Goal: Task Accomplishment & Management: Use online tool/utility

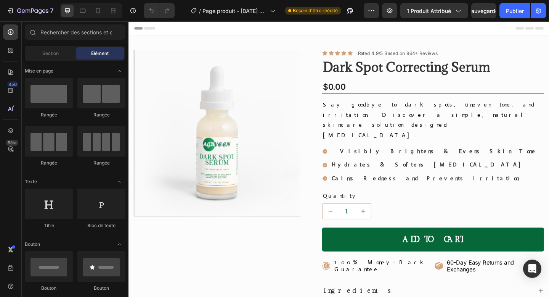
click at [271, 250] on div "Product Images" at bounding box center [224, 214] width 181 height 325
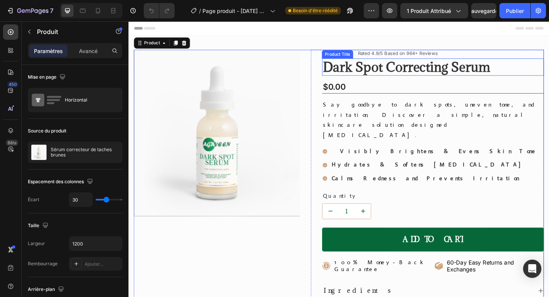
click at [391, 69] on h1 "Dark Spot Correcting Serum" at bounding box center [460, 71] width 242 height 19
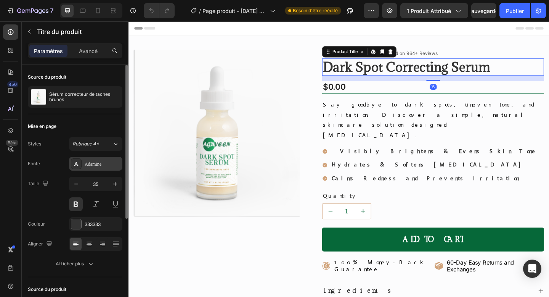
click at [99, 165] on font "Adamine" at bounding box center [93, 163] width 17 height 5
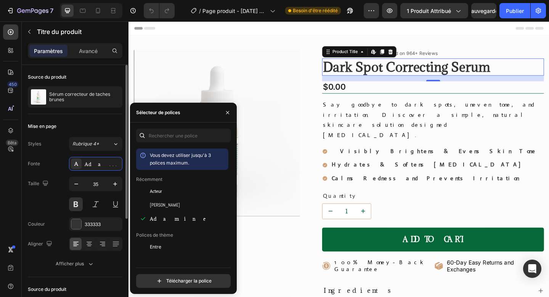
click at [61, 185] on div "Taille 35" at bounding box center [75, 194] width 95 height 34
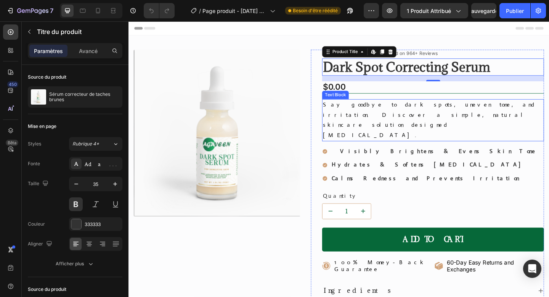
click at [434, 120] on p "Say goodbye to dark spots, uneven tone, and irritation. Discover a simple, natu…" at bounding box center [460, 129] width 240 height 44
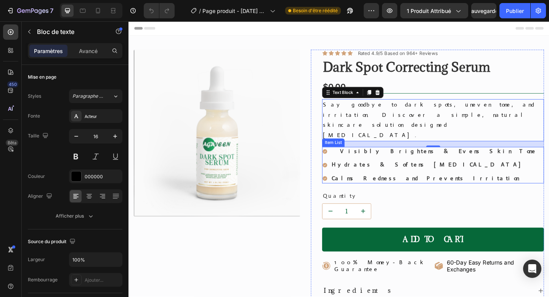
click at [376, 158] on div "Visibly Brightens & Evens Skin Tone Hydrates & Softens Sensitive Skin Calms Red…" at bounding box center [456, 178] width 235 height 40
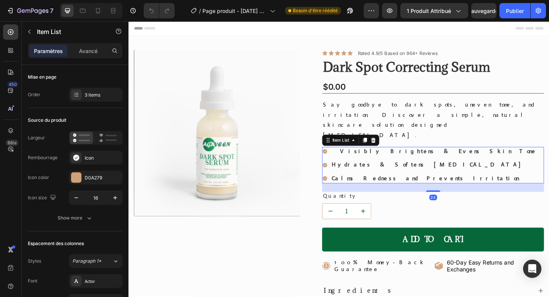
click at [376, 173] on strong "Hydrates & Softens Sensitive Skin" at bounding box center [456, 177] width 212 height 8
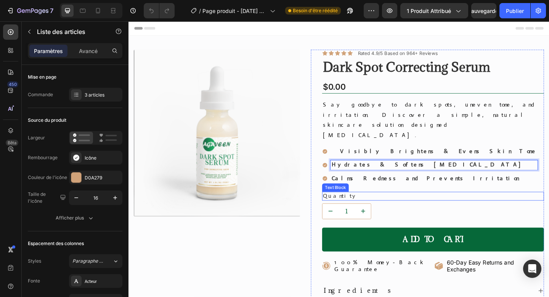
click at [355, 207] on div "Quantity" at bounding box center [460, 212] width 242 height 10
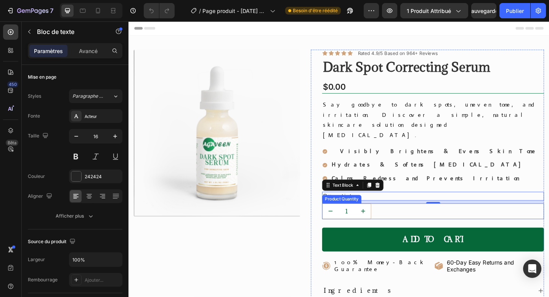
click at [359, 220] on input "1" at bounding box center [366, 228] width 18 height 16
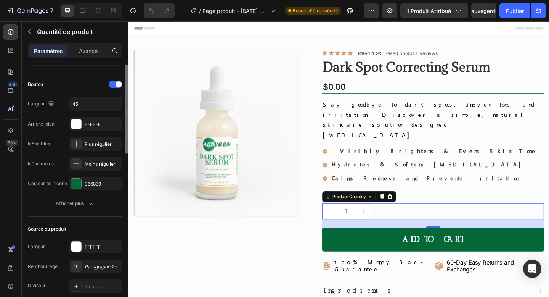
scroll to position [21, 0]
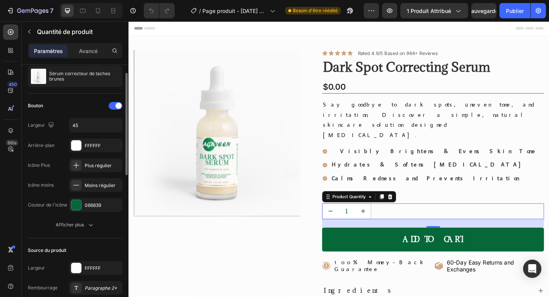
click at [61, 232] on div "Bouton Largeur 45 Arrière-plan FFFFFF Icône Plus Plus régulier Icône moins Moin…" at bounding box center [75, 165] width 95 height 145
click at [68, 228] on div "Afficher plus" at bounding box center [75, 225] width 39 height 8
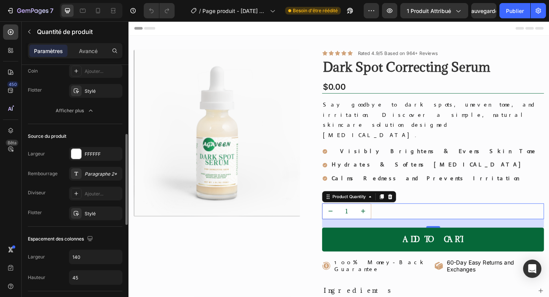
scroll to position [209, 0]
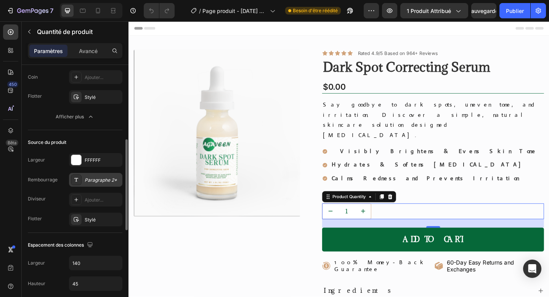
click at [92, 184] on div "Paragraphe 2*" at bounding box center [95, 180] width 53 height 14
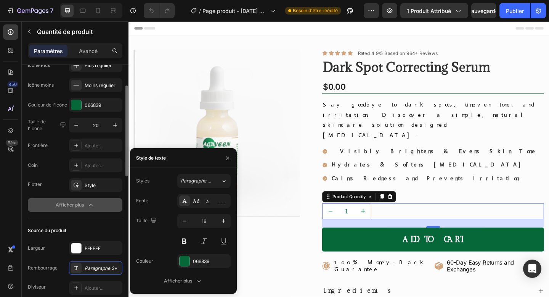
scroll to position [104, 0]
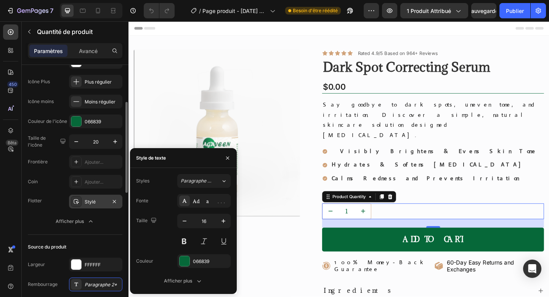
click at [97, 203] on div "Stylé" at bounding box center [96, 201] width 22 height 7
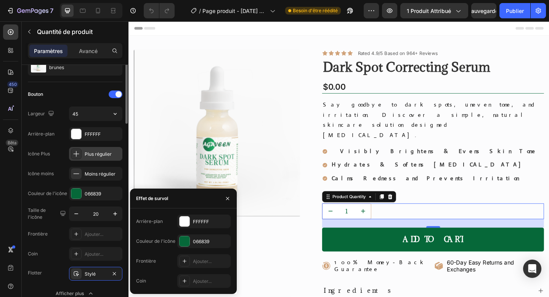
scroll to position [0, 0]
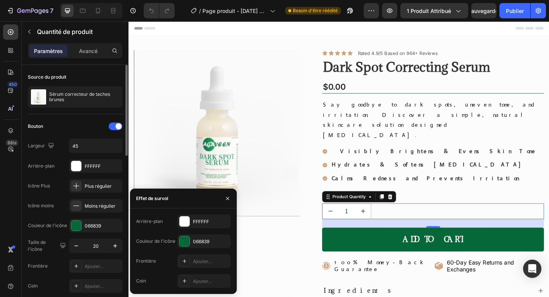
click at [63, 212] on div "Icône moins Moins régulier" at bounding box center [75, 206] width 95 height 14
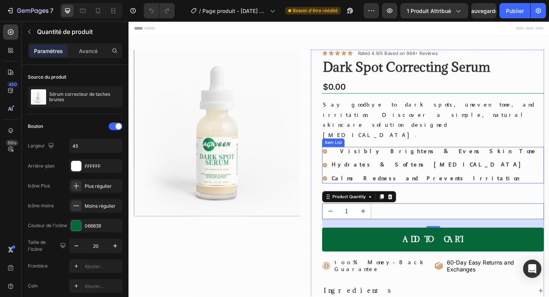
click at [343, 160] on icon at bounding box center [342, 162] width 5 height 5
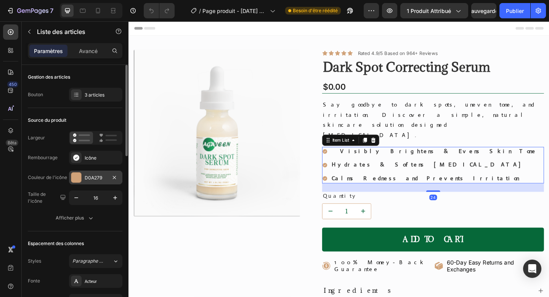
click at [100, 171] on div "D0A279" at bounding box center [95, 178] width 53 height 14
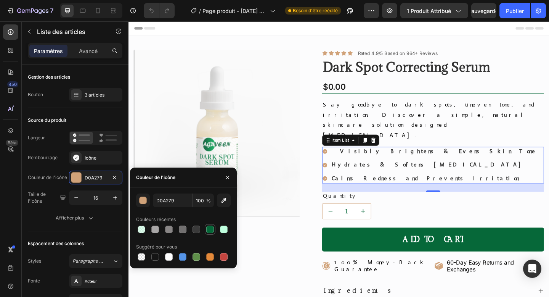
click at [211, 227] on div at bounding box center [210, 230] width 8 height 8
type input "066839"
click at [120, 197] on button "button" at bounding box center [115, 198] width 14 height 14
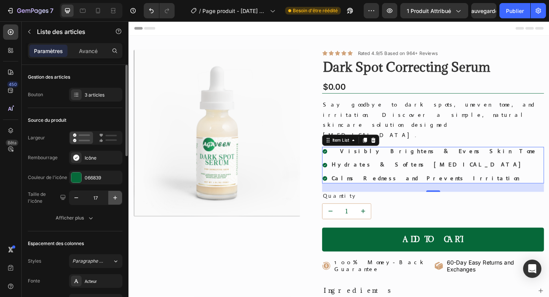
click at [120, 197] on button "button" at bounding box center [115, 198] width 14 height 14
click at [77, 198] on icon "button" at bounding box center [76, 198] width 8 height 8
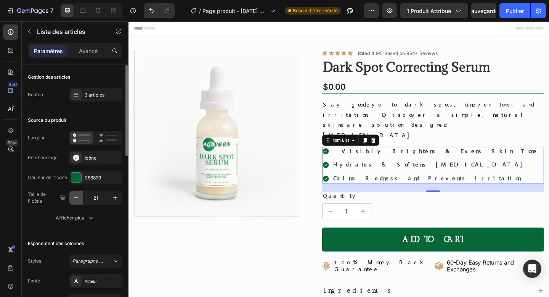
type input "20"
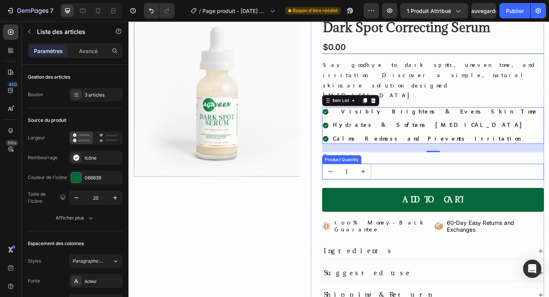
scroll to position [71, 0]
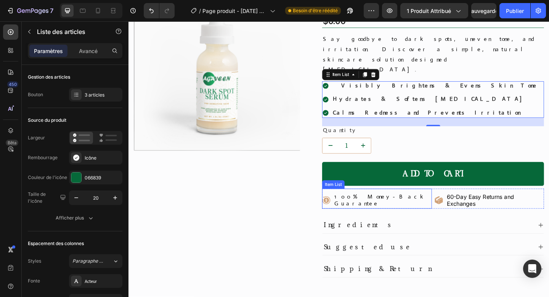
click at [411, 207] on div "100% Money-Back Guarantee" at bounding box center [404, 216] width 107 height 18
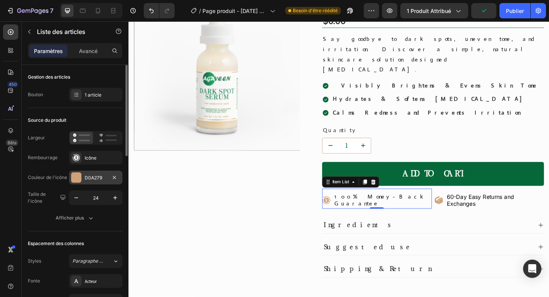
click at [104, 182] on div "D0A279" at bounding box center [95, 178] width 53 height 14
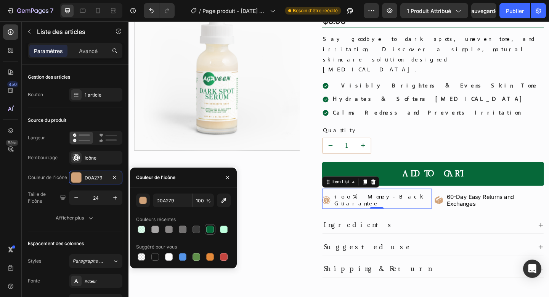
click at [211, 230] on div at bounding box center [210, 230] width 8 height 8
type input "066839"
click at [118, 194] on icon "button" at bounding box center [115, 198] width 8 height 8
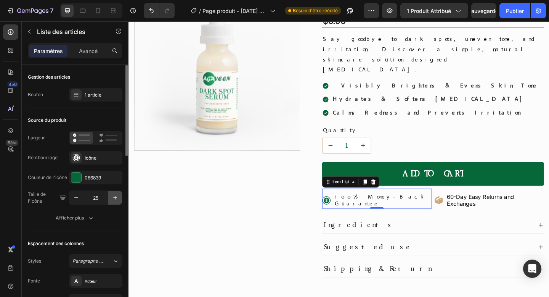
click at [118, 194] on icon "button" at bounding box center [115, 198] width 8 height 8
click at [78, 194] on icon "button" at bounding box center [76, 198] width 8 height 8
type input "25"
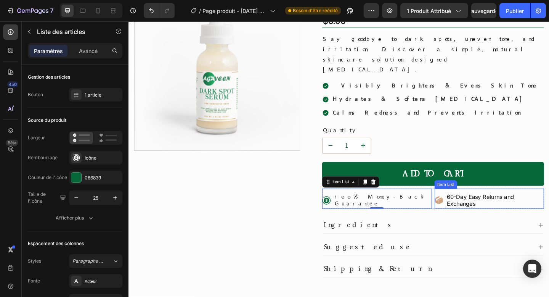
click at [470, 214] on icon at bounding box center [468, 217] width 4 height 6
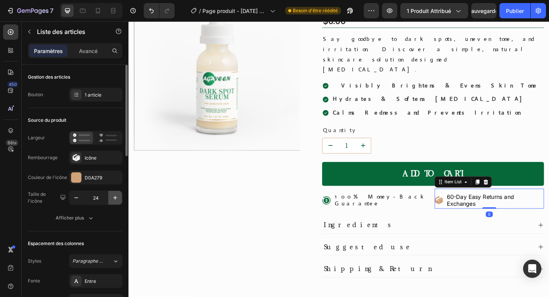
click at [112, 196] on icon "button" at bounding box center [115, 198] width 8 height 8
type input "26"
click at [95, 177] on font "D0A279" at bounding box center [94, 178] width 18 height 6
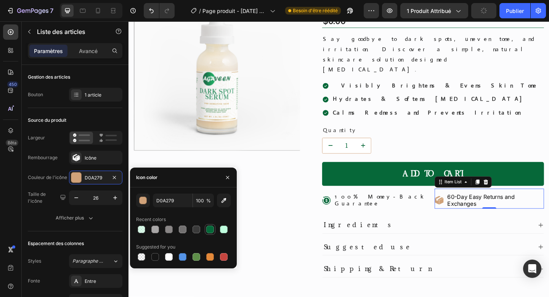
click at [210, 231] on div at bounding box center [210, 230] width 8 height 8
type input "066839"
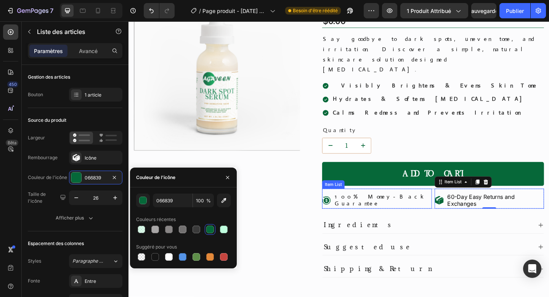
click at [346, 212] on icon at bounding box center [344, 216] width 9 height 9
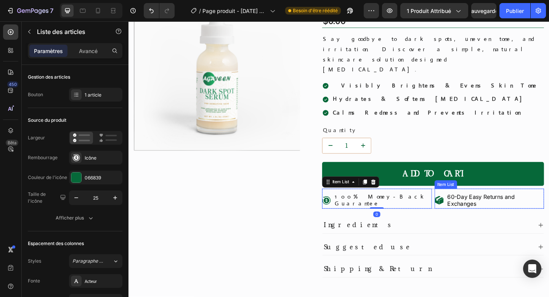
click at [472, 207] on div "60-Day Easy Returns and Exchanges" at bounding box center [521, 216] width 119 height 18
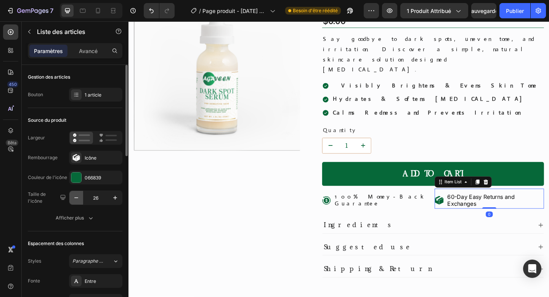
click at [79, 196] on icon "button" at bounding box center [76, 198] width 8 height 8
type input "25"
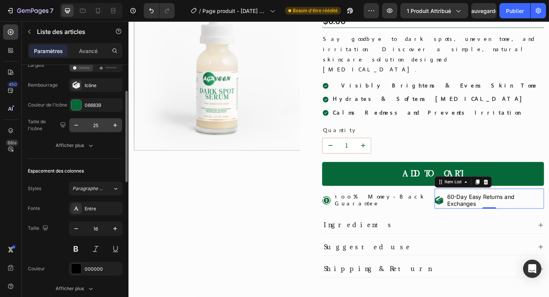
scroll to position [81, 0]
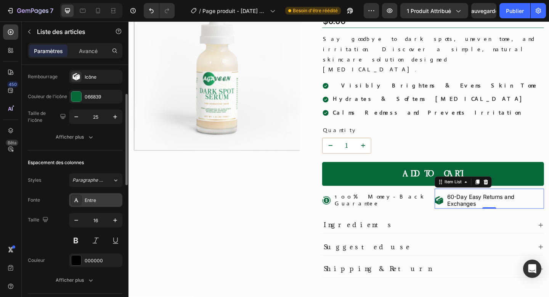
click at [95, 200] on font "Entre" at bounding box center [90, 200] width 11 height 6
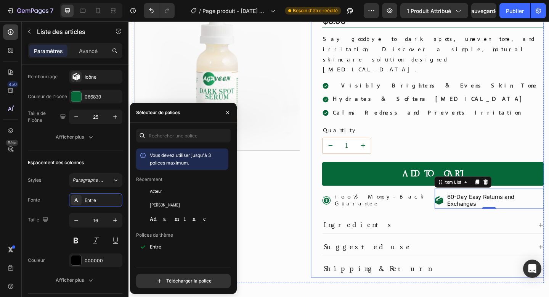
click at [327, 230] on div "Icon Icon Icon Icon Icon Icon List Rated 4.9/5 Based on 964+ Reviews Text Block…" at bounding box center [454, 140] width 254 height 319
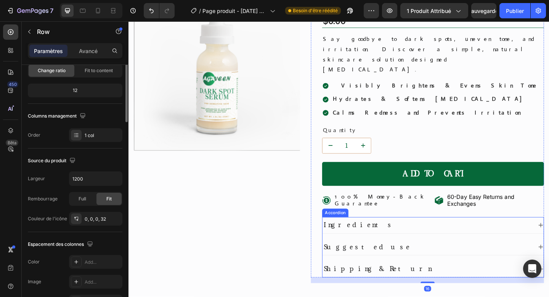
scroll to position [0, 0]
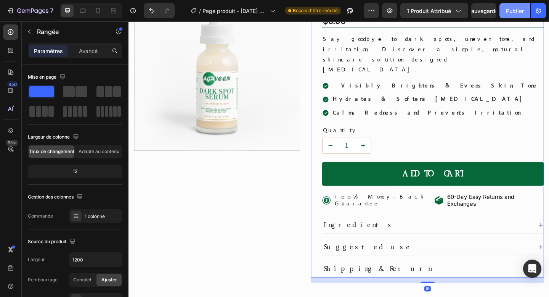
click at [512, 16] on button "Publier" at bounding box center [515, 10] width 31 height 15
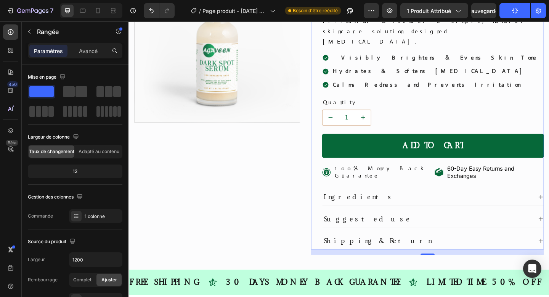
scroll to position [133, 0]
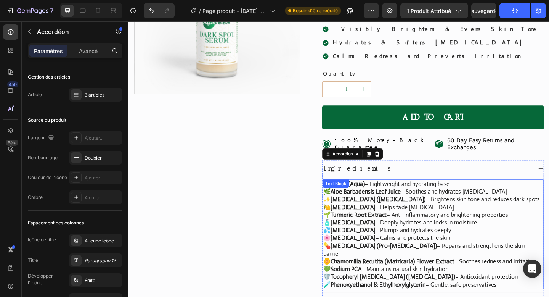
click at [490, 205] on p "💧 Water (Aqua) – Lightweight and hydrating base 🌿 Aloe Barbadensis Leaf Juice –…" at bounding box center [459, 253] width 239 height 118
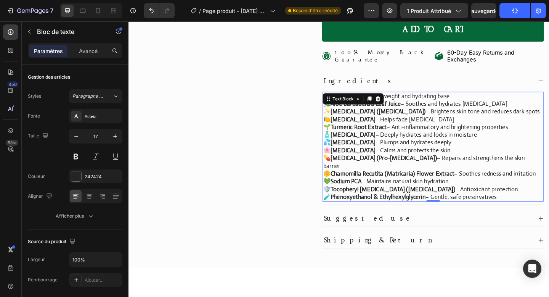
scroll to position [245, 0]
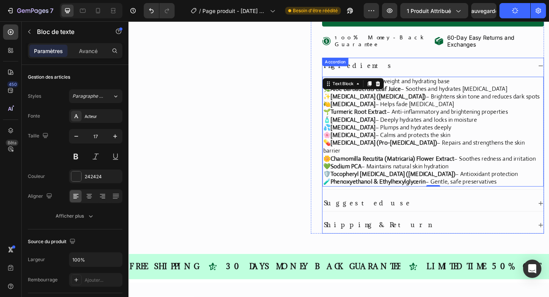
click at [549, 211] on div "Suggested use" at bounding box center [460, 219] width 241 height 17
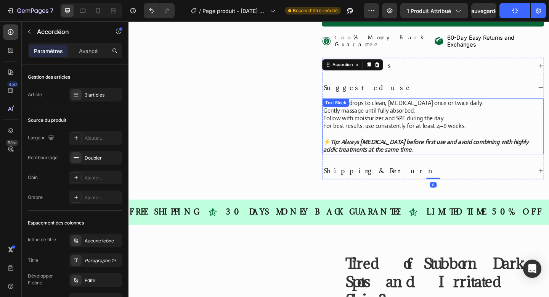
click at [474, 148] on strong "Tip: Always patch test before first use and avoid combining with highly acidic …" at bounding box center [452, 156] width 224 height 16
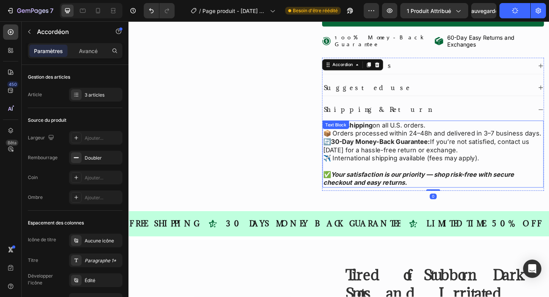
click at [498, 166] on p "✈️ International shipping available (fees may apply)." at bounding box center [459, 170] width 239 height 9
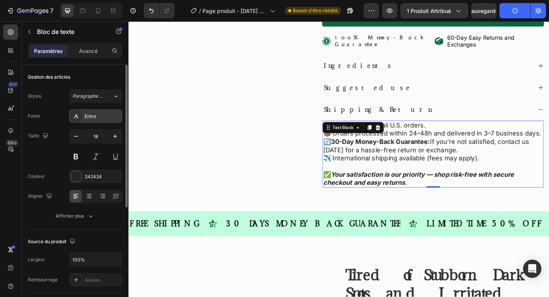
click at [101, 117] on div "Entre" at bounding box center [103, 116] width 36 height 7
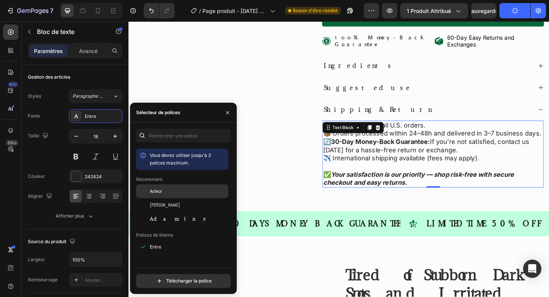
click at [180, 193] on div "Acteur" at bounding box center [188, 191] width 77 height 7
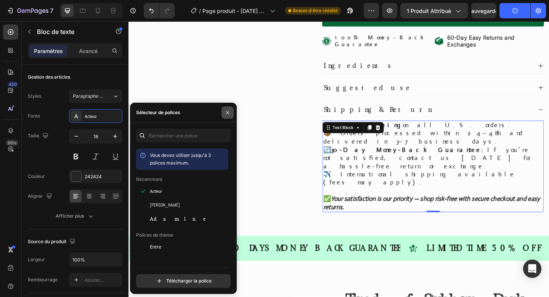
click at [229, 116] on button "button" at bounding box center [228, 112] width 12 height 12
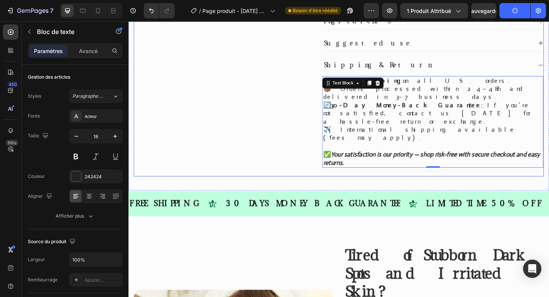
scroll to position [300, 0]
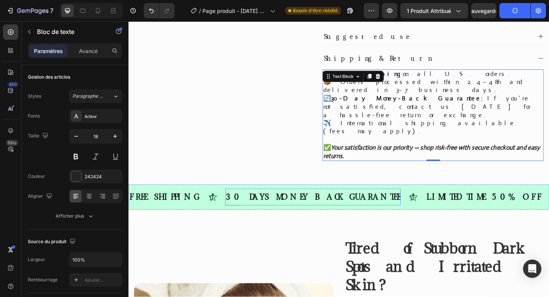
click at [273, 206] on div "30 DAYS MONEY BACK GUARANTEE" at bounding box center [329, 212] width 191 height 12
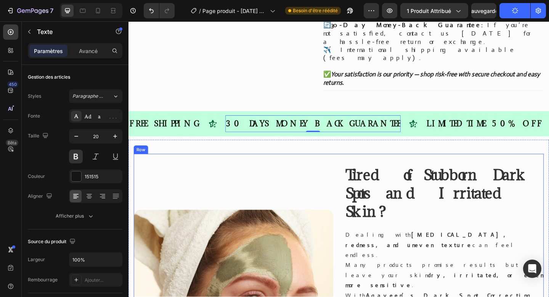
scroll to position [404, 0]
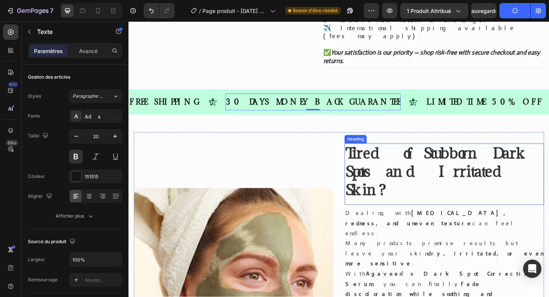
click at [392, 154] on strong "Tired of Stubborn Dark Spots and Irritated Skin?" at bounding box center [462, 184] width 197 height 61
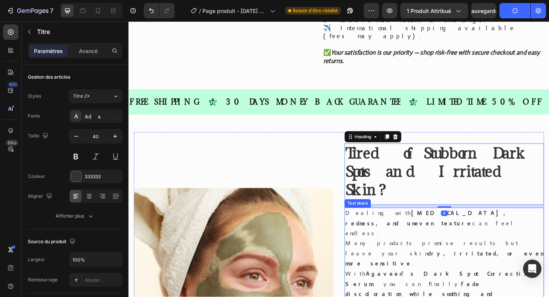
click at [382, 225] on p "Dealing with hyperpigmentation, redness, and uneven texture can feel endless. M…" at bounding box center [472, 258] width 216 height 66
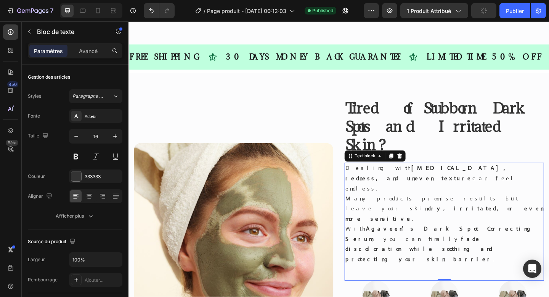
scroll to position [503, 0]
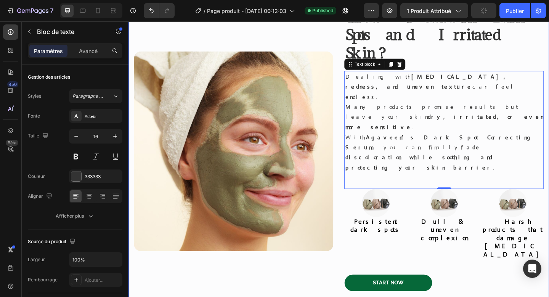
click at [364, 229] on div "Image Tired of Stubborn Dark Spots and Irritated Skin? Heading Dealing with hyp…" at bounding box center [357, 278] width 446 height 569
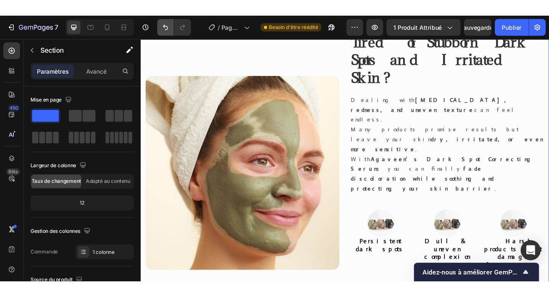
scroll to position [419, 0]
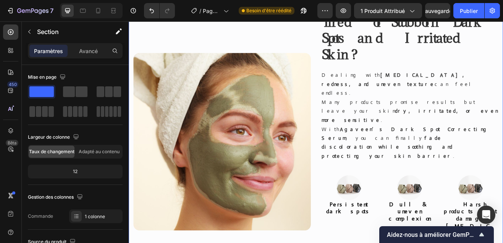
click at [310, 143] on img at bounding box center [242, 168] width 217 height 217
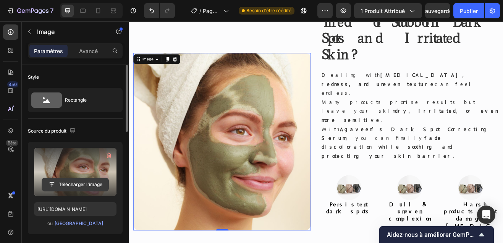
click at [95, 178] on input "file" at bounding box center [75, 184] width 66 height 13
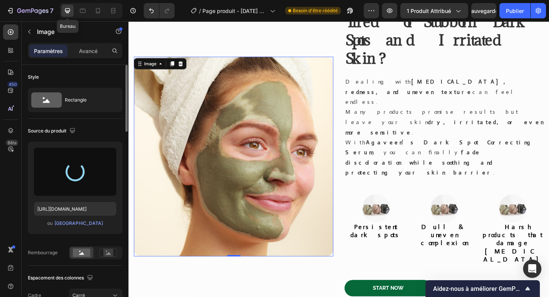
type input "https://cdn.shopify.com/s/files/1/0680/0156/2689/files/gempages_586318823250985…"
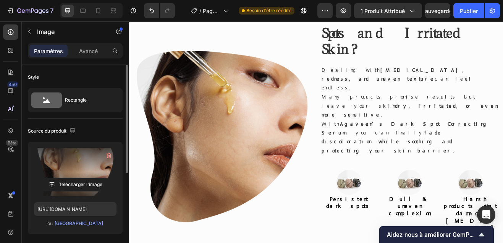
scroll to position [475, 0]
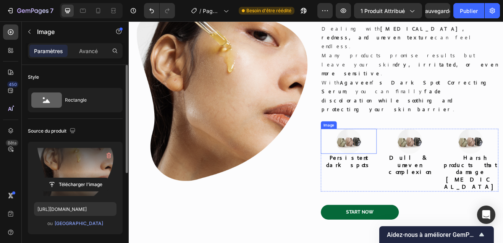
click at [400, 153] on img at bounding box center [398, 168] width 31 height 31
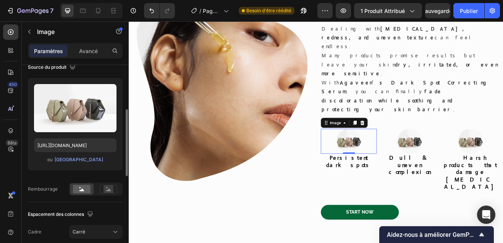
scroll to position [84, 0]
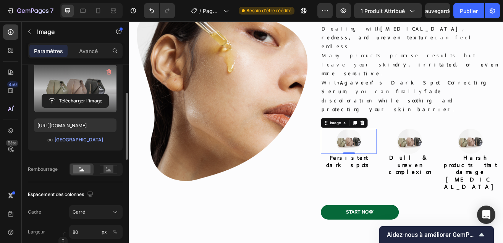
click at [71, 88] on label at bounding box center [75, 88] width 82 height 48
click at [71, 94] on input "file" at bounding box center [75, 100] width 66 height 13
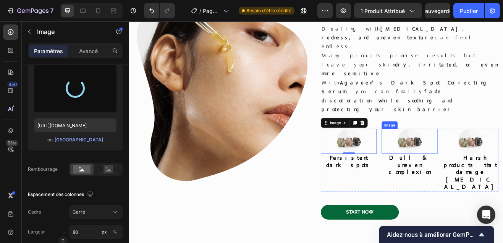
type input "https://cdn.shopify.com/s/files/1/0680/0156/2689/files/gempages_586318823250985…"
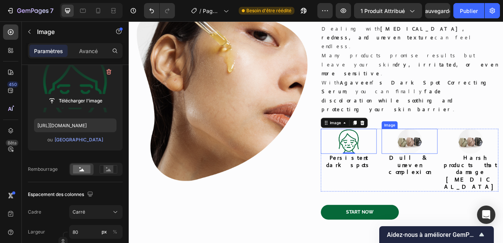
click at [463, 153] on img at bounding box center [472, 168] width 31 height 31
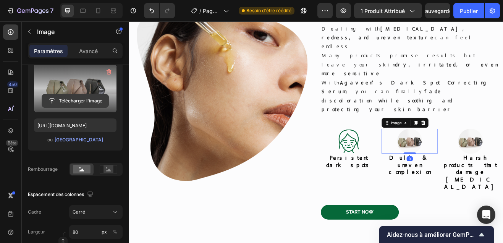
click at [79, 94] on input "file" at bounding box center [75, 100] width 66 height 13
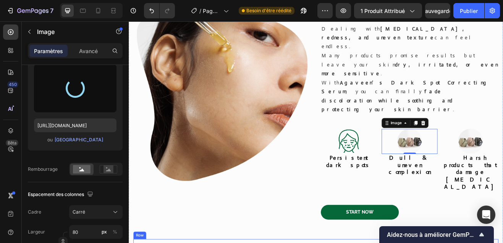
type input "https://cdn.shopify.com/s/files/1/0680/0156/2689/files/gempages_586318823250985…"
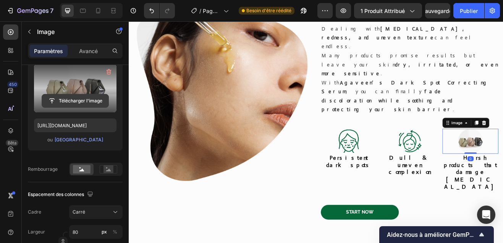
click at [79, 101] on input "file" at bounding box center [75, 100] width 66 height 13
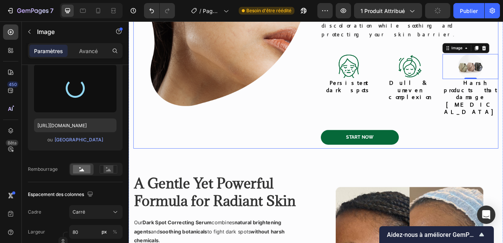
scroll to position [578, 0]
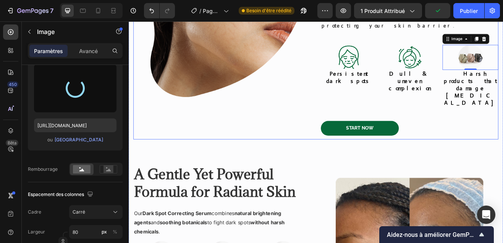
type input "https://cdn.shopify.com/s/files/1/0680/0156/2689/files/gempages_586318823250985…"
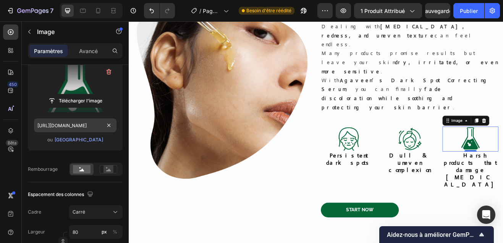
scroll to position [121, 0]
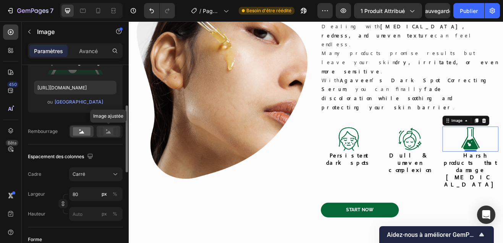
click at [105, 132] on rect at bounding box center [108, 131] width 10 height 8
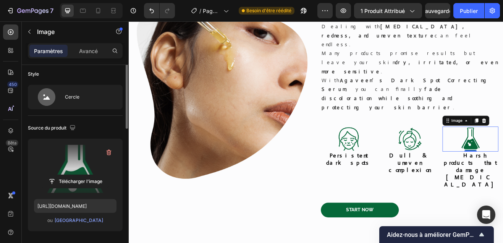
scroll to position [0, 0]
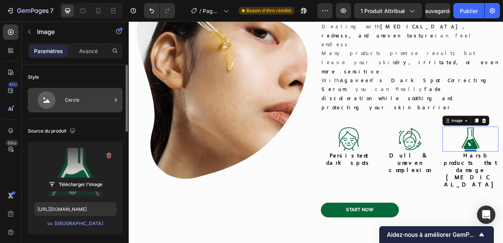
click at [86, 93] on div "Cercle" at bounding box center [88, 100] width 47 height 18
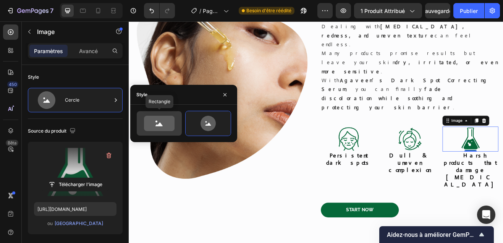
click at [162, 124] on icon at bounding box center [159, 123] width 31 height 15
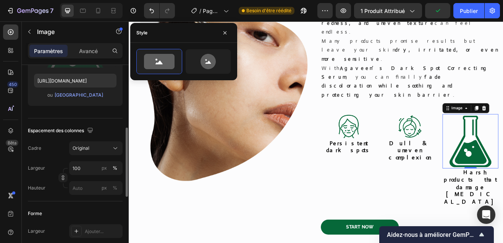
scroll to position [142, 0]
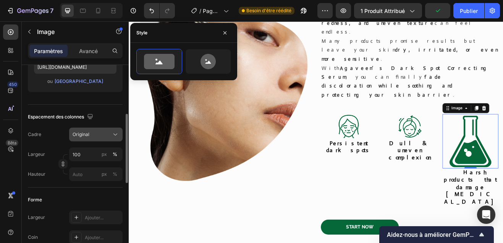
click at [84, 135] on font "Original" at bounding box center [80, 134] width 17 height 6
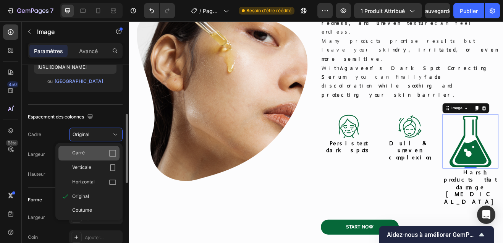
click at [99, 148] on div "Carré" at bounding box center [88, 153] width 61 height 14
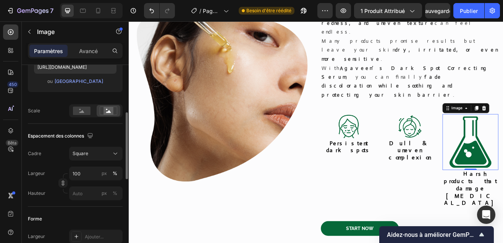
scroll to position [495, 0]
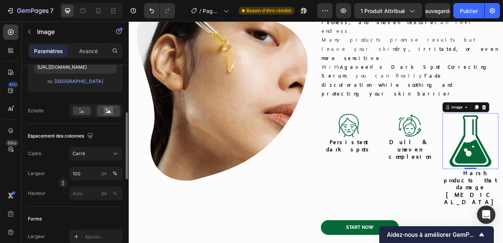
click at [99, 148] on button "Carré" at bounding box center [95, 154] width 53 height 14
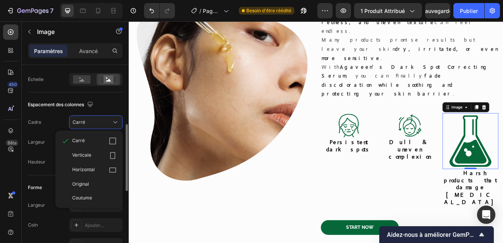
scroll to position [174, 0]
click at [99, 144] on div "Carré" at bounding box center [88, 140] width 61 height 14
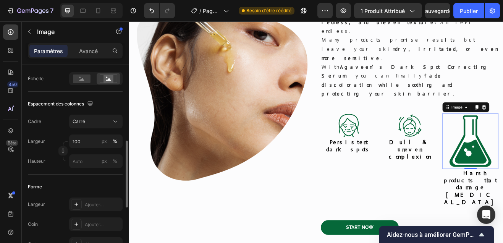
scroll to position [189, 0]
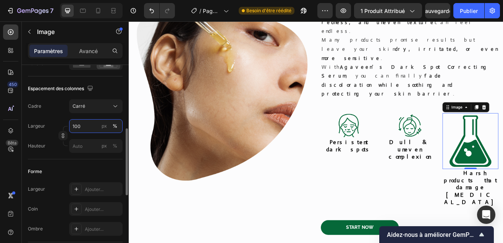
click at [79, 130] on input "100" at bounding box center [95, 126] width 53 height 14
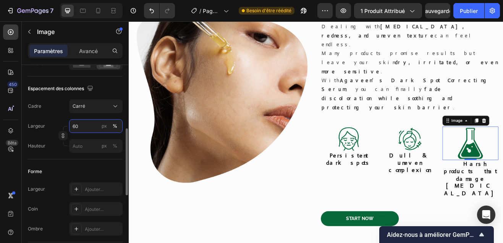
scroll to position [481, 0]
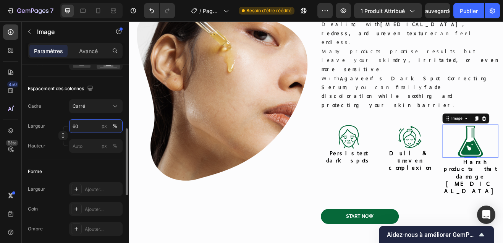
click at [79, 122] on input "60" at bounding box center [95, 126] width 53 height 14
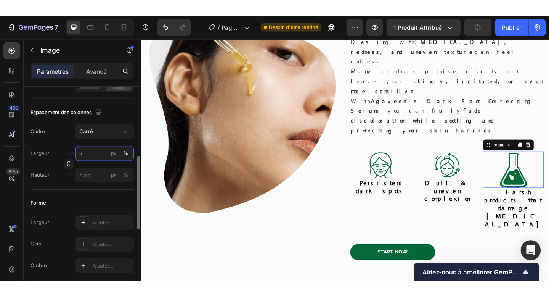
scroll to position [478, 0]
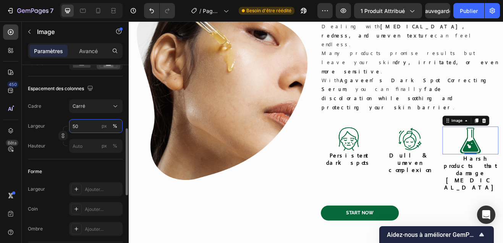
click at [74, 127] on input "50" at bounding box center [95, 126] width 53 height 14
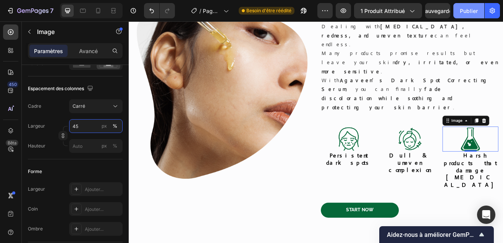
type input "45"
click at [462, 7] on font "Publier" at bounding box center [468, 11] width 18 height 8
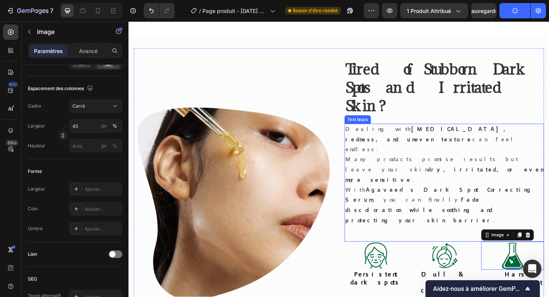
scroll to position [403, 0]
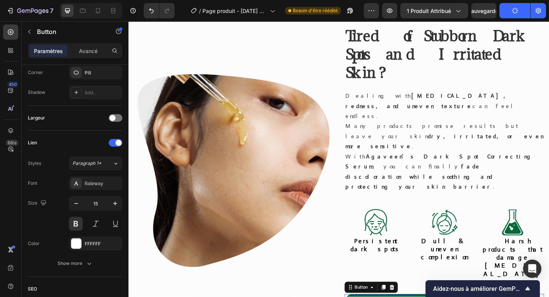
scroll to position [0, 0]
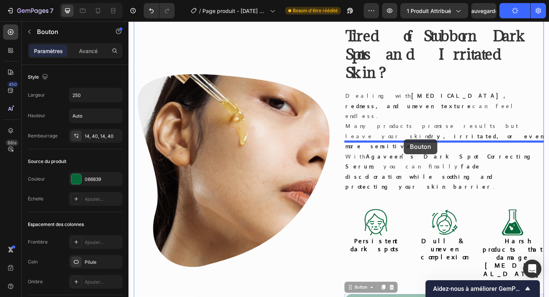
drag, startPoint x: 388, startPoint y: 211, endPoint x: 428, endPoint y: 150, distance: 72.8
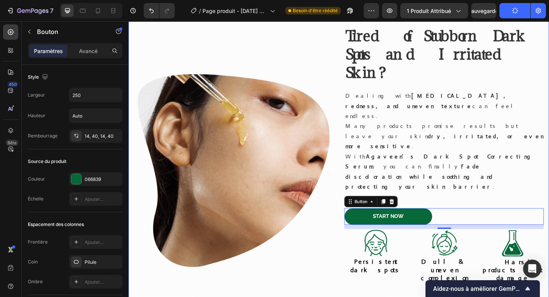
click at [467, 256] on div "Image Tired of Stubborn Dark Spots and Irritated Skin? Heading Dealing with hyp…" at bounding box center [357, 298] width 446 height 569
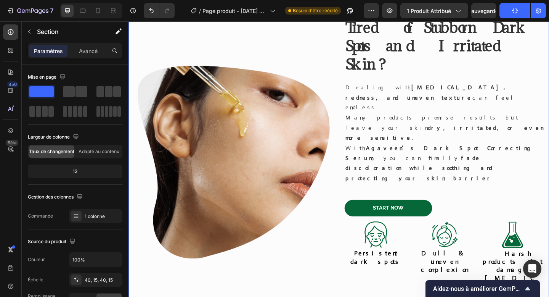
scroll to position [426, 0]
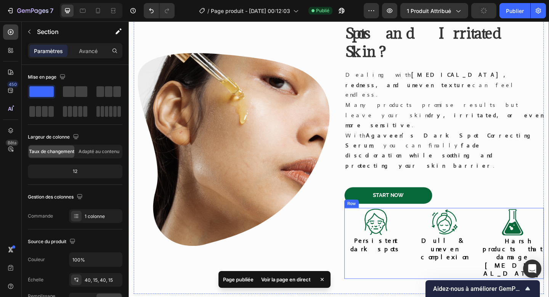
click at [434, 224] on div "Image Persistent dark spots Heading Image Dull & uneven complexion Heading Imag…" at bounding box center [472, 262] width 217 height 77
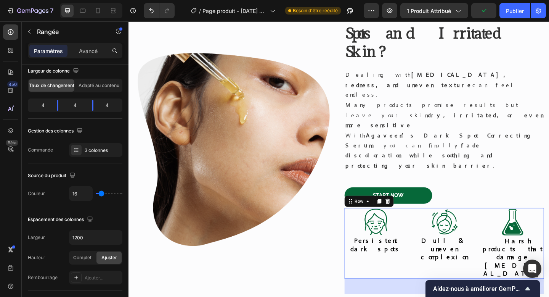
scroll to position [299, 0]
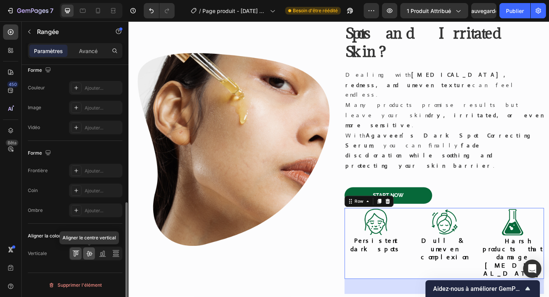
click at [88, 255] on icon at bounding box center [89, 254] width 8 height 8
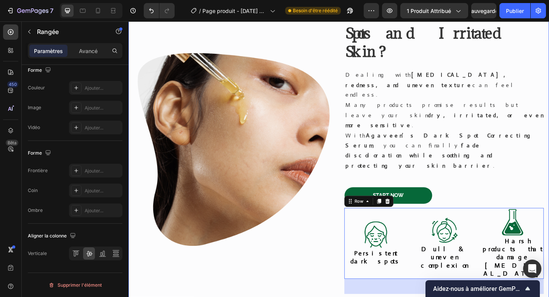
click at [424, 233] on div "Image Tired of Stubborn Dark Spots and Irritated Skin? Heading Dealing with hyp…" at bounding box center [357, 276] width 446 height 569
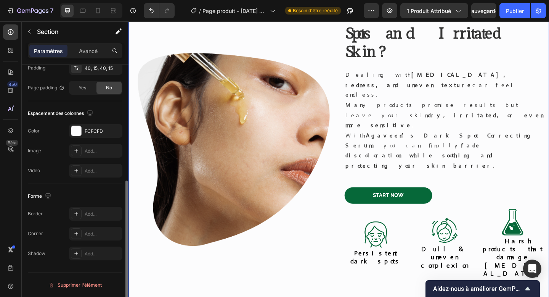
scroll to position [0, 0]
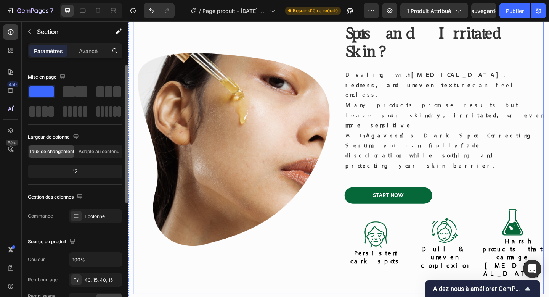
click at [475, 206] on div "Tired of Stubborn Dark Spots and Irritated Skin? Heading Dealing with hyperpigm…" at bounding box center [472, 161] width 217 height 314
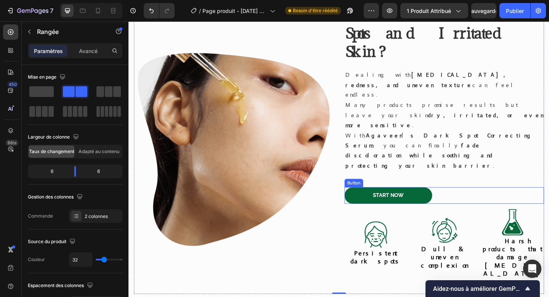
click at [476, 202] on div "Start Now Button" at bounding box center [472, 211] width 217 height 18
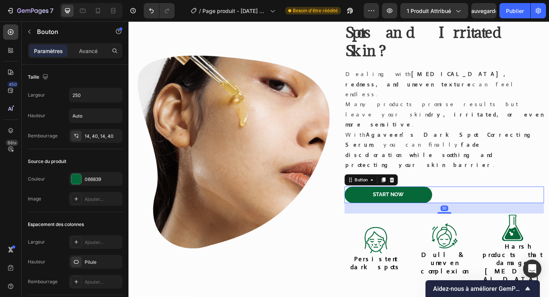
scroll to position [427, 0]
drag, startPoint x: 470, startPoint y: 151, endPoint x: 472, endPoint y: 158, distance: 6.5
click at [472, 158] on div "Tired of Stubborn Dark Spots and Irritated Skin? Heading Dealing with hyperpigm…" at bounding box center [472, 163] width 217 height 320
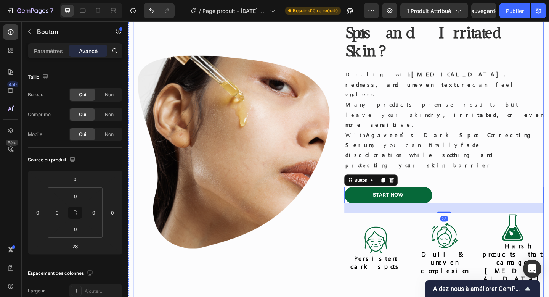
click at [475, 216] on div "Tired of Stubborn Dark Spots and Irritated Skin? Heading Dealing with hyperpigm…" at bounding box center [472, 163] width 217 height 320
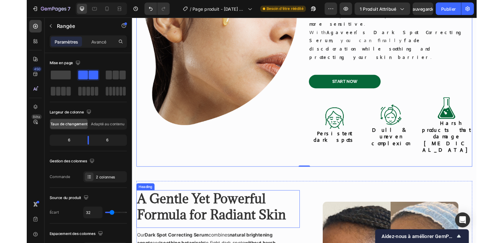
scroll to position [629, 0]
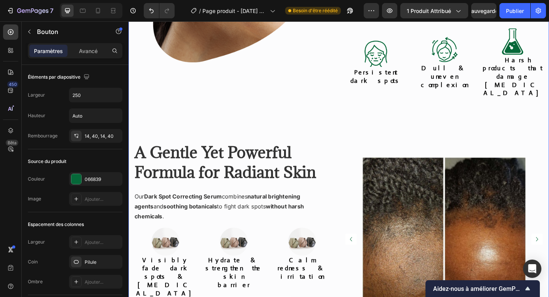
click at [345, 234] on div "Image Tired of Stubborn Dark Spots and Irritated Skin? Heading Dealing with hyp…" at bounding box center [358, 77] width 458 height 606
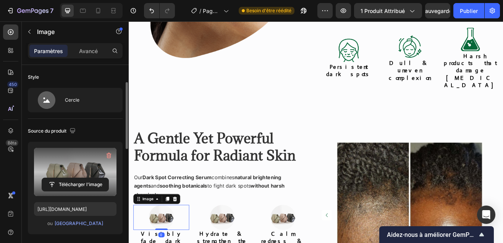
scroll to position [29, 0]
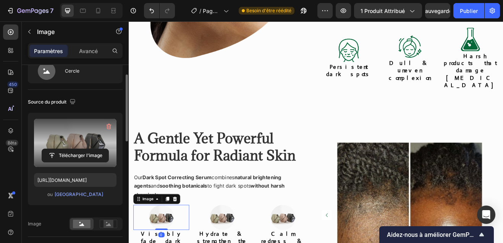
click at [73, 149] on input "file" at bounding box center [75, 155] width 66 height 13
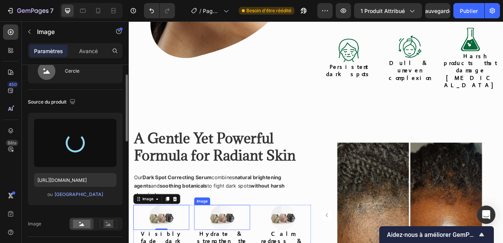
type input "https://cdn.shopify.com/s/files/1/0680/0156/2689/files/gempages_586318823250985…"
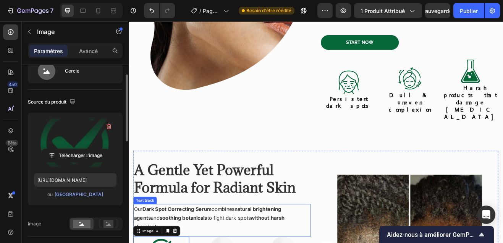
scroll to position [602, 0]
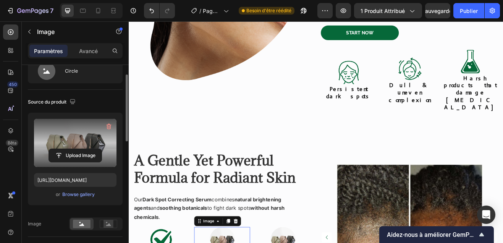
click at [103, 145] on label at bounding box center [75, 143] width 82 height 48
click at [101, 149] on input "file" at bounding box center [75, 155] width 53 height 13
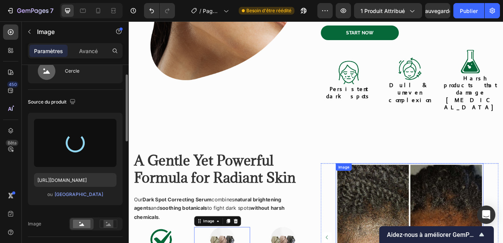
type input "https://cdn.shopify.com/s/files/1/0680/0156/2689/files/gempages_586318823250985…"
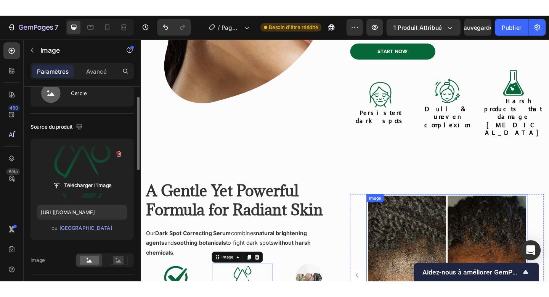
scroll to position [648, 0]
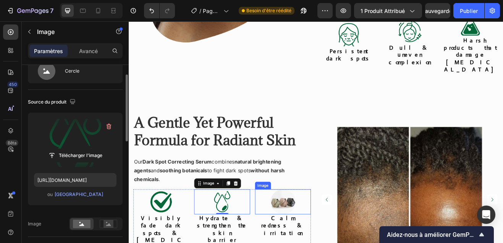
click at [309, 227] on img at bounding box center [317, 242] width 31 height 31
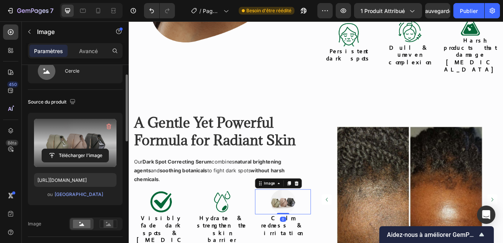
click at [95, 141] on label at bounding box center [75, 143] width 82 height 48
click at [95, 149] on input "file" at bounding box center [75, 155] width 66 height 13
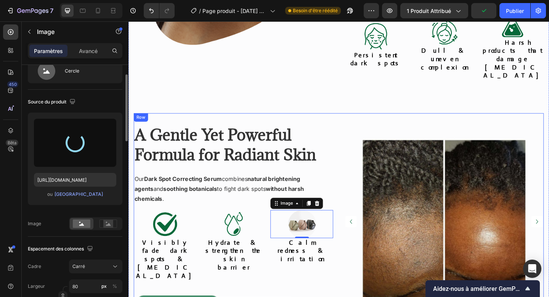
type input "https://cdn.shopify.com/s/files/1/0680/0156/2689/files/gempages_586318823250985…"
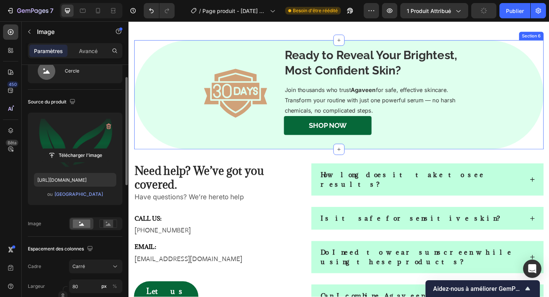
scroll to position [1002, 0]
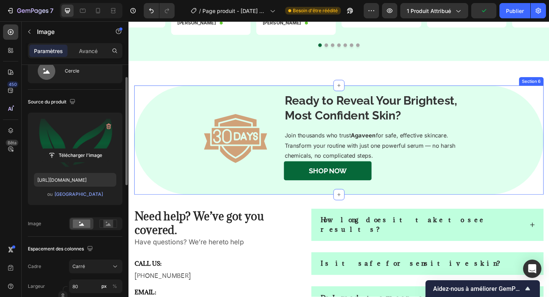
click at [304, 184] on link "SHOP Now" at bounding box center [345, 184] width 95 height 21
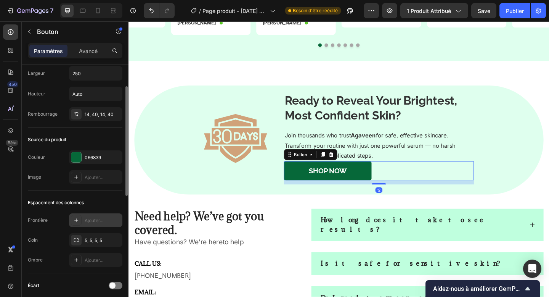
scroll to position [34, 0]
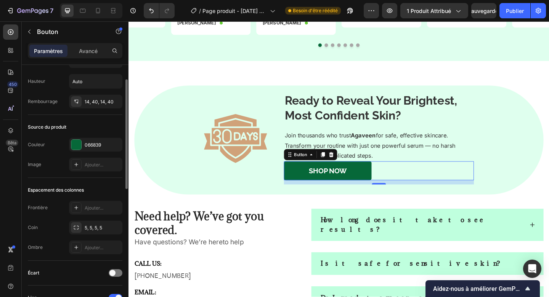
click at [91, 236] on div "Frontière Ajouter... Coin 5, 5, 5, 5 Ombre Ajouter..." at bounding box center [75, 227] width 95 height 53
click at [103, 222] on div "5, 5, 5, 5" at bounding box center [95, 228] width 53 height 14
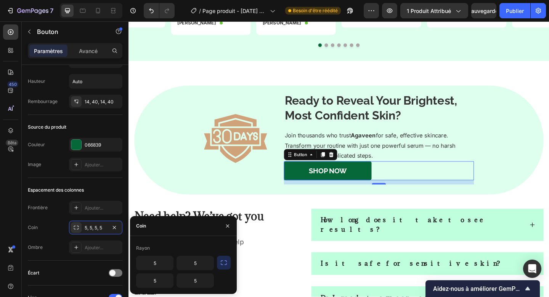
click at [226, 263] on icon "button" at bounding box center [224, 263] width 8 height 8
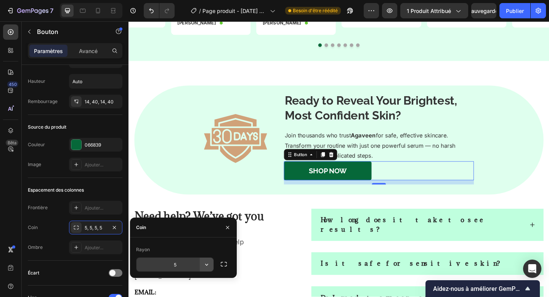
click at [208, 265] on icon "button" at bounding box center [207, 265] width 8 height 8
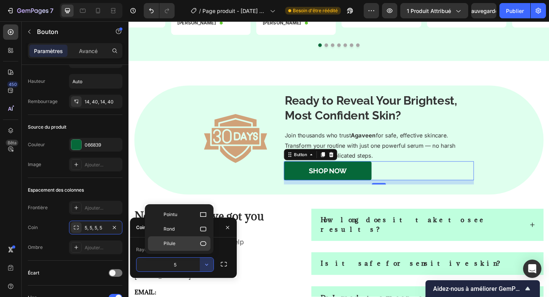
click at [198, 240] on p "Pilule" at bounding box center [185, 244] width 43 height 8
type input "9999"
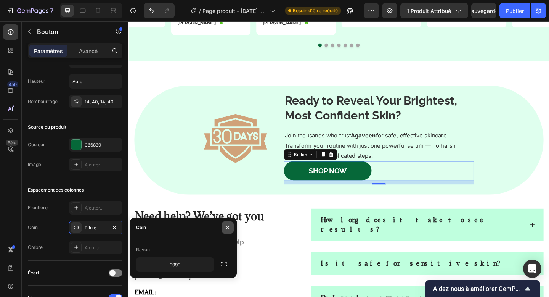
click at [230, 225] on icon "button" at bounding box center [228, 227] width 6 height 6
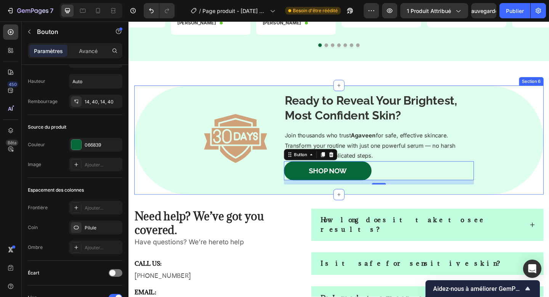
click at [309, 209] on div "Image Ready to Reveal Your Brightest, Most Confident Skin? Heading Join thousan…" at bounding box center [358, 150] width 446 height 119
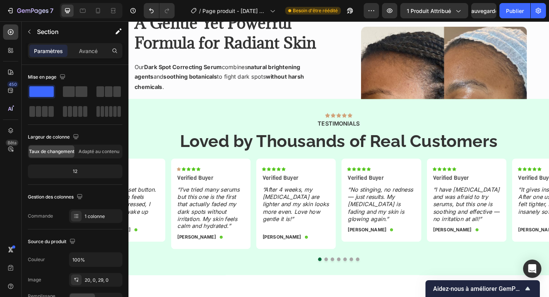
scroll to position [766, 0]
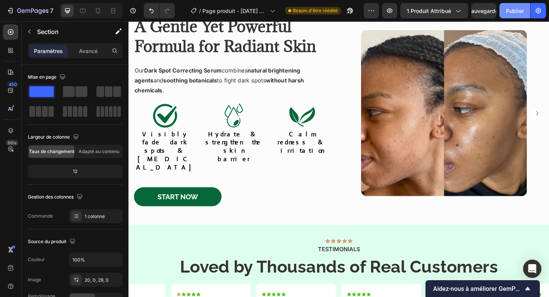
click at [514, 14] on font "Publier" at bounding box center [515, 11] width 18 height 8
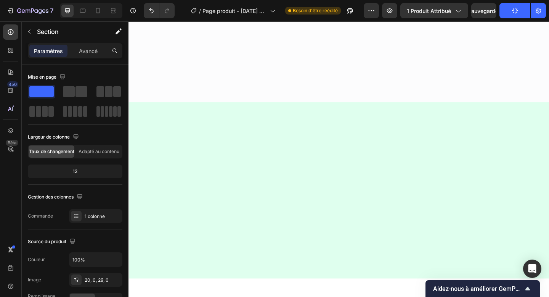
scroll to position [1205, 0]
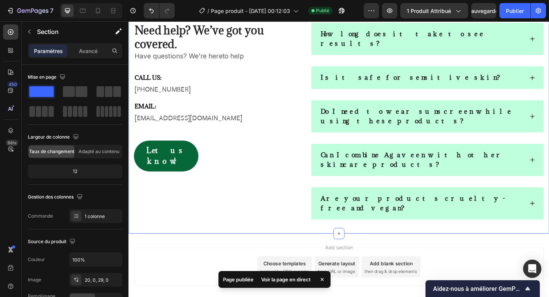
click at [294, 207] on div "Need help? We’ve got you covered. Heading Have questions? We’re hereto help Tex…" at bounding box center [358, 130] width 458 height 245
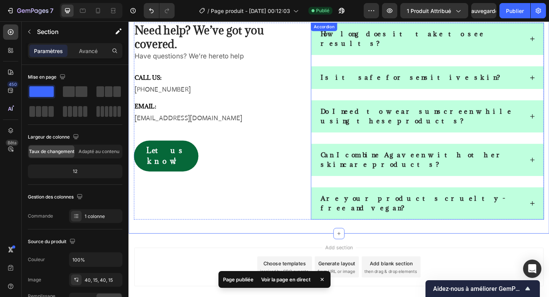
scroll to position [1065, 0]
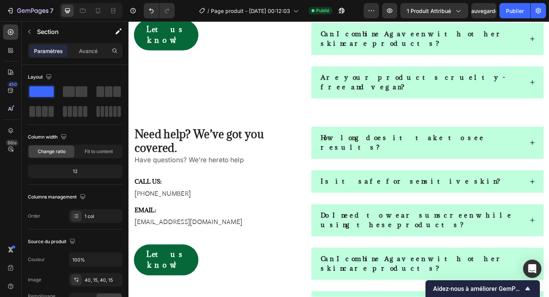
scroll to position [1368, 0]
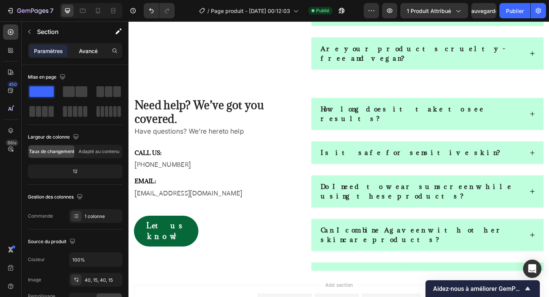
click at [96, 52] on font "Avancé" at bounding box center [88, 51] width 19 height 6
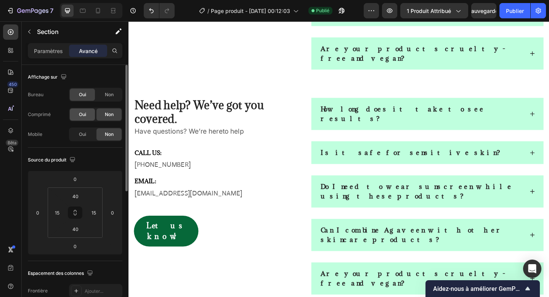
click at [88, 114] on div "Oui" at bounding box center [82, 114] width 25 height 12
click at [84, 134] on font "Oui" at bounding box center [82, 134] width 7 height 6
click at [111, 92] on font "Non" at bounding box center [109, 95] width 9 height 6
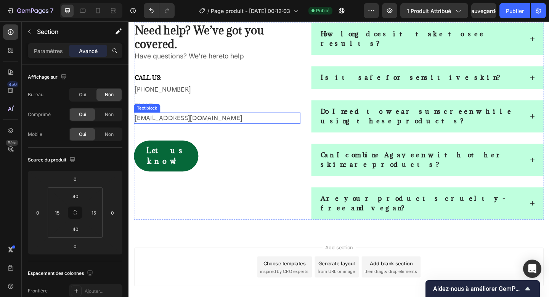
scroll to position [1106, 0]
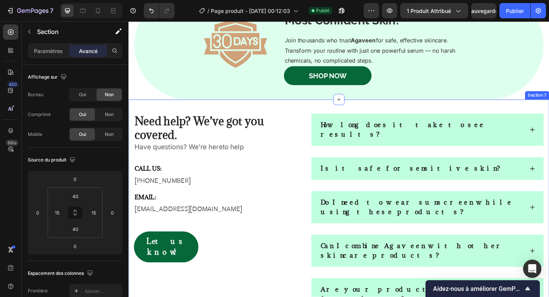
click at [154, 296] on div "Need help? We’ve got you covered. Heading Have questions? We’re hereto help Tex…" at bounding box center [358, 228] width 458 height 245
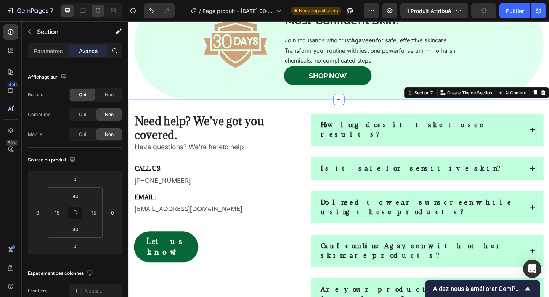
click at [98, 14] on icon at bounding box center [98, 11] width 8 height 8
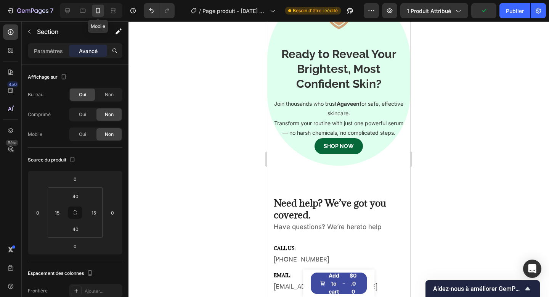
type input "80"
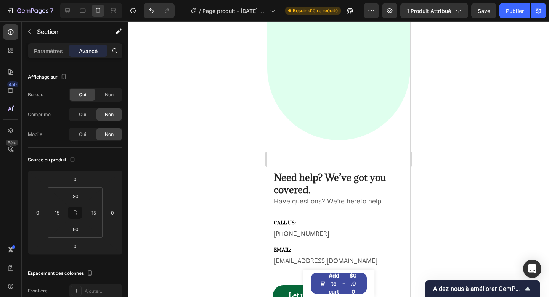
scroll to position [1429, 0]
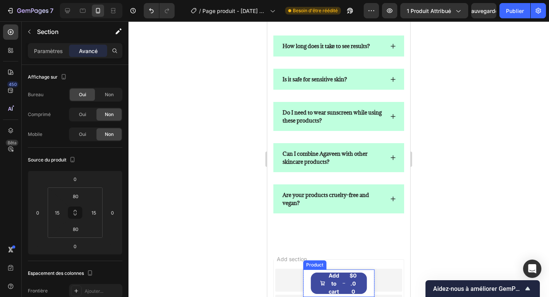
click at [309, 285] on div "Product Images Dark Spot Correcting Serum Product Title $0.00 Product Price Pro…" at bounding box center [339, 282] width 72 height 27
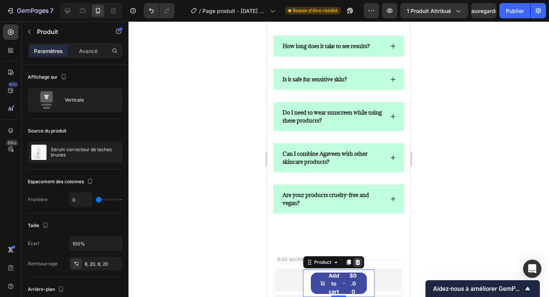
click at [357, 258] on div at bounding box center [357, 262] width 9 height 9
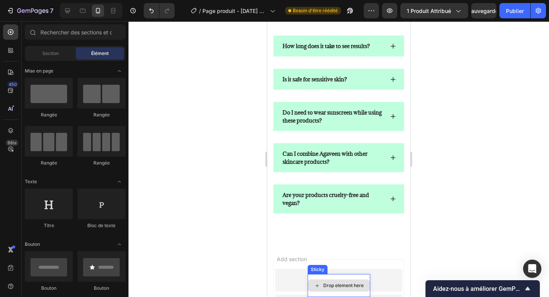
click at [345, 276] on div "Drop element here" at bounding box center [339, 285] width 63 height 23
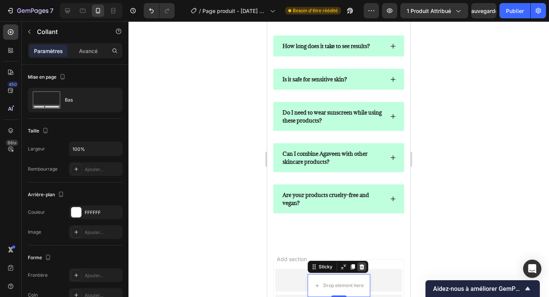
click at [363, 265] on icon at bounding box center [361, 266] width 5 height 5
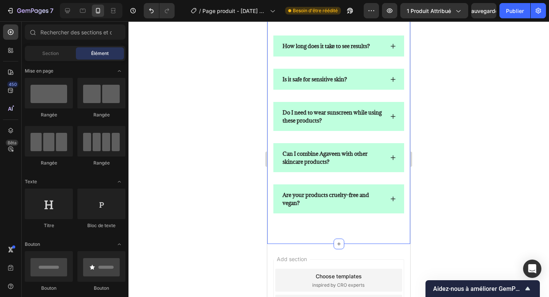
click at [337, 235] on div "Need help? We’ve got you covered. Heading Have questions? We’re hereto help Tex…" at bounding box center [338, 48] width 143 height 392
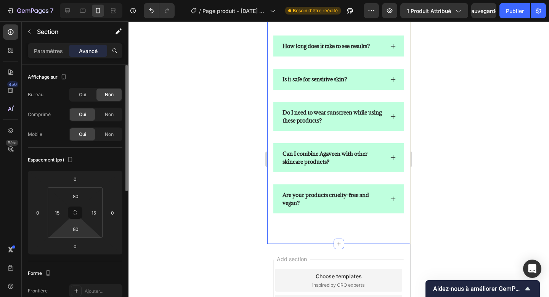
click at [76, 0] on html "7 Version history / Page produit - 29 sept. 00:12:03 Besoin d'être réédité Aper…" at bounding box center [274, 0] width 549 height 0
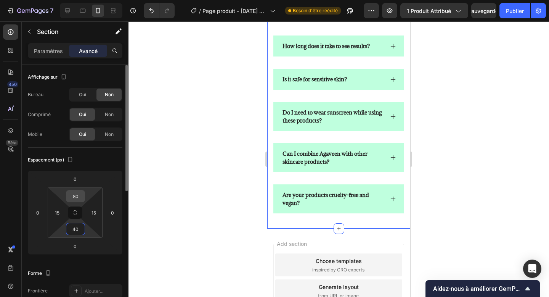
type input "40"
click at [77, 198] on input "80" at bounding box center [75, 195] width 15 height 11
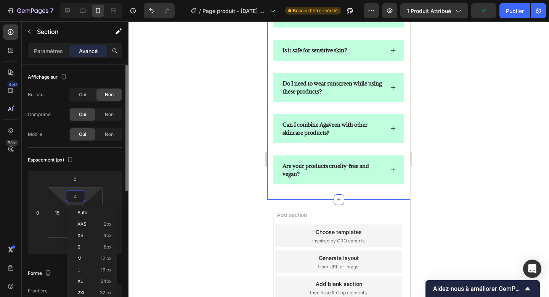
type input "40"
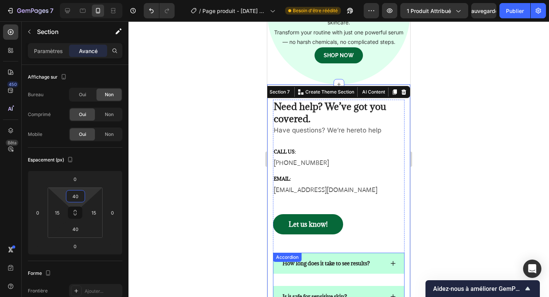
scroll to position [1195, 0]
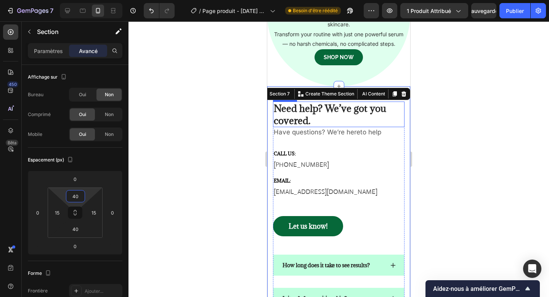
click at [310, 118] on h2 "Need help? We’ve got you covered." at bounding box center [339, 113] width 132 height 25
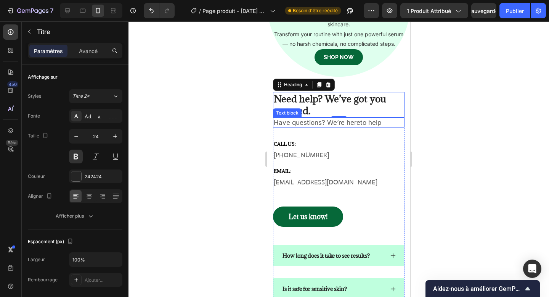
click at [305, 127] on p "Have questions? We’re hereto help" at bounding box center [339, 122] width 130 height 8
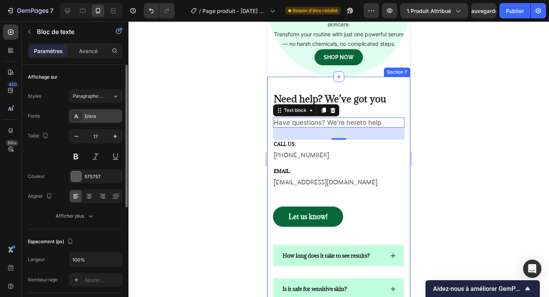
click at [93, 118] on font "Entre" at bounding box center [90, 116] width 11 height 6
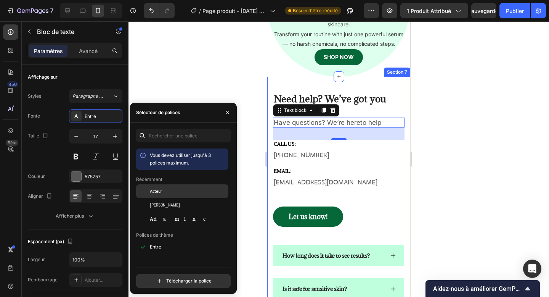
click at [175, 190] on div "Acteur" at bounding box center [188, 191] width 77 height 7
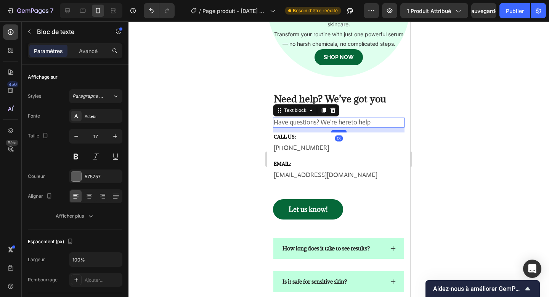
drag, startPoint x: 334, startPoint y: 148, endPoint x: 336, endPoint y: 141, distance: 7.6
click at [336, 132] on div at bounding box center [339, 131] width 15 height 2
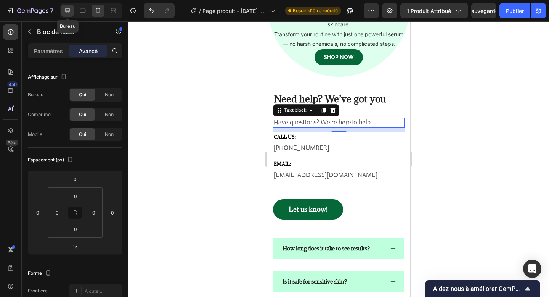
click at [68, 11] on icon at bounding box center [67, 10] width 5 height 5
type input "32"
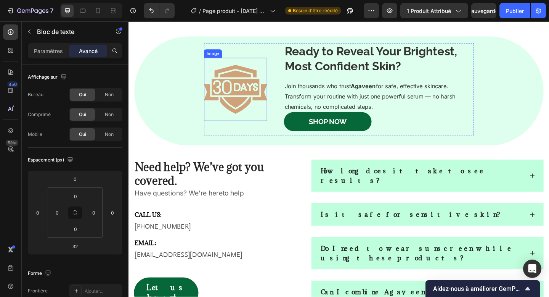
scroll to position [1050, 0]
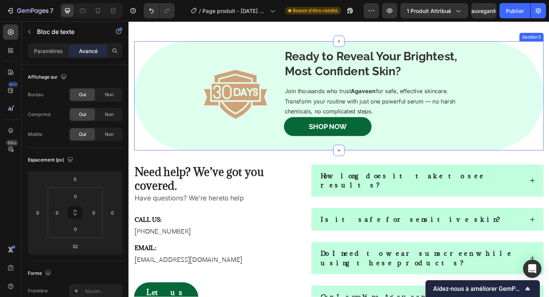
click at [151, 89] on div "Image Ready to Reveal Your Brightest, Most Confident Skin? Heading Join thousan…" at bounding box center [358, 101] width 446 height 100
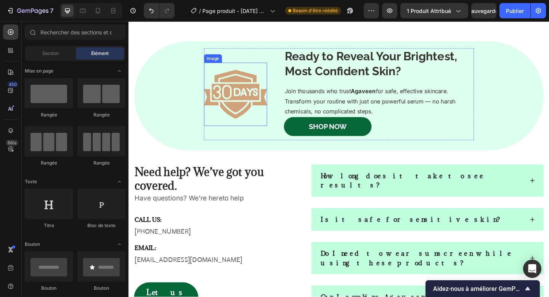
click at [227, 97] on img at bounding box center [245, 100] width 69 height 69
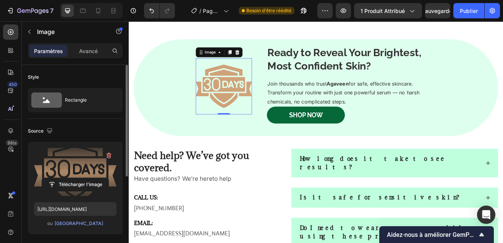
click at [84, 161] on label at bounding box center [75, 172] width 82 height 48
click at [84, 178] on input "file" at bounding box center [75, 184] width 66 height 13
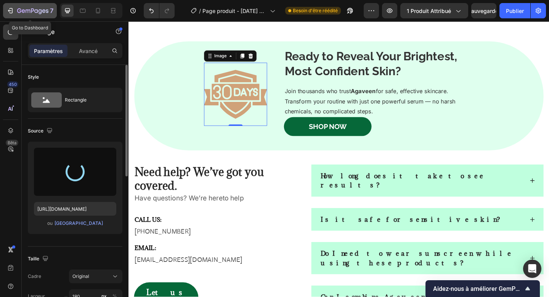
type input "https://cdn.shopify.com/s/files/1/0680/0156/2689/files/gempages_586318823250985…"
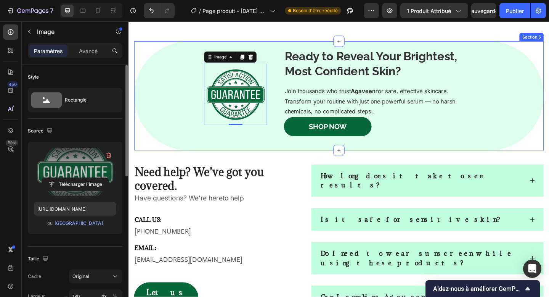
click at [142, 116] on div "Image 0 Ready to Reveal Your Brightest, Most Confident Skin? Heading Join thous…" at bounding box center [358, 101] width 446 height 100
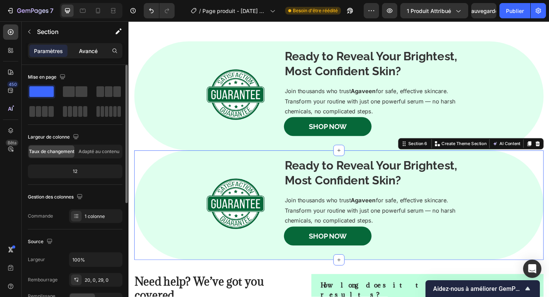
click at [87, 51] on font "Avancé" at bounding box center [88, 51] width 19 height 6
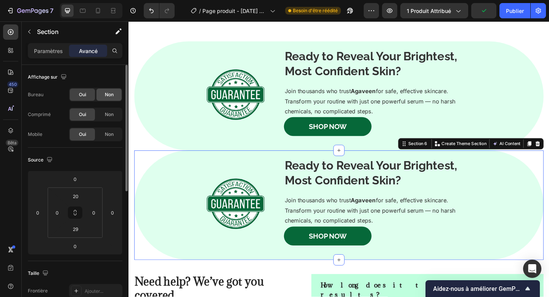
click at [103, 93] on div "Non" at bounding box center [109, 95] width 25 height 12
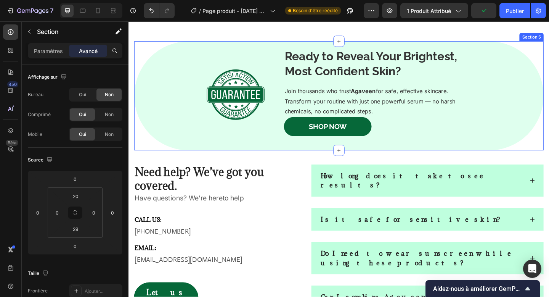
click at [140, 113] on div "Image Ready to Reveal Your Brightest, Most Confident Skin? Heading Join thousan…" at bounding box center [358, 101] width 446 height 100
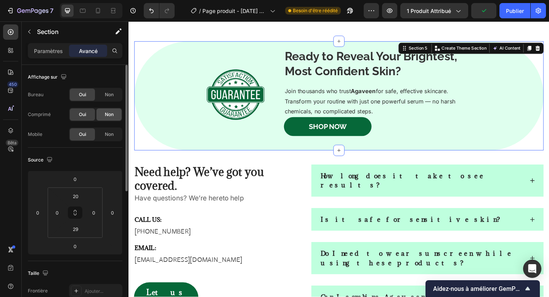
click at [108, 113] on font "Non" at bounding box center [109, 114] width 9 height 6
click at [111, 134] on font "Non" at bounding box center [109, 134] width 9 height 6
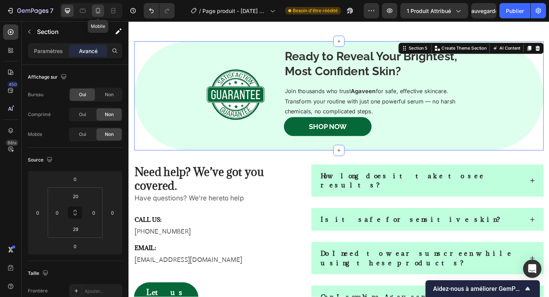
click at [95, 13] on icon at bounding box center [98, 11] width 8 height 8
type input "15"
type input "20"
type input "15"
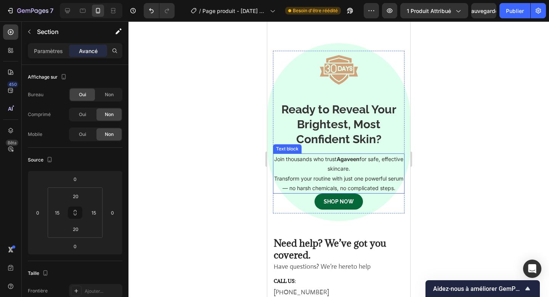
scroll to position [1024, 0]
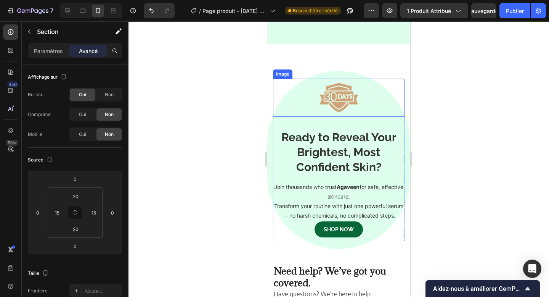
click at [332, 105] on img at bounding box center [339, 98] width 38 height 38
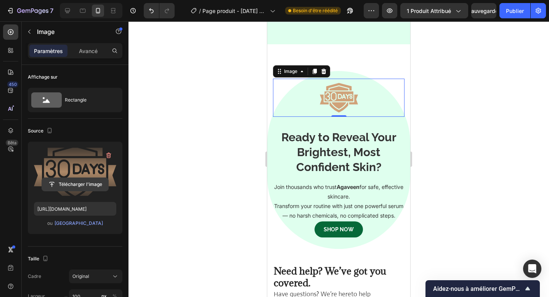
click at [85, 184] on input "file" at bounding box center [75, 184] width 66 height 13
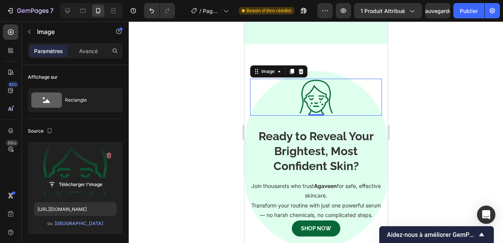
click at [85, 175] on label at bounding box center [75, 172] width 82 height 48
click at [85, 178] on input "file" at bounding box center [75, 184] width 66 height 13
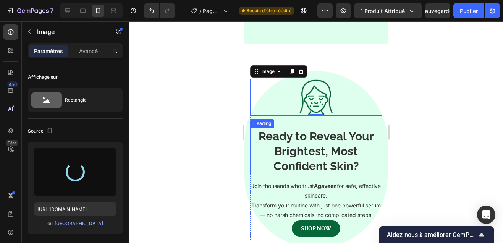
type input "https://cdn.shopify.com/s/files/1/0680/0156/2689/files/gempages_586318823250985…"
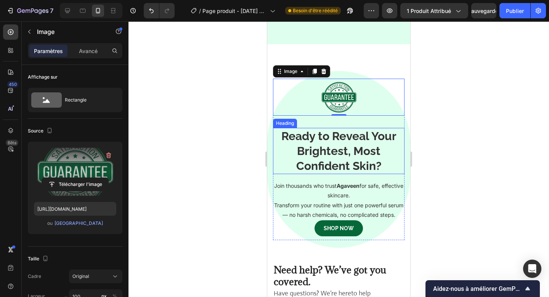
click at [345, 146] on strong "Ready to Reveal Your Brightest, Most Confident Skin?" at bounding box center [339, 150] width 115 height 43
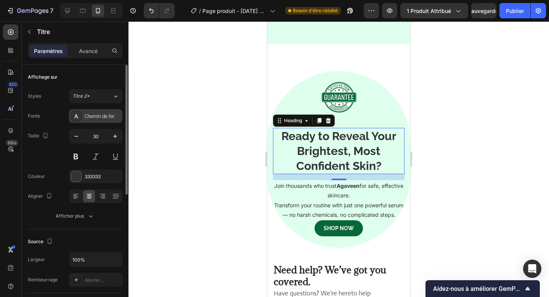
click at [96, 117] on font "Chemin de fer" at bounding box center [100, 116] width 30 height 5
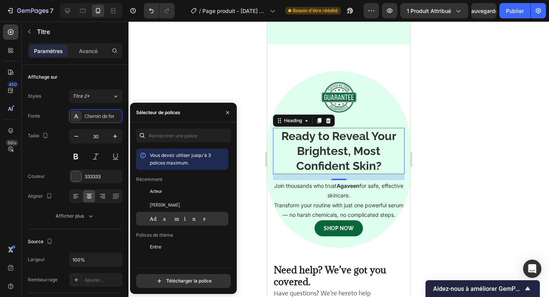
click at [169, 218] on font "Adamine" at bounding box center [181, 219] width 62 height 6
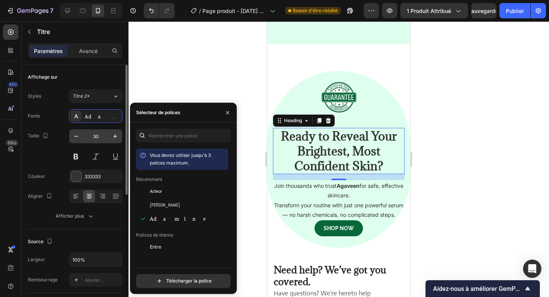
click at [97, 137] on input "30" at bounding box center [95, 136] width 25 height 14
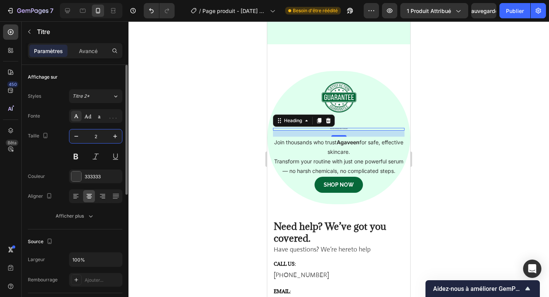
type input "25"
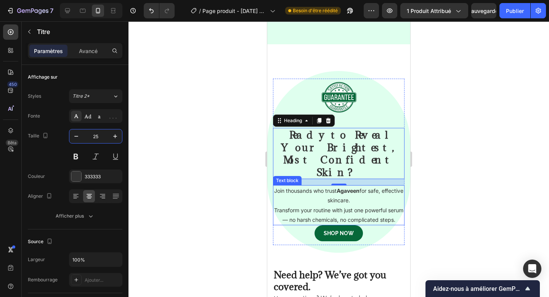
click at [354, 187] on strong "Agaveen" at bounding box center [348, 190] width 23 height 6
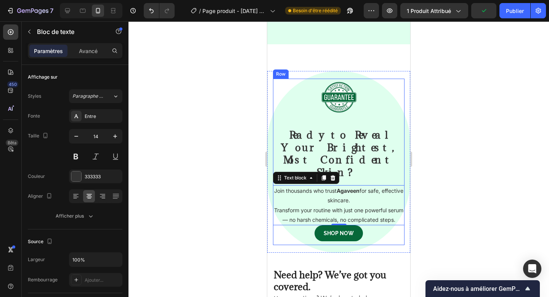
click at [386, 242] on div "SHOP Now Button" at bounding box center [339, 235] width 132 height 20
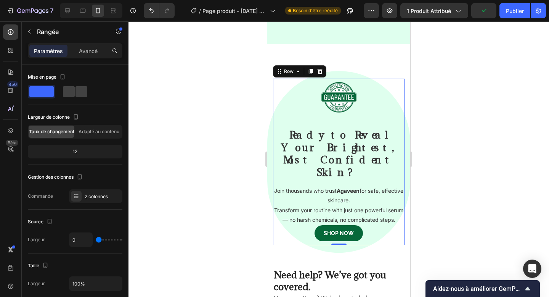
click at [386, 247] on section "Image Ready to Reveal Your Brightest, Most Confident Skin? Heading Join thousan…" at bounding box center [338, 162] width 143 height 182
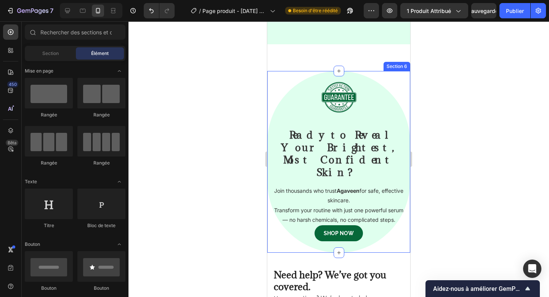
click at [346, 246] on div "Image Ready to Reveal Your Brightest, Most Confident Skin? Heading Join thousan…" at bounding box center [338, 162] width 143 height 182
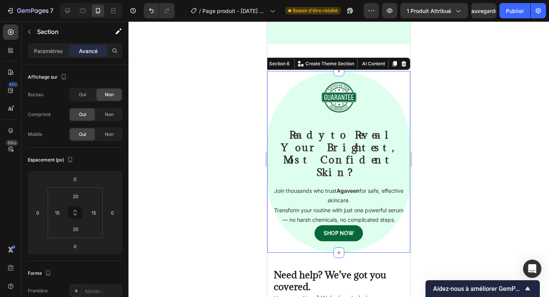
click at [54, 61] on div "Paramètres Avancé" at bounding box center [75, 54] width 107 height 22
click at [53, 56] on div "Paramètres" at bounding box center [48, 51] width 38 height 12
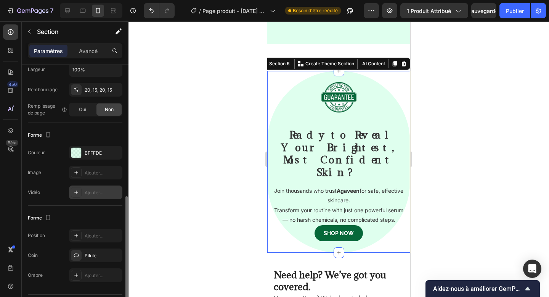
scroll to position [192, 0]
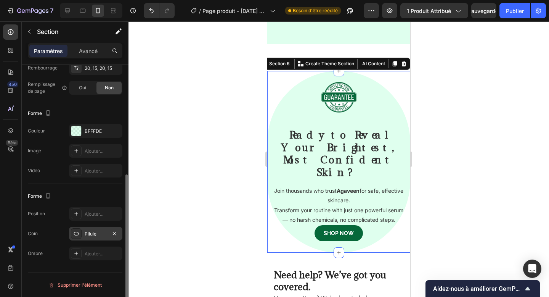
click at [80, 233] on div at bounding box center [76, 233] width 11 height 11
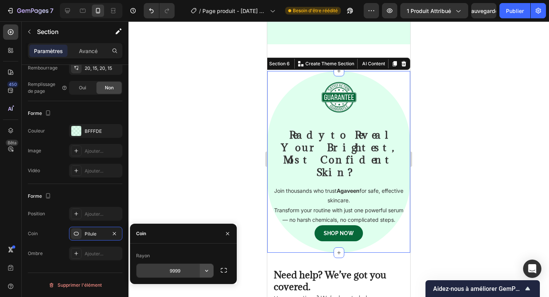
click at [206, 272] on icon "button" at bounding box center [207, 271] width 8 height 8
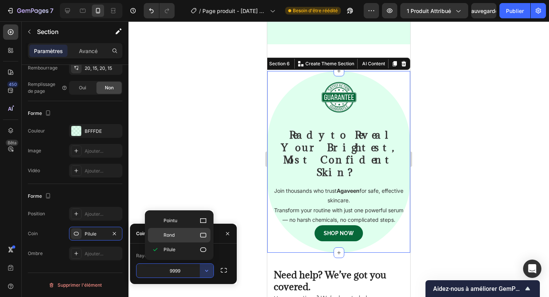
click at [198, 235] on p "Rond" at bounding box center [185, 235] width 43 height 8
type input "8"
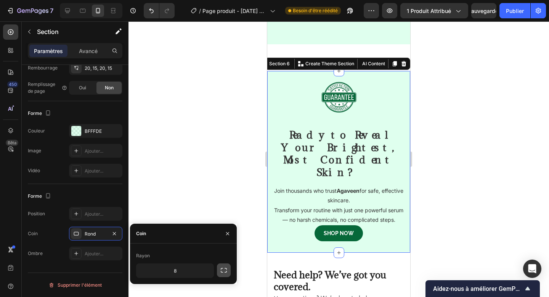
click at [225, 269] on icon "button" at bounding box center [224, 270] width 8 height 8
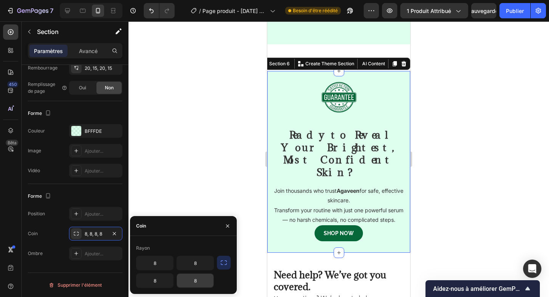
click at [197, 279] on input "8" at bounding box center [195, 281] width 37 height 14
type input "90"
click at [195, 258] on input "8" at bounding box center [195, 263] width 37 height 14
type input "90"
click at [160, 264] on input "8" at bounding box center [155, 263] width 37 height 14
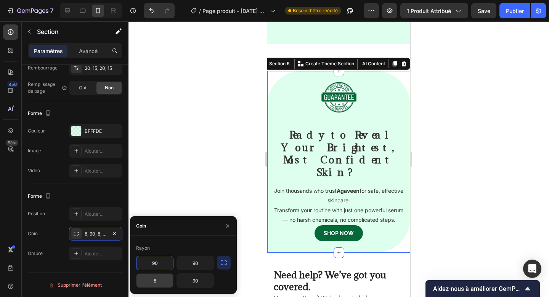
type input "90"
click at [158, 284] on input "8" at bounding box center [155, 281] width 37 height 14
type input "90"
click at [519, 10] on font "Publier" at bounding box center [515, 11] width 18 height 6
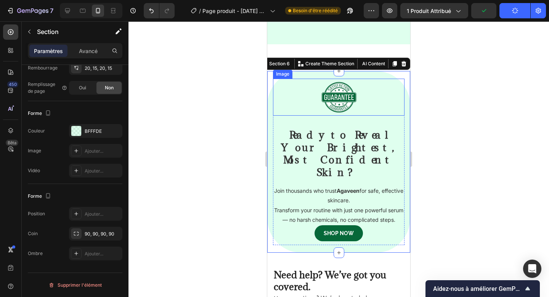
click at [371, 100] on div at bounding box center [339, 97] width 132 height 37
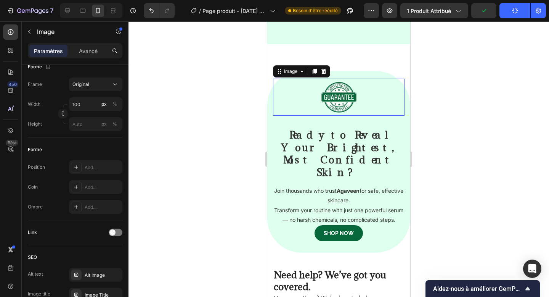
scroll to position [0, 0]
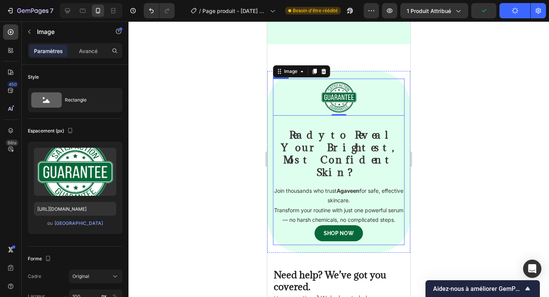
click at [350, 122] on div "Ready to Reveal Your Brightest, Most Confident Skin? Heading Join thousands who…" at bounding box center [339, 180] width 132 height 129
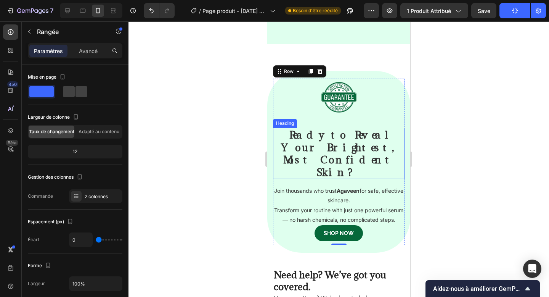
click at [344, 137] on strong "Ready to Reveal Your Brightest, Most Confident Skin?" at bounding box center [339, 153] width 116 height 50
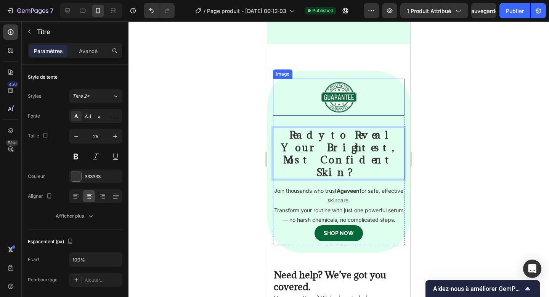
click at [340, 103] on img at bounding box center [339, 97] width 38 height 37
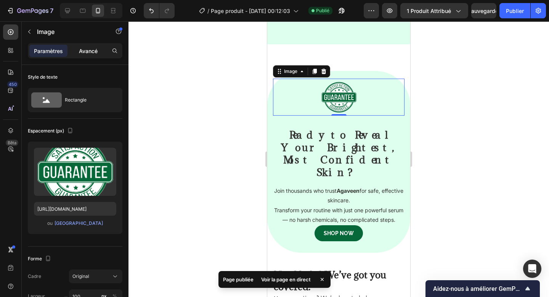
click at [90, 46] on div "Avancé" at bounding box center [88, 51] width 38 height 12
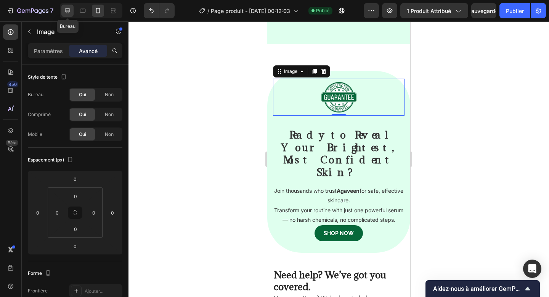
click at [68, 11] on icon at bounding box center [68, 11] width 8 height 8
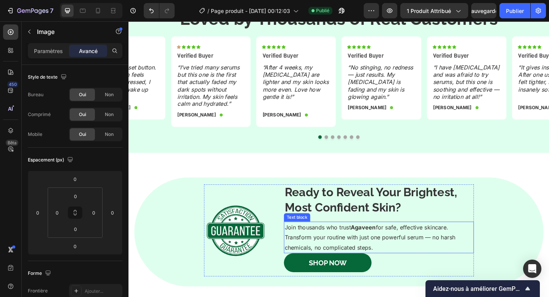
scroll to position [889, 0]
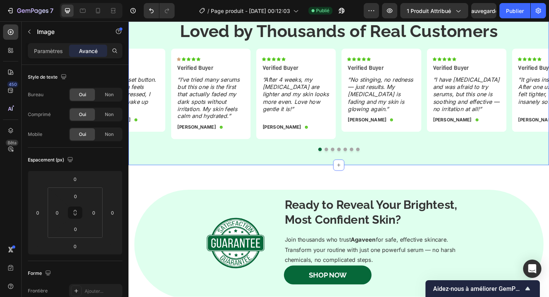
click at [232, 168] on div "Icon Icon Icon Icon Icon Icon List TESTIMONIALS Text Block Loved by Thousands o…" at bounding box center [358, 82] width 458 height 192
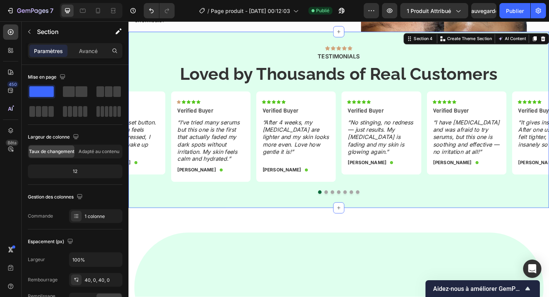
scroll to position [746, 0]
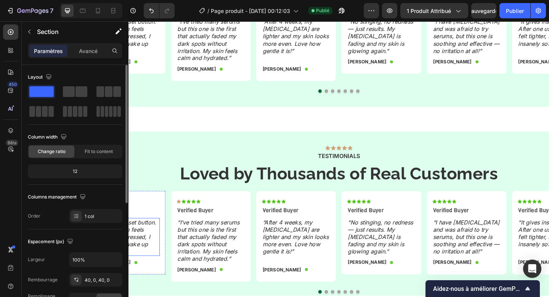
scroll to position [1046, 0]
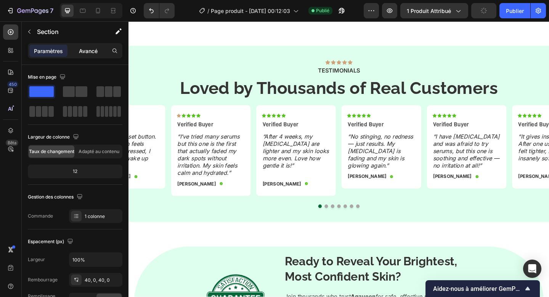
click at [90, 54] on p "Avancé" at bounding box center [88, 51] width 19 height 8
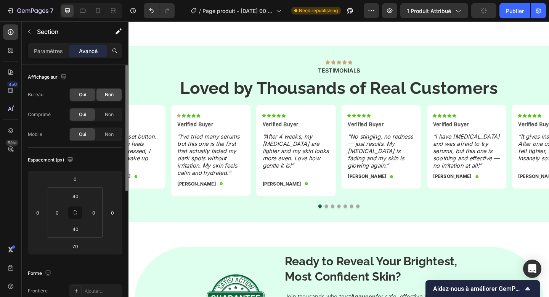
click at [105, 97] on font "Non" at bounding box center [109, 95] width 9 height 6
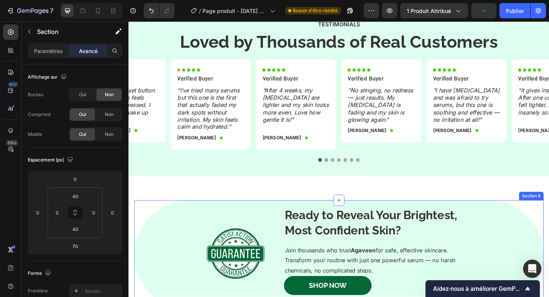
scroll to position [868, 0]
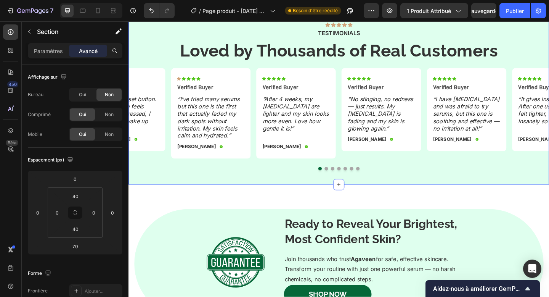
click at [169, 197] on div "Icon Icon Icon Icon Icon Icon List TESTIMONIALS Text Block Loved by Thousands o…" at bounding box center [358, 103] width 458 height 192
click at [112, 113] on font "Non" at bounding box center [109, 114] width 9 height 6
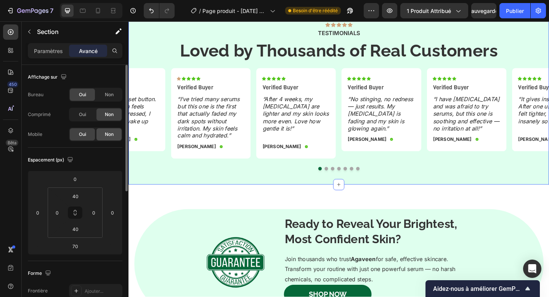
click at [111, 133] on font "Non" at bounding box center [109, 134] width 9 height 6
click at [102, 11] on div at bounding box center [98, 11] width 12 height 12
type input "0"
type input "70"
type input "56"
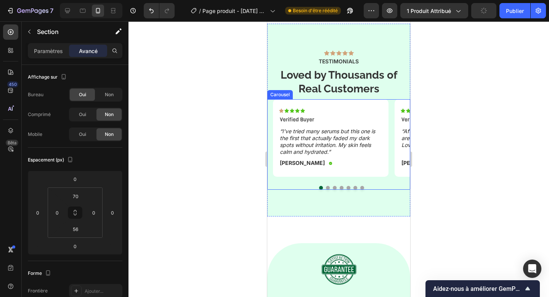
scroll to position [1304, 0]
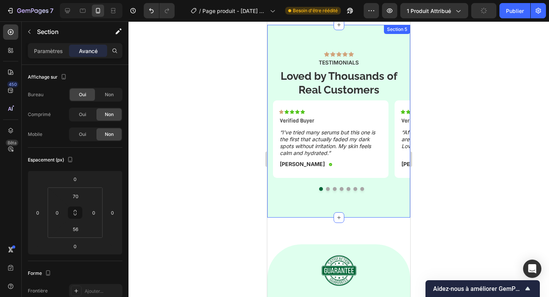
click at [291, 210] on div "Icon Icon Icon Icon Icon Icon List TESTIMONIALS Text Block Loved by Thousands o…" at bounding box center [338, 121] width 143 height 192
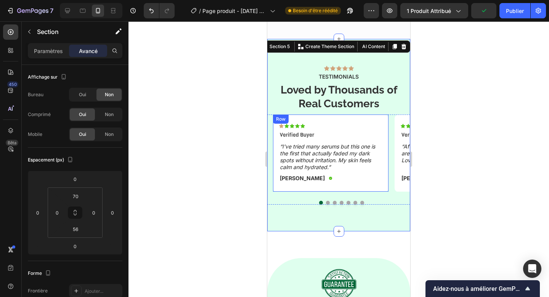
click at [337, 114] on div "Icon Icon Icon Icon Icon Icon List Verified Buyer Text Block “I’ve tried many s…" at bounding box center [331, 152] width 116 height 77
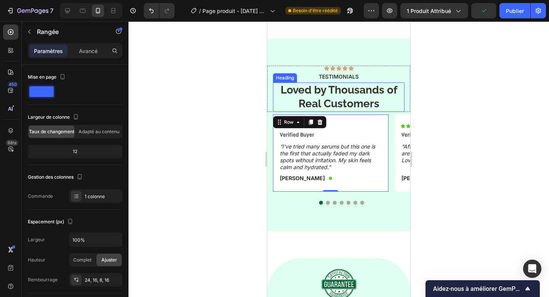
click at [337, 84] on strong "Loved by Thousands of Real Customers" at bounding box center [339, 97] width 117 height 26
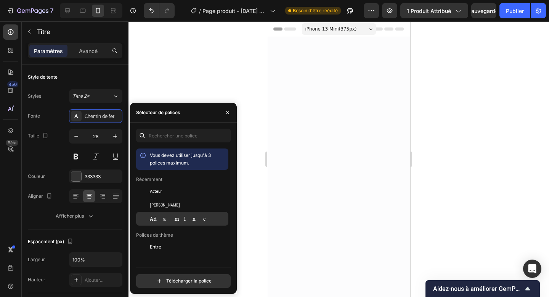
scroll to position [1304, 0]
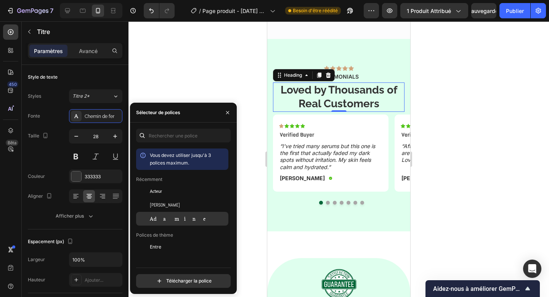
click at [164, 216] on font "Adamine" at bounding box center [181, 219] width 62 height 6
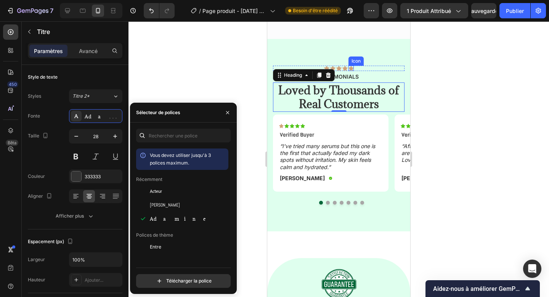
click at [353, 66] on icon at bounding box center [351, 68] width 5 height 5
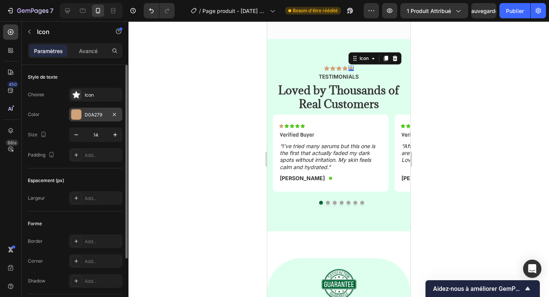
click at [89, 118] on div "D0A279" at bounding box center [96, 114] width 22 height 7
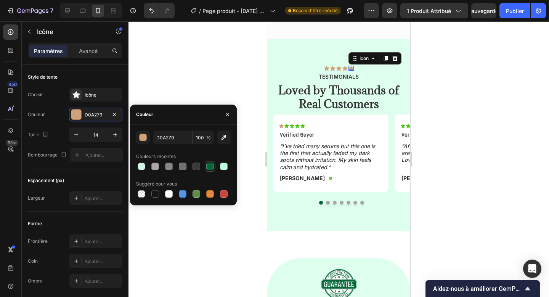
click at [209, 166] on div at bounding box center [210, 167] width 8 height 8
type input "066839"
click at [326, 66] on icon at bounding box center [326, 68] width 5 height 5
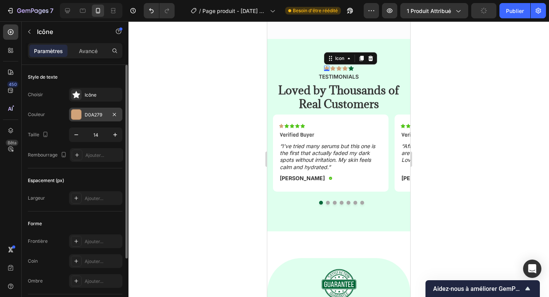
click at [86, 112] on font "D0A279" at bounding box center [94, 115] width 18 height 6
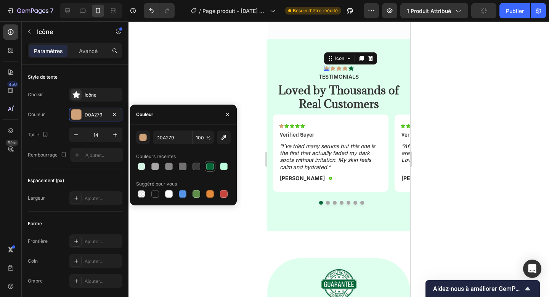
click at [208, 166] on div at bounding box center [210, 167] width 8 height 8
type input "066839"
click at [332, 66] on icon at bounding box center [332, 68] width 5 height 5
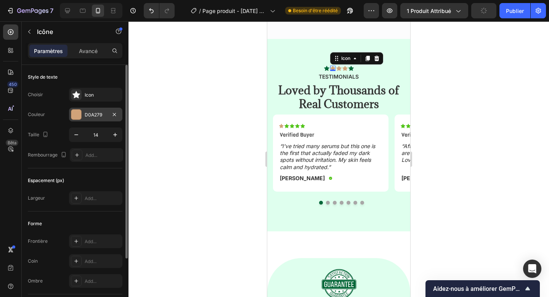
click at [99, 110] on div "D0A279" at bounding box center [95, 115] width 53 height 14
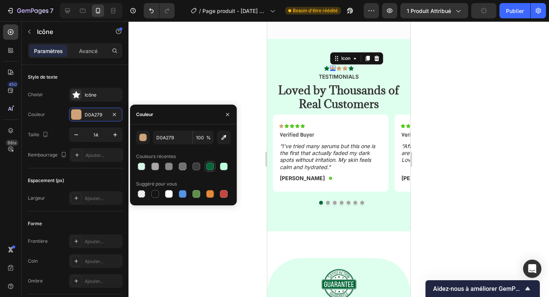
click at [214, 164] on div at bounding box center [210, 166] width 9 height 9
type input "066839"
click at [343, 66] on icon at bounding box center [345, 68] width 5 height 5
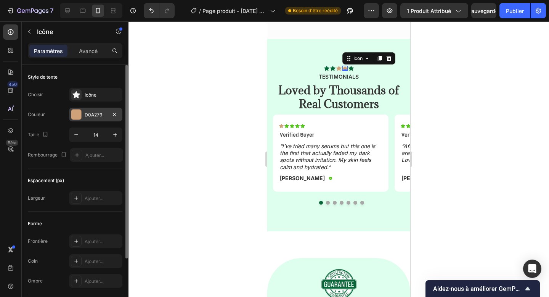
click at [98, 108] on div "D0A279" at bounding box center [95, 115] width 53 height 14
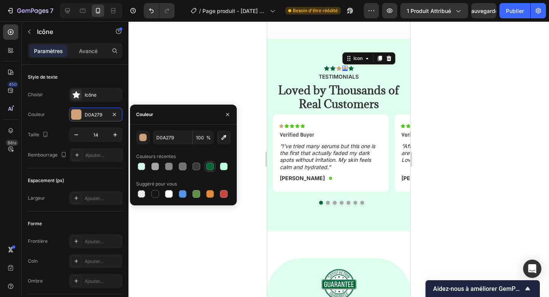
click at [212, 168] on div at bounding box center [210, 167] width 8 height 8
type input "066839"
click at [338, 66] on icon at bounding box center [339, 68] width 5 height 5
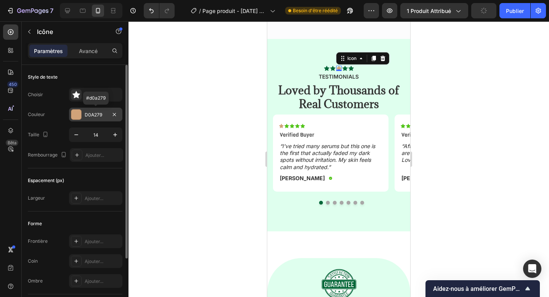
click at [85, 116] on font "D0A279" at bounding box center [94, 115] width 18 height 6
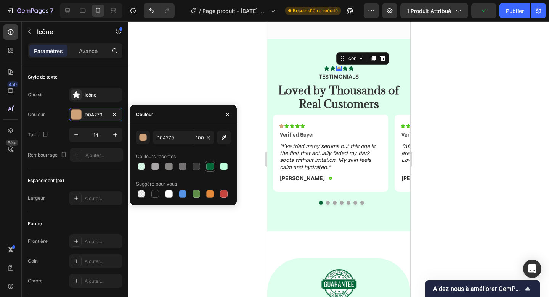
click at [213, 166] on div at bounding box center [210, 167] width 8 height 8
type input "066839"
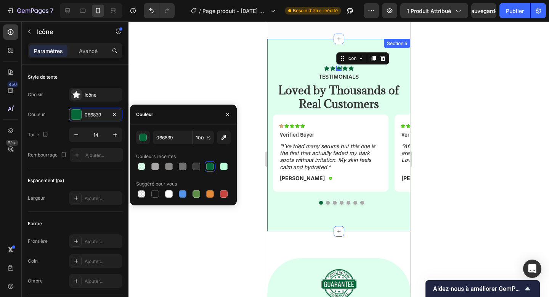
click at [301, 204] on div "Icon Icon Icon 0 Icon Icon Icon List TESTIMONIALS Text Block Loved by Thousands…" at bounding box center [338, 135] width 143 height 192
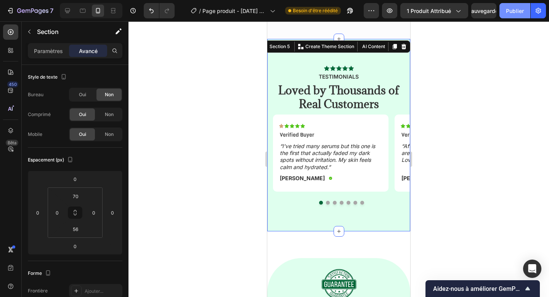
click at [513, 10] on font "Publier" at bounding box center [515, 11] width 18 height 6
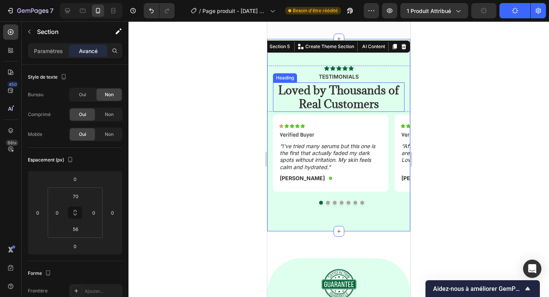
click at [375, 87] on strong "Loved by Thousands of Real Customers" at bounding box center [339, 97] width 121 height 28
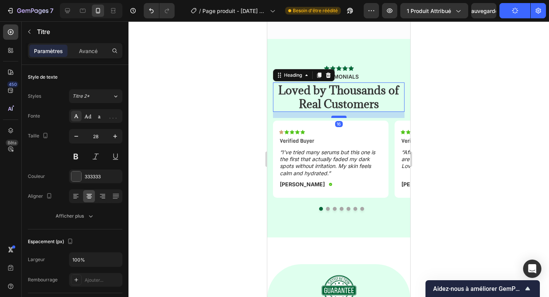
drag, startPoint x: 339, startPoint y: 97, endPoint x: 340, endPoint y: 103, distance: 6.2
click at [340, 116] on div at bounding box center [339, 117] width 15 height 2
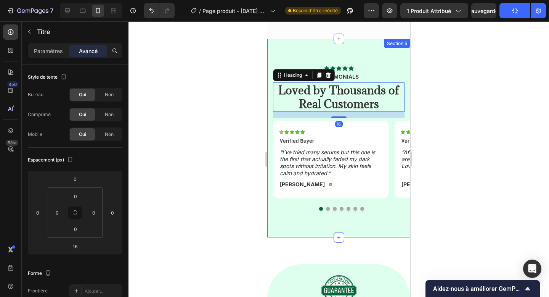
click at [311, 214] on div "Icon Icon Icon Icon Icon Icon List TESTIMONIALS Text Block Loved by Thousands o…" at bounding box center [338, 138] width 143 height 198
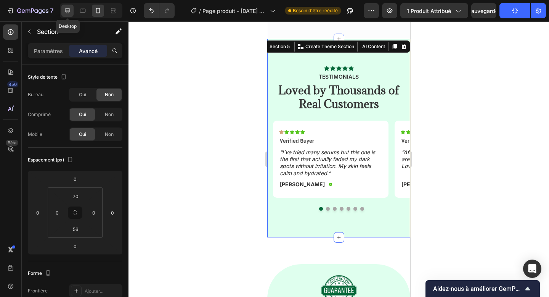
click at [67, 8] on icon at bounding box center [67, 10] width 5 height 5
type input "70"
type input "40"
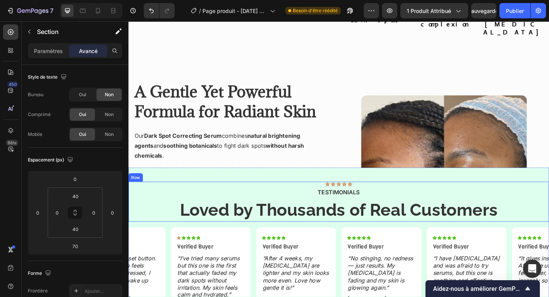
scroll to position [676, 0]
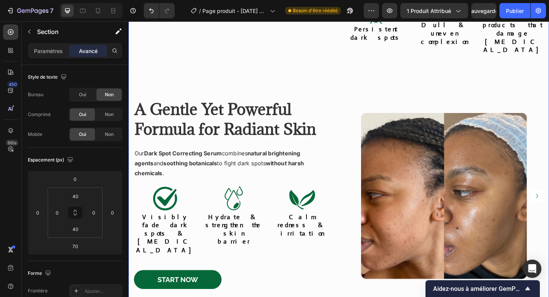
click at [173, 192] on div "Image Tired of Stubborn Dark Spots and Irritated Skin? Heading Dealing with hyp…" at bounding box center [358, 30] width 458 height 606
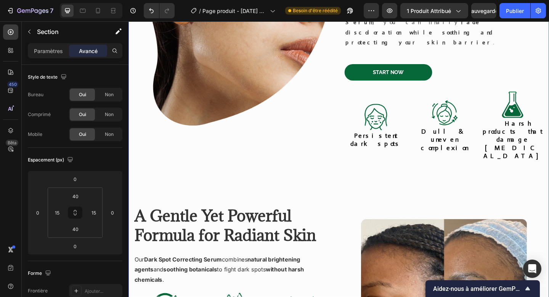
scroll to position [511, 0]
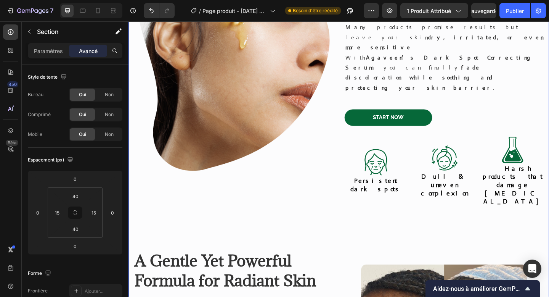
click at [130, 162] on div "Image Tired of Stubborn Dark Spots and Irritated Skin? Heading Dealing with hyp…" at bounding box center [358, 195] width 458 height 606
click at [155, 141] on div "Image Tired of Stubborn Dark Spots and Irritated Skin? Heading Dealing with hyp…" at bounding box center [357, 194] width 446 height 575
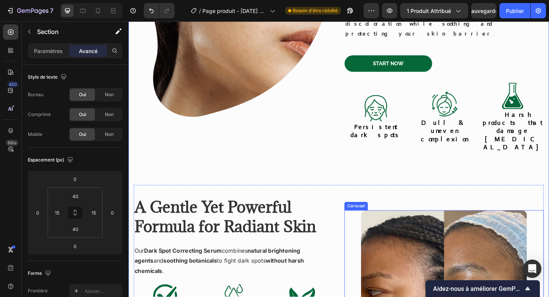
scroll to position [789, 0]
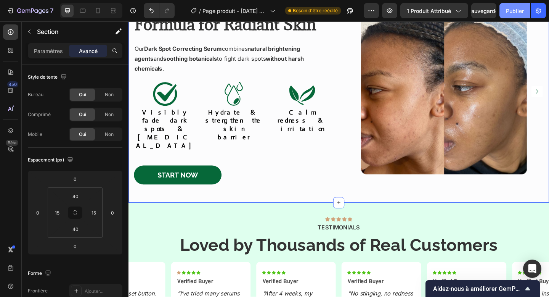
click at [516, 12] on font "Publier" at bounding box center [515, 11] width 18 height 6
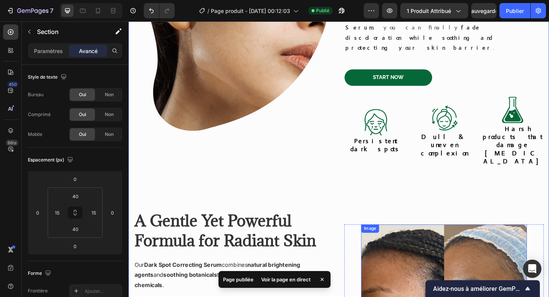
scroll to position [535, 0]
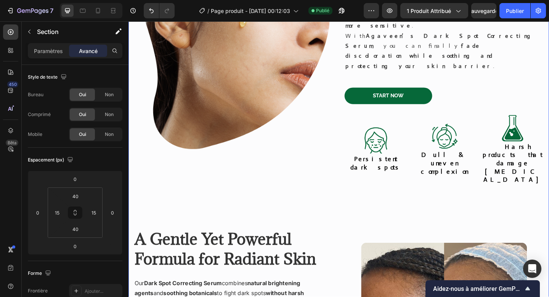
click at [147, 126] on div "Image Tired of Stubborn Dark Spots and Irritated Skin? Heading Dealing with hyp…" at bounding box center [357, 170] width 446 height 575
click at [185, 93] on img at bounding box center [242, 55] width 217 height 217
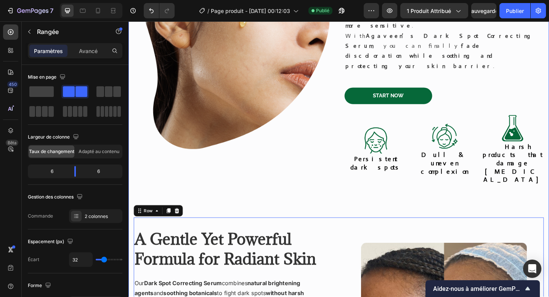
click at [207, 124] on div "Image Tired of Stubborn Dark Spots and Irritated Skin? Heading Dealing with hyp…" at bounding box center [357, 170] width 446 height 575
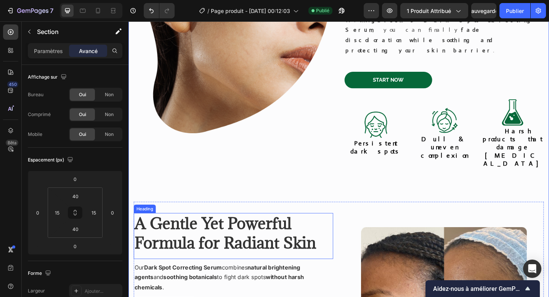
scroll to position [749, 0]
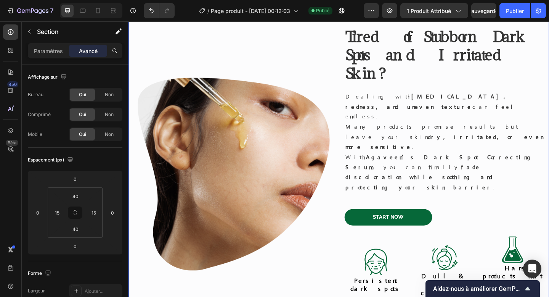
scroll to position [296, 0]
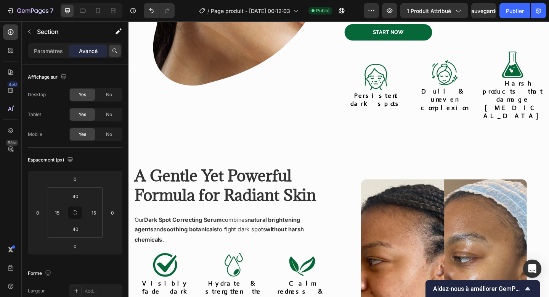
scroll to position [827, 0]
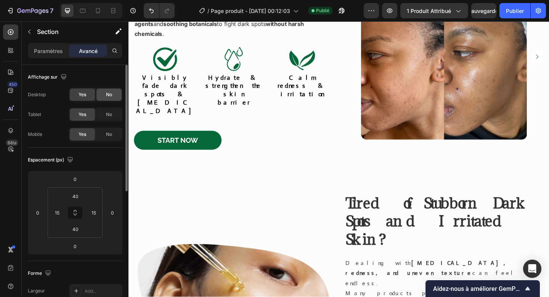
click at [108, 96] on span "No" at bounding box center [109, 94] width 6 height 7
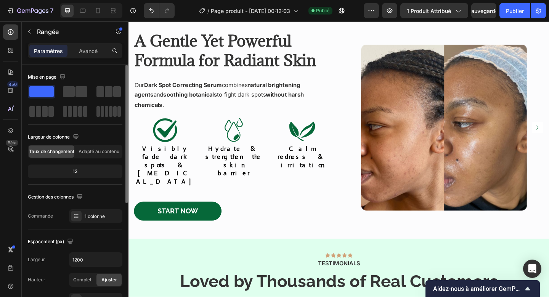
scroll to position [739, 0]
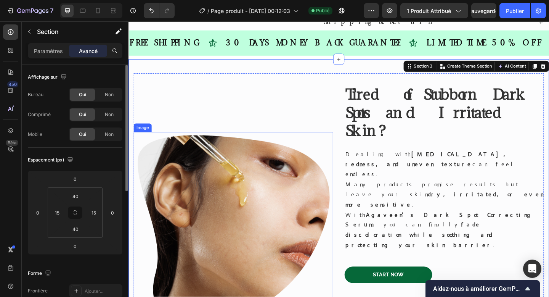
scroll to position [318, 0]
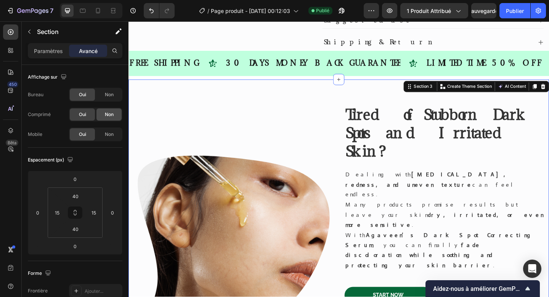
click at [106, 114] on font "Non" at bounding box center [109, 114] width 9 height 6
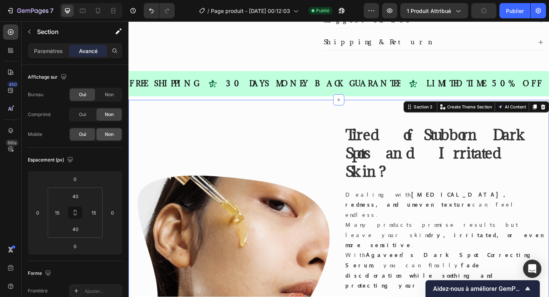
click at [113, 135] on font "Non" at bounding box center [109, 134] width 9 height 6
click at [100, 10] on icon at bounding box center [98, 10] width 4 height 5
type input "20"
type input "50"
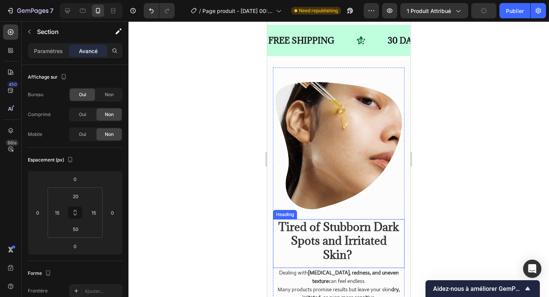
scroll to position [387, 0]
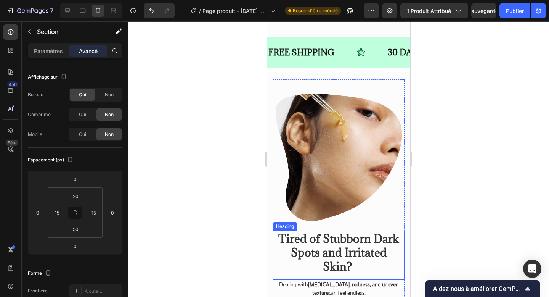
click at [337, 243] on strong "Tired of Stubborn Dark Spots and Irritated Skin?" at bounding box center [339, 252] width 121 height 42
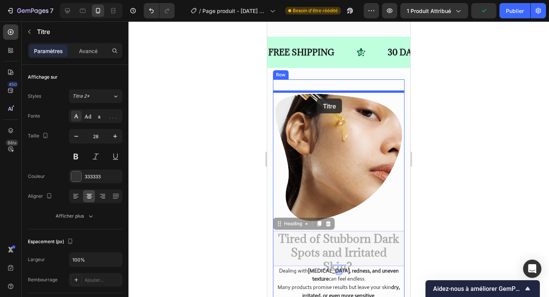
drag, startPoint x: 292, startPoint y: 223, endPoint x: 317, endPoint y: 98, distance: 127.7
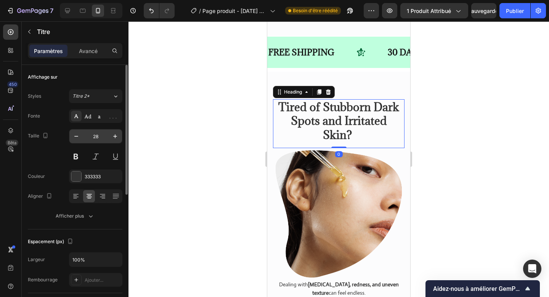
click at [101, 137] on input "28" at bounding box center [95, 136] width 25 height 14
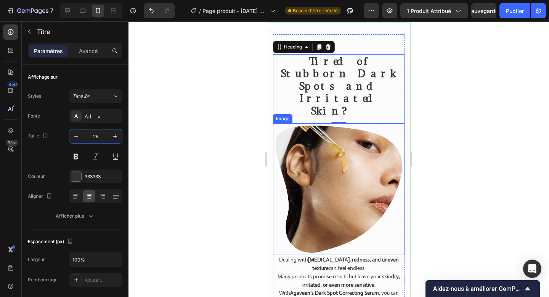
scroll to position [445, 0]
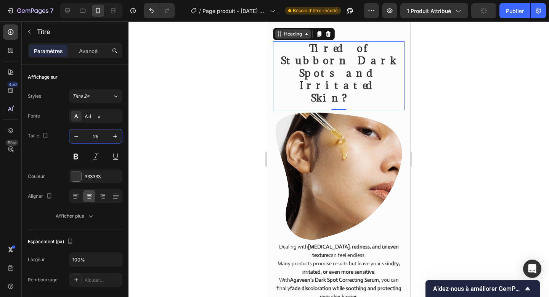
type input "25"
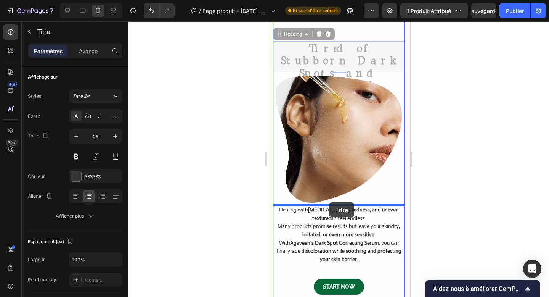
drag, startPoint x: 293, startPoint y: 32, endPoint x: 329, endPoint y: 202, distance: 173.6
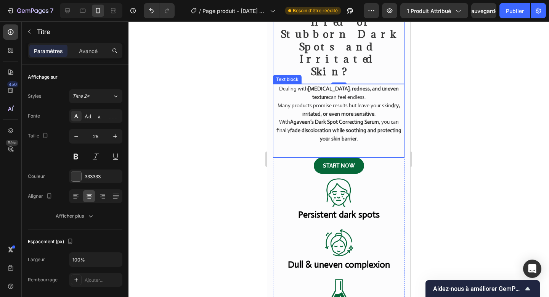
scroll to position [611, 0]
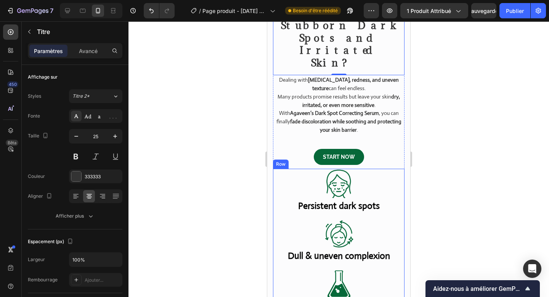
click at [391, 178] on div "Image Persistent dark spots Heading Image Dull & uneven complexion Heading Imag…" at bounding box center [339, 247] width 132 height 156
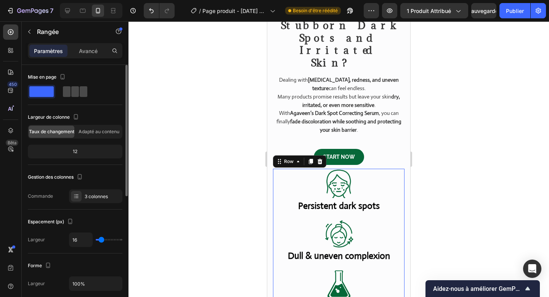
click at [82, 89] on span at bounding box center [84, 91] width 8 height 11
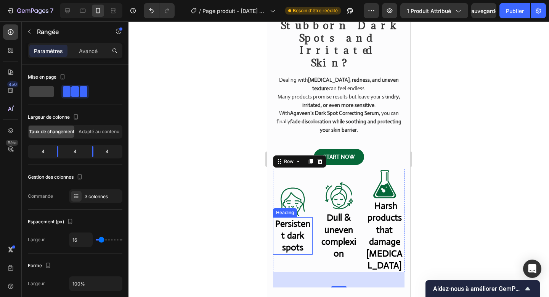
click at [300, 218] on strong "Persistent dark spots" at bounding box center [292, 235] width 35 height 35
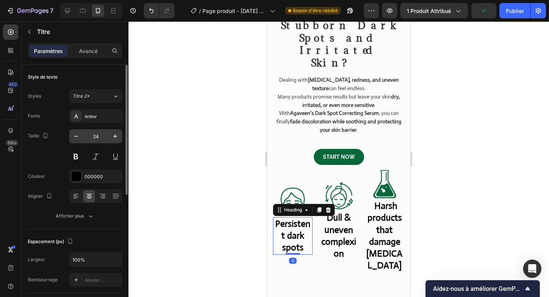
click at [94, 140] on input "24" at bounding box center [95, 136] width 25 height 14
type input "14"
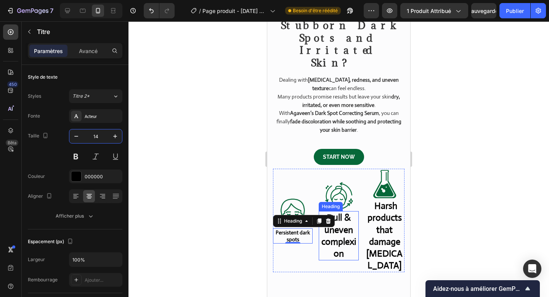
click at [339, 212] on strong "Dull & uneven complexion" at bounding box center [339, 235] width 35 height 47
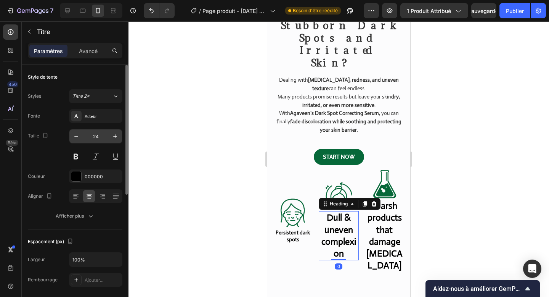
click at [90, 135] on input "24" at bounding box center [95, 136] width 25 height 14
type input "14"
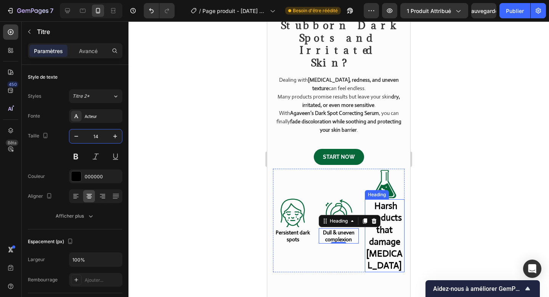
click at [392, 210] on h2 "Harsh products that damage sensitive skin" at bounding box center [385, 235] width 40 height 73
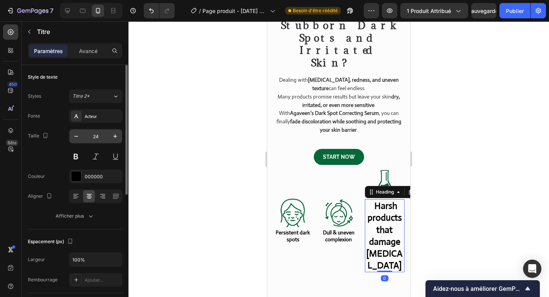
click at [96, 141] on input "24" at bounding box center [95, 136] width 25 height 14
type input "14"
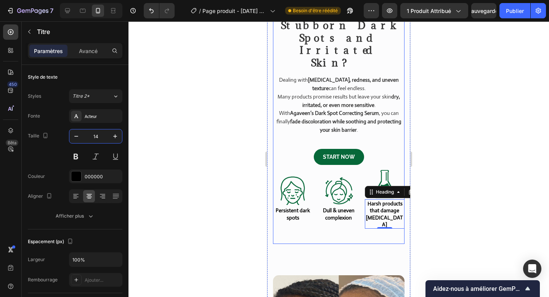
click at [334, 188] on div "Dealing with hyperpigmentation, redness, and uneven texture can feel endless. M…" at bounding box center [339, 159] width 132 height 169
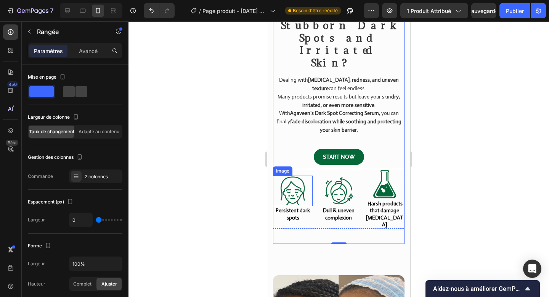
click at [298, 176] on img at bounding box center [293, 191] width 31 height 31
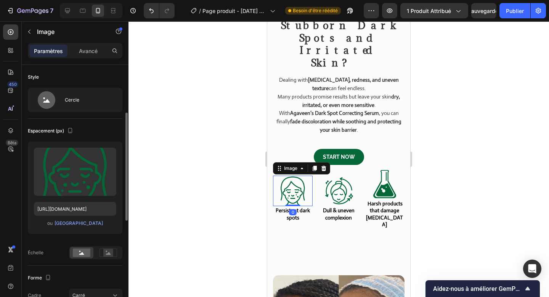
scroll to position [61, 0]
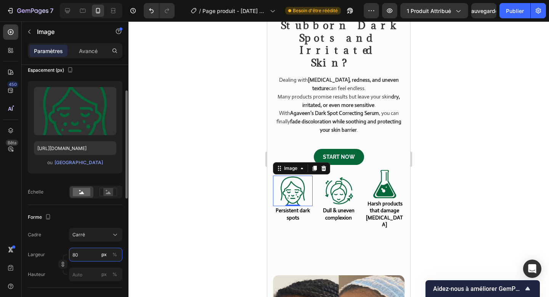
click at [77, 252] on input "80" at bounding box center [95, 255] width 53 height 14
type input "6"
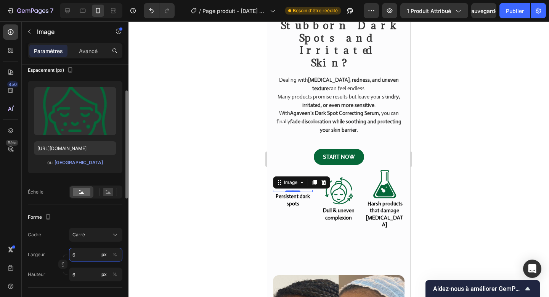
type input "60"
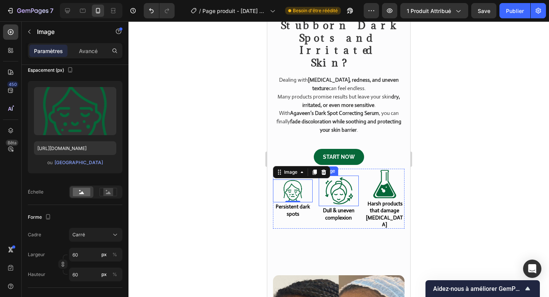
click at [343, 176] on img at bounding box center [339, 191] width 31 height 31
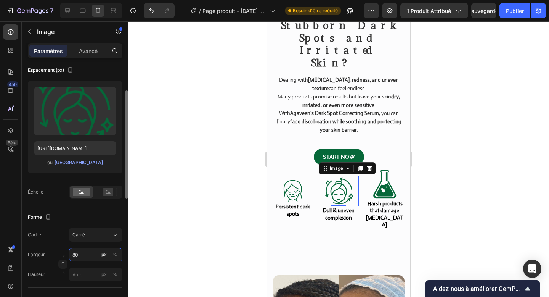
click at [74, 258] on input "80" at bounding box center [95, 255] width 53 height 14
type input "6"
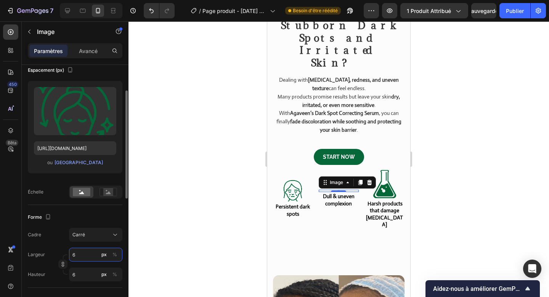
type input "60"
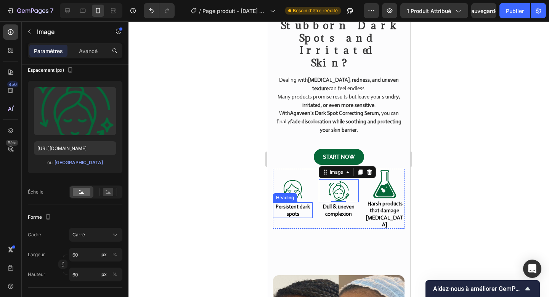
click at [294, 194] on div "Heading" at bounding box center [285, 197] width 21 height 7
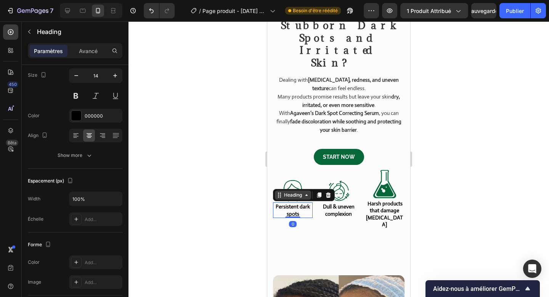
scroll to position [0, 0]
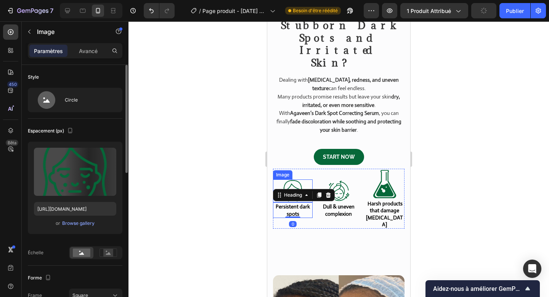
click at [293, 179] on img at bounding box center [293, 190] width 23 height 23
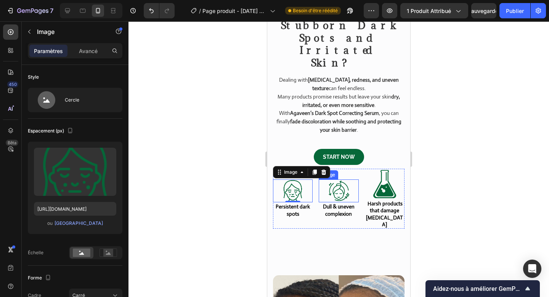
click at [339, 179] on img at bounding box center [338, 190] width 23 height 23
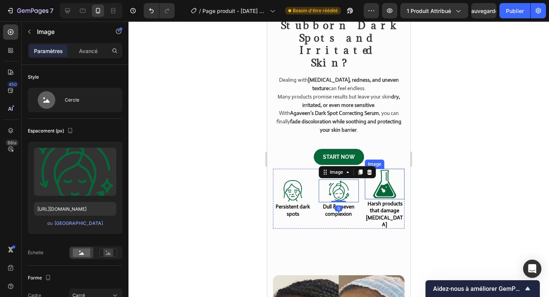
click at [391, 169] on img at bounding box center [385, 184] width 31 height 31
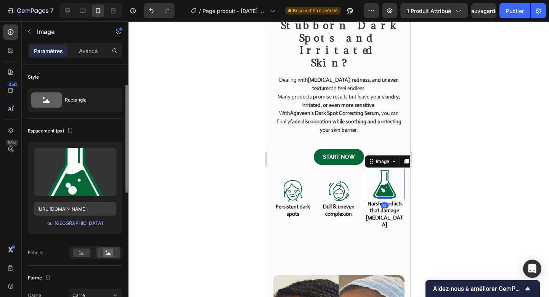
scroll to position [35, 0]
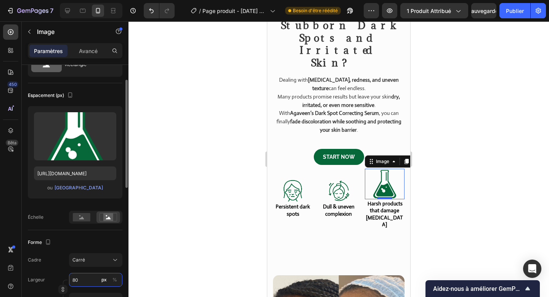
click at [76, 285] on input "80" at bounding box center [95, 280] width 53 height 14
type input "6"
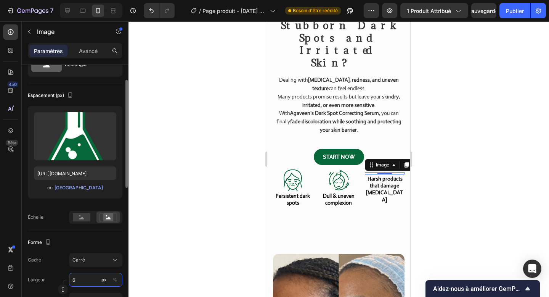
type input "60"
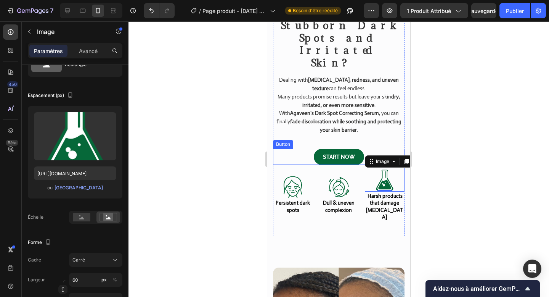
click at [300, 149] on div "Start Now Button" at bounding box center [339, 157] width 132 height 16
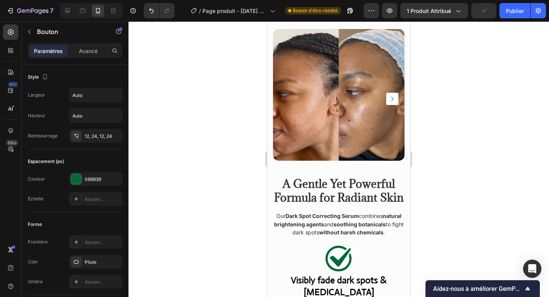
scroll to position [852, 0]
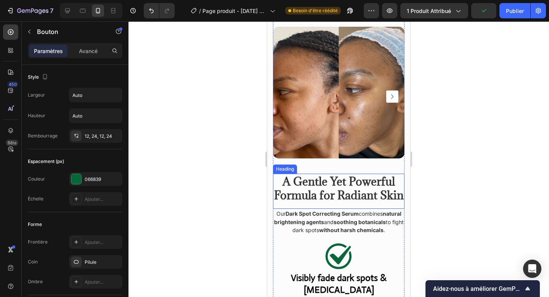
click at [335, 174] on strong "A Gentle Yet Powerful Formula for Radiant Skin" at bounding box center [339, 188] width 130 height 28
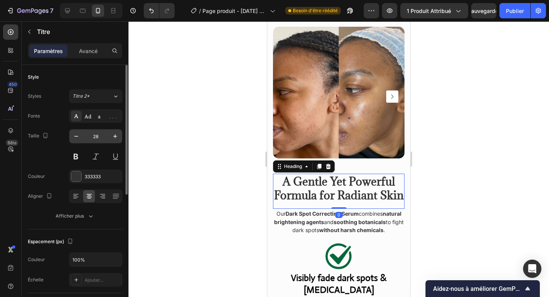
click at [100, 139] on input "28" at bounding box center [95, 136] width 25 height 14
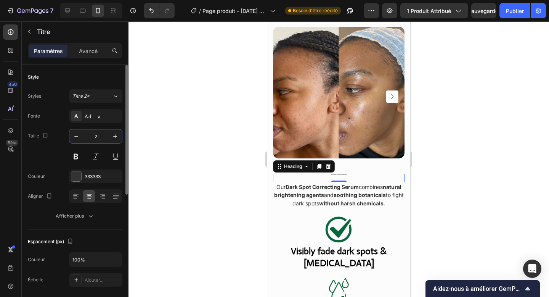
type input "25"
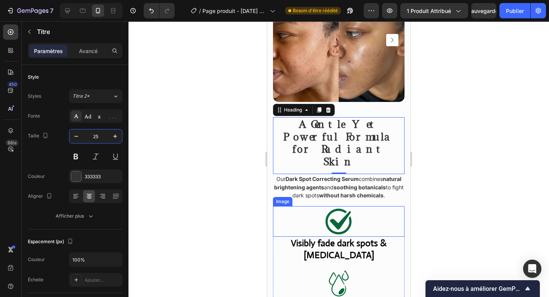
scroll to position [917, 0]
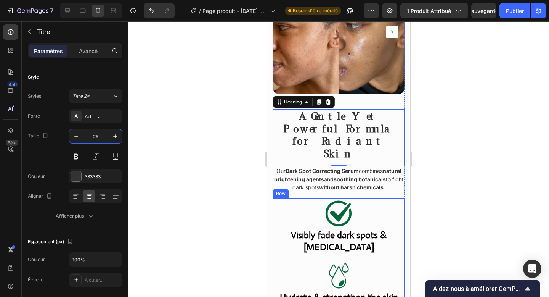
click at [391, 198] on div "Image Visibly fade dark spots & acne scars Heading Image Hydrate & strengthen t…" at bounding box center [339, 282] width 132 height 168
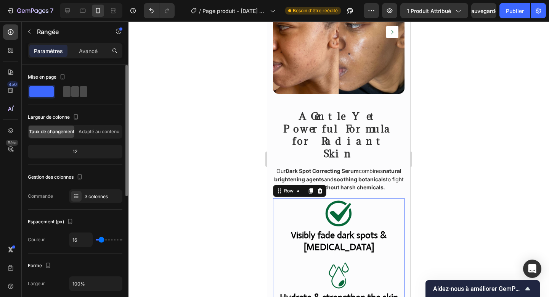
click at [80, 93] on span at bounding box center [84, 91] width 8 height 11
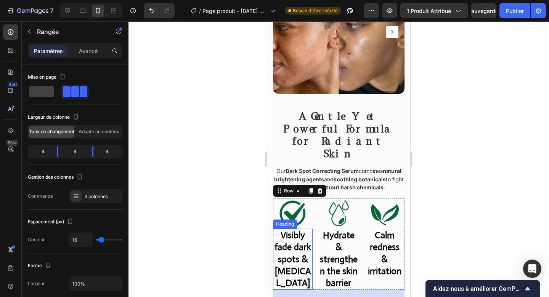
click at [289, 229] on strong "Visibly fade dark spots & acne scars" at bounding box center [293, 258] width 37 height 59
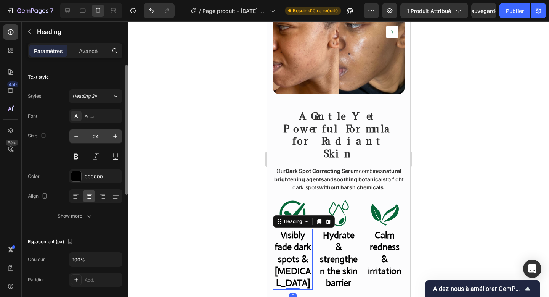
click at [100, 136] on input "24" at bounding box center [95, 136] width 25 height 14
type input "14"
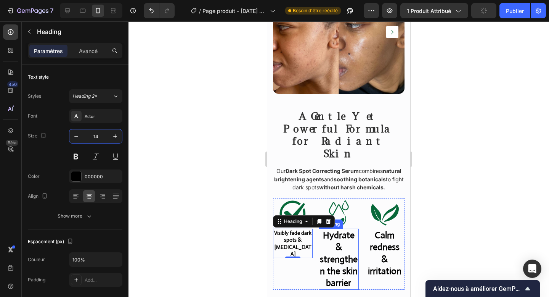
click at [326, 229] on strong "Hydrate & strengthen the skin barrier" at bounding box center [339, 258] width 38 height 59
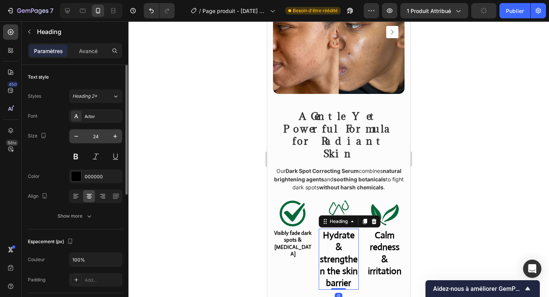
click at [93, 138] on input "24" at bounding box center [95, 136] width 25 height 14
type input "14"
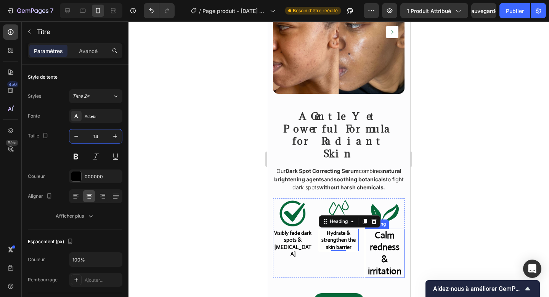
click at [387, 229] on strong "Calm redness & irritation" at bounding box center [385, 252] width 34 height 47
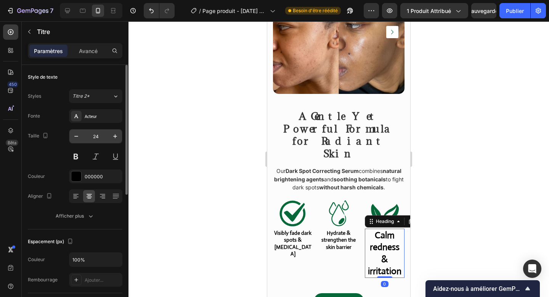
click at [94, 140] on input "24" at bounding box center [95, 136] width 25 height 14
type input "14"
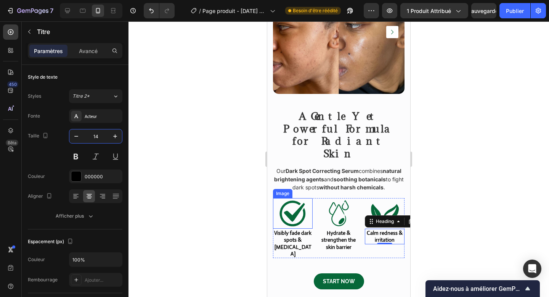
click at [300, 198] on img at bounding box center [293, 213] width 31 height 31
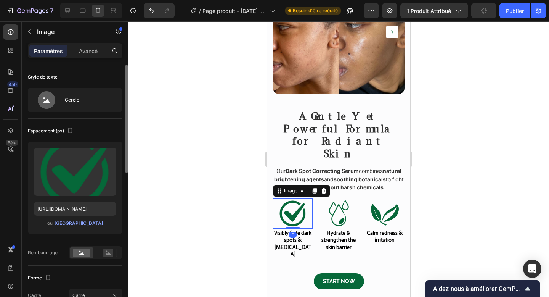
click at [87, 242] on div "Télécharger l'image https://cdn.shopify.com/s/files/1/0680/0156/2689/files/gemp…" at bounding box center [75, 201] width 95 height 118
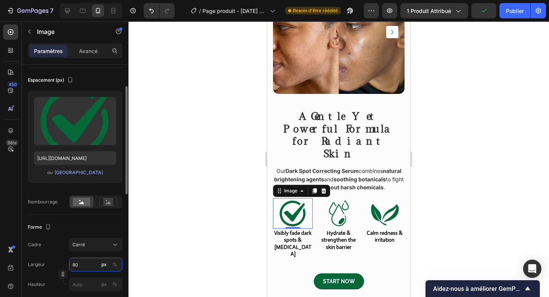
click at [81, 261] on input "80" at bounding box center [95, 265] width 53 height 14
type input "6"
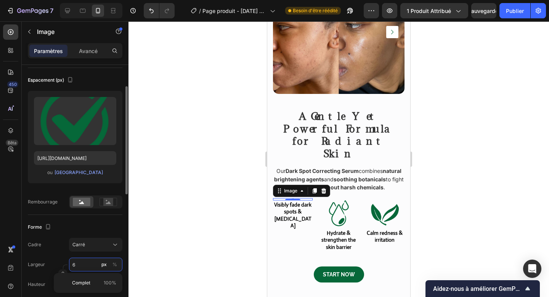
type input "60"
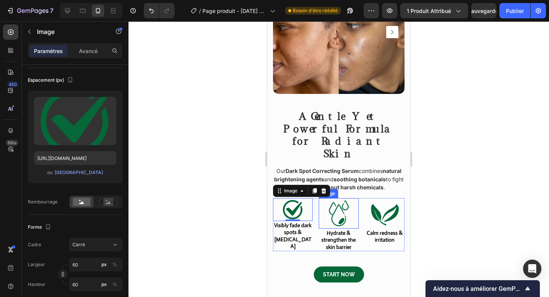
click at [350, 198] on img at bounding box center [339, 213] width 31 height 31
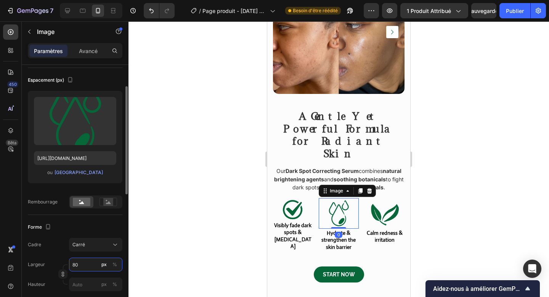
click at [81, 263] on input "80" at bounding box center [95, 265] width 53 height 14
type input "6"
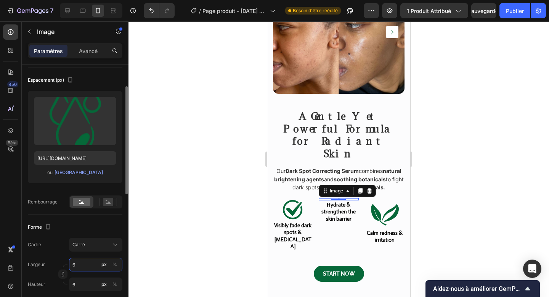
type input "60"
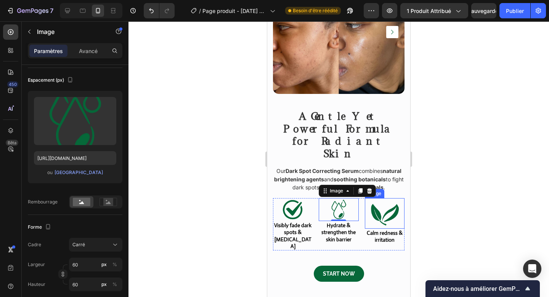
click at [379, 198] on img at bounding box center [385, 213] width 31 height 31
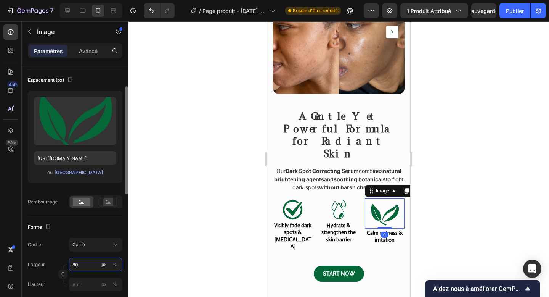
click at [79, 260] on input "80" at bounding box center [95, 265] width 53 height 14
type input "6"
type input "60"
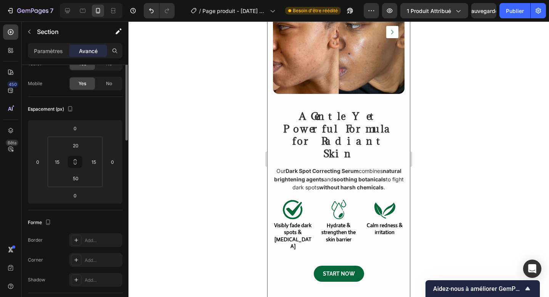
scroll to position [0, 0]
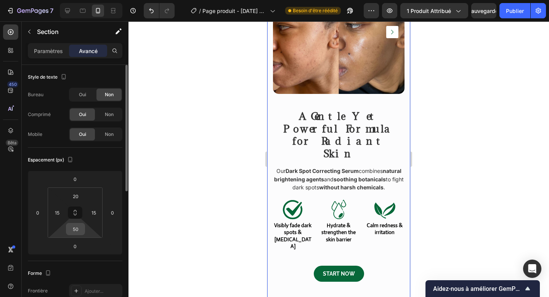
click at [78, 229] on input "50" at bounding box center [75, 228] width 15 height 11
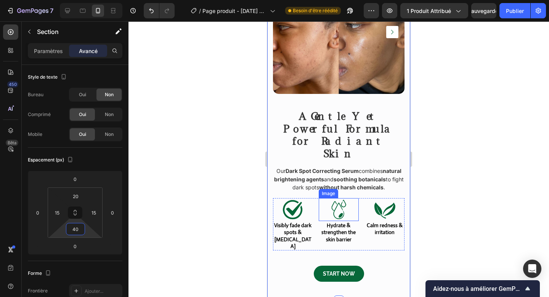
scroll to position [712, 0]
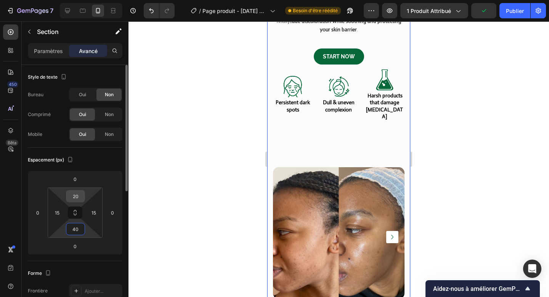
type input "40"
click at [79, 197] on input "20" at bounding box center [75, 195] width 15 height 11
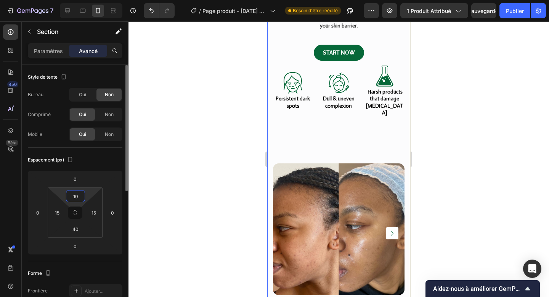
click at [76, 192] on input "10" at bounding box center [75, 195] width 15 height 11
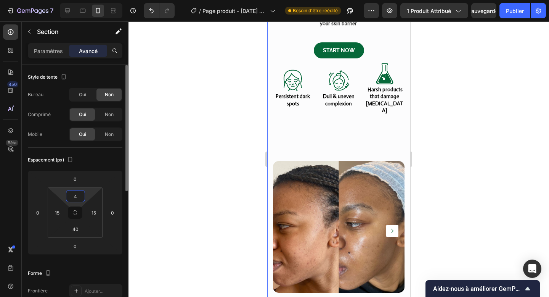
type input "40"
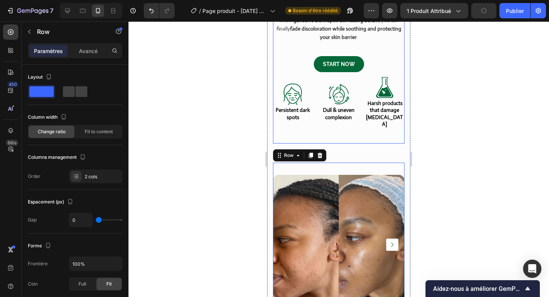
click at [332, 89] on div "Dealing with hyperpigmentation, redness, and uneven texture can feel endless. M…" at bounding box center [339, 62] width 132 height 161
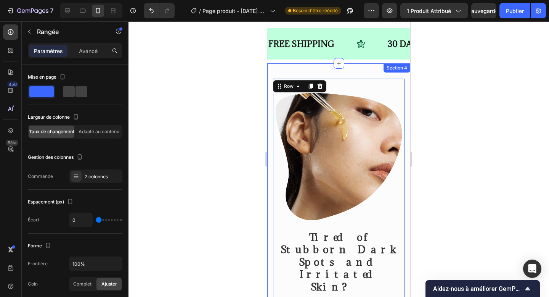
scroll to position [326, 0]
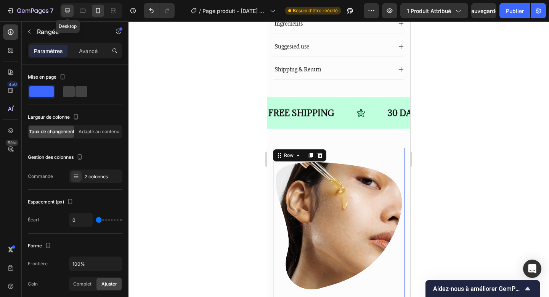
click at [69, 11] on icon at bounding box center [68, 11] width 8 height 8
type input "32"
type input "1170"
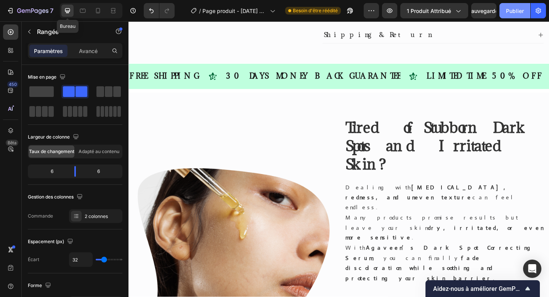
click at [510, 8] on font "Publier" at bounding box center [515, 11] width 18 height 6
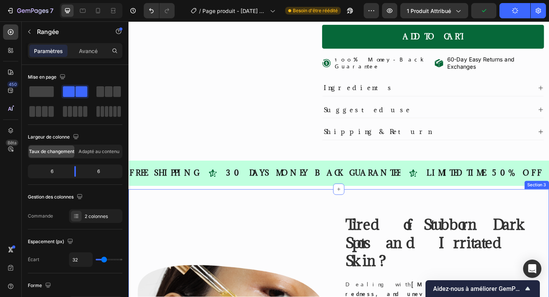
scroll to position [205, 0]
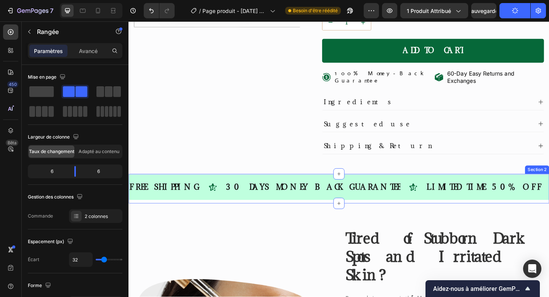
click at [216, 195] on div "FREE SHIPPING Text 30 DAYS MONEY BACK GUARANTEE Text LIMITED TIME 50% OFF SALE …" at bounding box center [358, 203] width 458 height 32
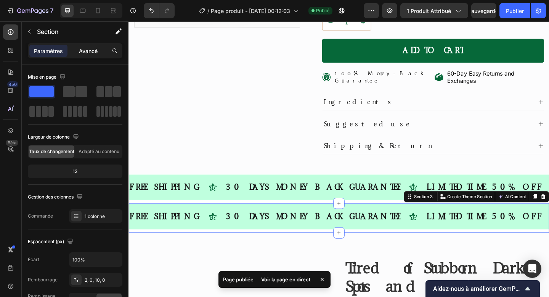
click at [90, 54] on p "Avancé" at bounding box center [88, 51] width 19 height 8
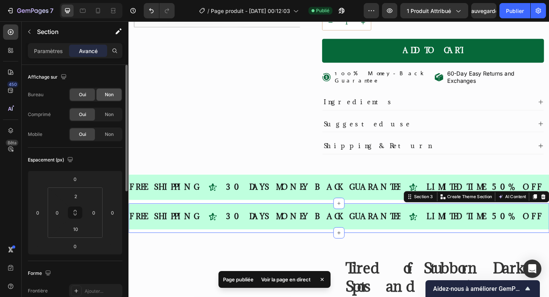
click at [110, 98] on span "Non" at bounding box center [109, 94] width 9 height 7
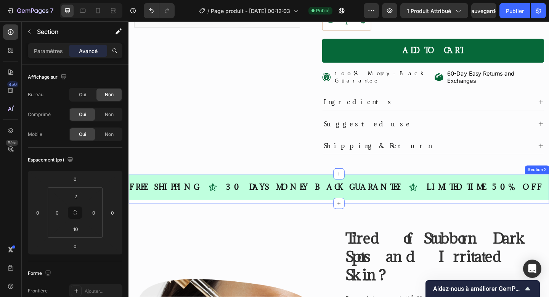
click at [182, 193] on div "FREE SHIPPING Text 30 DAYS MONEY BACK GUARANTEE Text LIMITED TIME 50% OFF SALE …" at bounding box center [358, 203] width 458 height 32
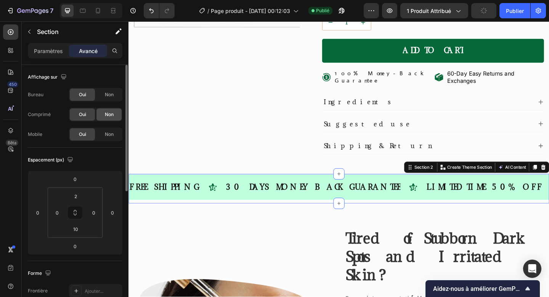
click at [103, 110] on div "Non" at bounding box center [109, 114] width 25 height 12
click at [110, 132] on font "Non" at bounding box center [109, 134] width 9 height 6
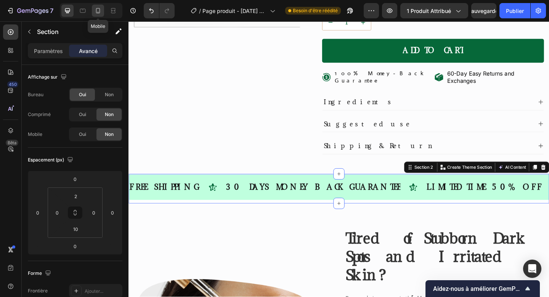
click at [100, 8] on icon at bounding box center [98, 10] width 4 height 5
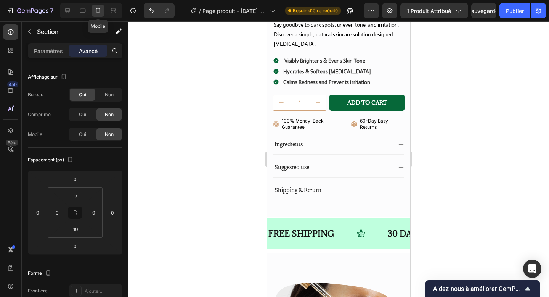
click at [317, 188] on p "Shipping & Return" at bounding box center [298, 190] width 47 height 7
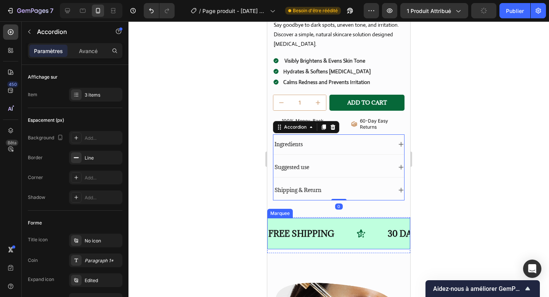
scroll to position [291, 0]
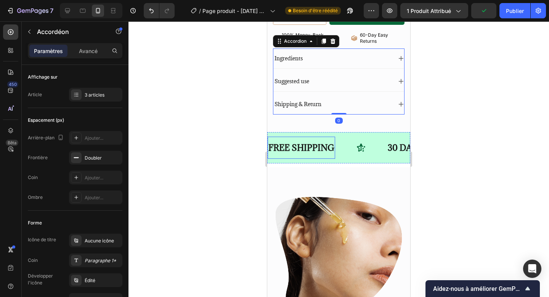
click at [321, 149] on div "FREE SHIPPING" at bounding box center [302, 148] width 68 height 16
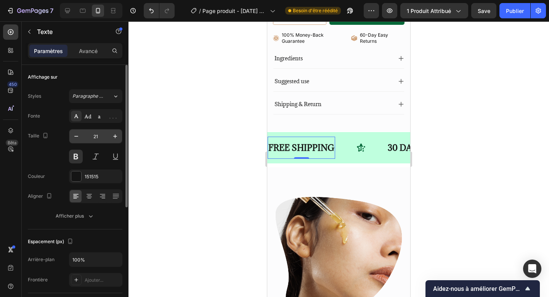
click at [92, 136] on input "21" at bounding box center [95, 136] width 25 height 14
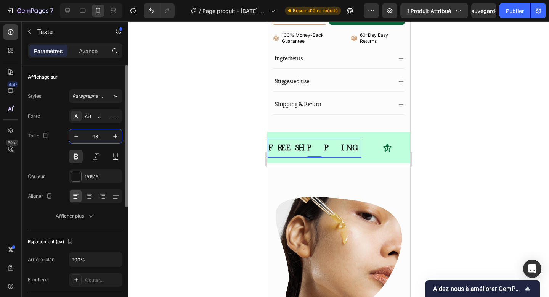
click at [92, 136] on input "18" at bounding box center [95, 136] width 25 height 14
type input "15"
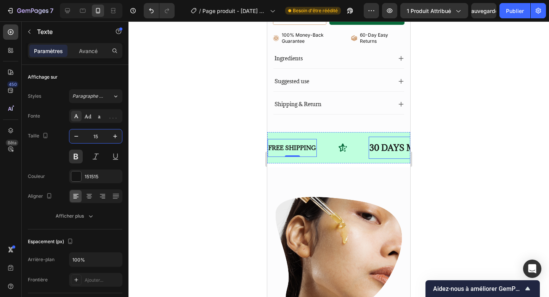
click at [376, 144] on div "30 DAYS MONEY BACK GUARANTEE" at bounding box center [446, 148] width 155 height 16
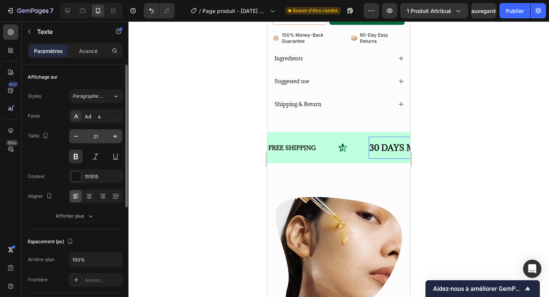
click at [95, 137] on input "21" at bounding box center [95, 136] width 25 height 14
type input "15"
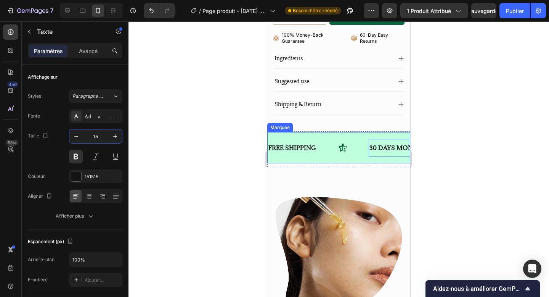
click at [324, 149] on div "FREE SHIPPING Text" at bounding box center [318, 148] width 101 height 18
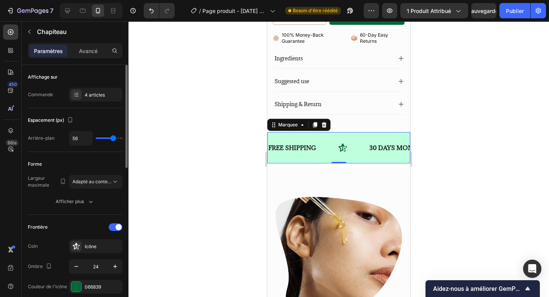
type input "8"
type input "0"
type input "11"
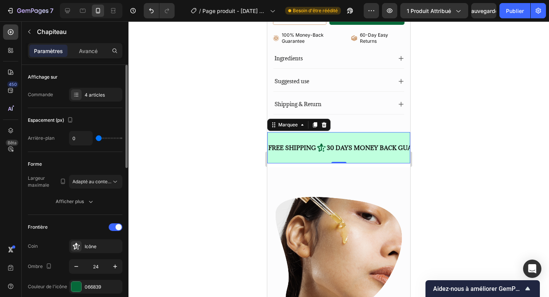
type input "11"
type input "15"
type input "16"
drag, startPoint x: 111, startPoint y: 140, endPoint x: 103, endPoint y: 139, distance: 8.9
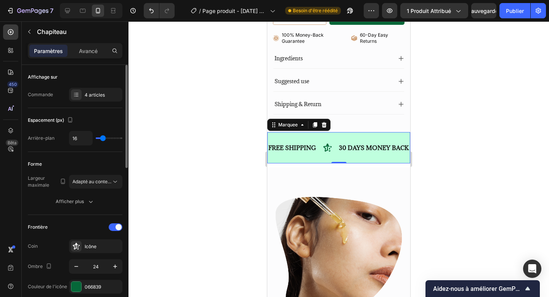
type input "16"
click at [103, 139] on input "range" at bounding box center [109, 138] width 27 height 2
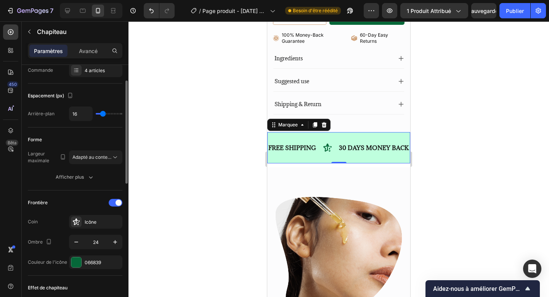
scroll to position [29, 0]
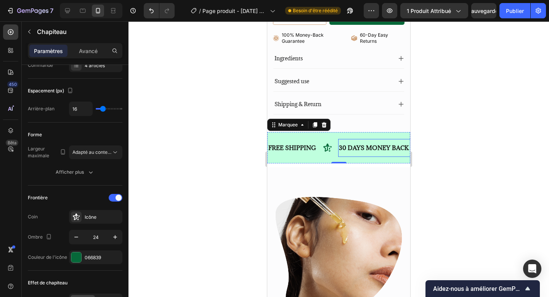
click at [367, 147] on div "30 DAYS MONEY BACK GUARANTEE" at bounding box center [394, 148] width 112 height 12
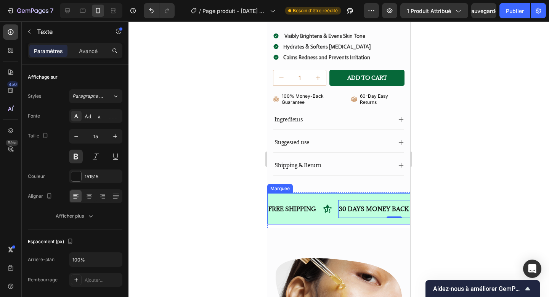
scroll to position [214, 0]
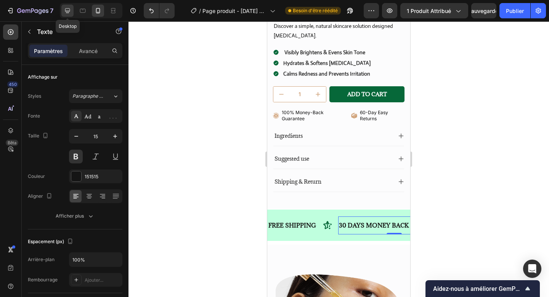
click at [66, 12] on icon at bounding box center [68, 11] width 8 height 8
type input "20"
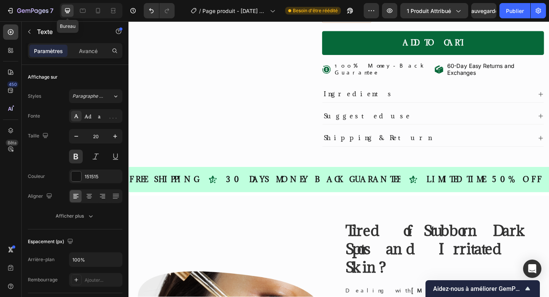
click at [245, 145] on div "Product Images Icon Icon Icon Icon Icon Icon List Rated 4.9/5 Based on 964+ Rev…" at bounding box center [358, 1] width 458 height 356
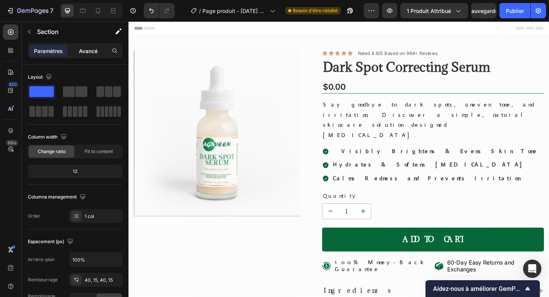
scroll to position [299, 0]
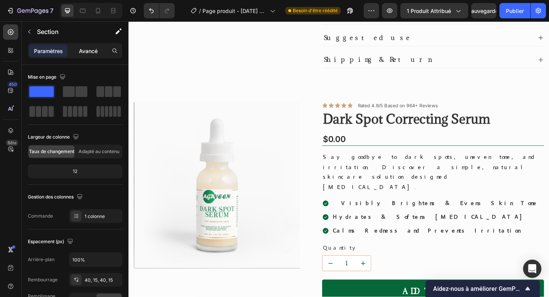
click at [89, 50] on font "Avancé" at bounding box center [88, 51] width 19 height 6
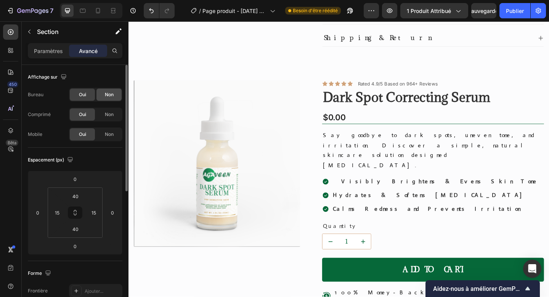
click at [108, 94] on font "Non" at bounding box center [109, 95] width 9 height 6
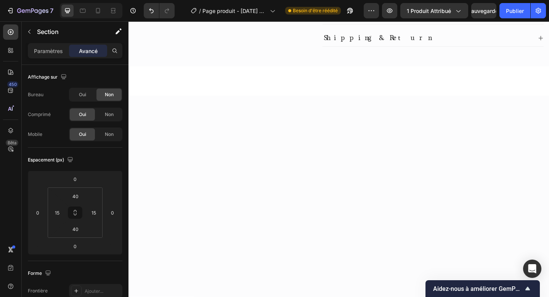
scroll to position [0, 0]
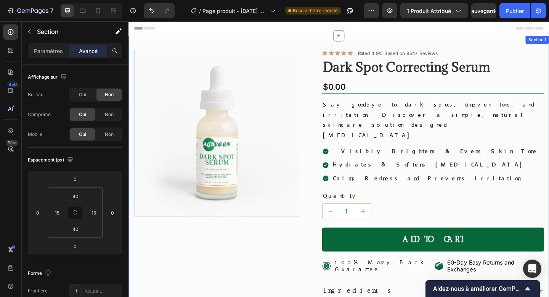
click at [133, 266] on div "Product Images Icon Icon Icon Icon Icon Icon List Rated 4.9/5 Based on 964+ Rev…" at bounding box center [358, 215] width 458 height 356
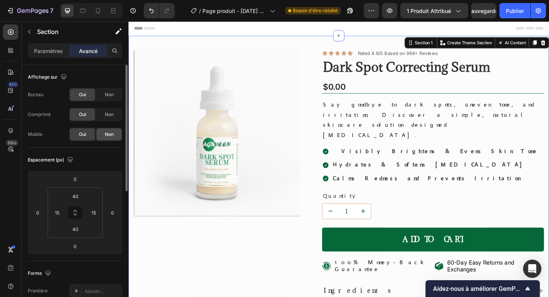
click at [106, 129] on div "Non" at bounding box center [109, 134] width 25 height 12
click at [108, 117] on font "Non" at bounding box center [109, 114] width 9 height 6
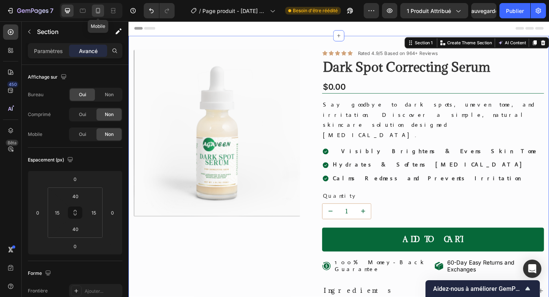
click at [104, 14] on div at bounding box center [98, 11] width 12 height 12
type input "7"
type input "14"
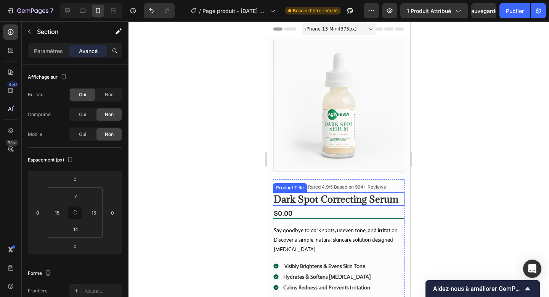
click at [353, 196] on h1 "Dark Spot Correcting Serum" at bounding box center [339, 198] width 132 height 13
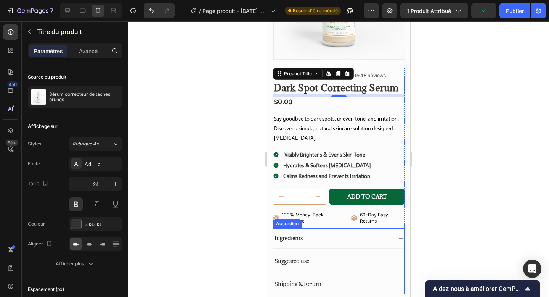
scroll to position [160, 0]
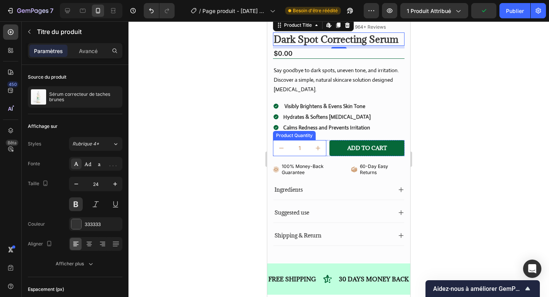
click at [306, 155] on input "1" at bounding box center [300, 147] width 21 height 15
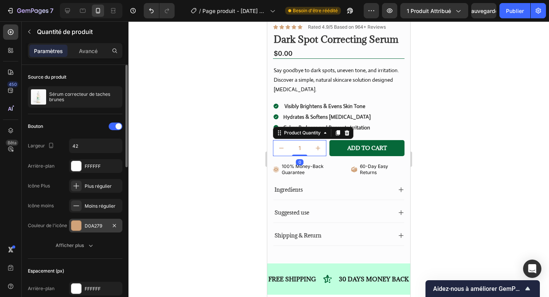
click at [76, 228] on div at bounding box center [76, 226] width 10 height 10
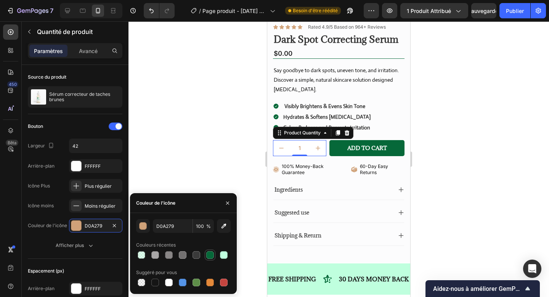
click at [211, 254] on div at bounding box center [210, 255] width 8 height 8
type input "066839"
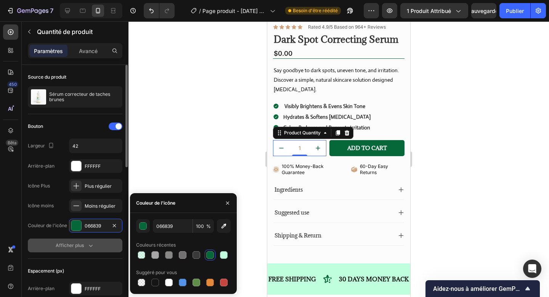
click at [105, 242] on button "Afficher plus" at bounding box center [75, 245] width 95 height 14
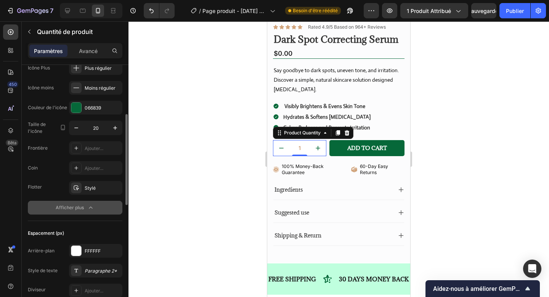
scroll to position [123, 0]
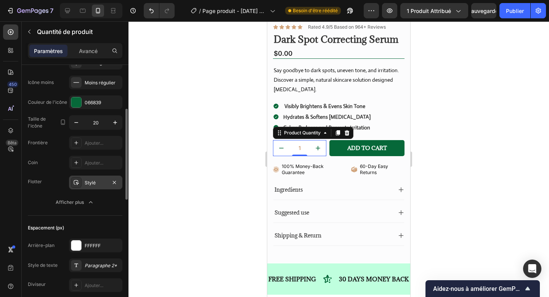
click at [88, 186] on div "Stylé" at bounding box center [95, 183] width 53 height 14
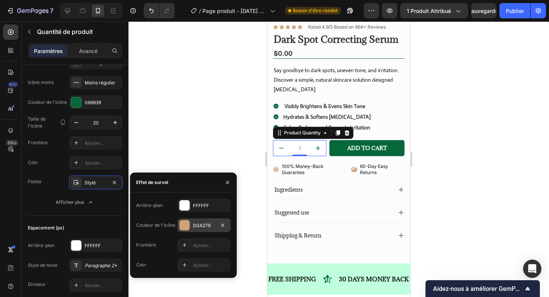
click at [201, 227] on font "D0A279" at bounding box center [202, 225] width 18 height 6
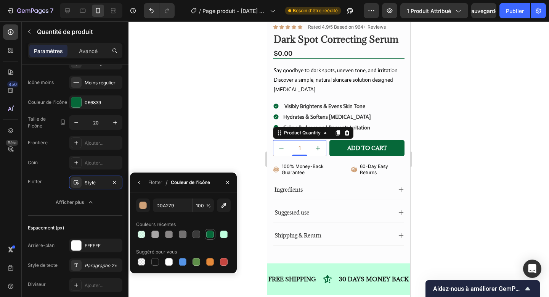
click at [208, 235] on div at bounding box center [210, 234] width 8 height 8
type input "066839"
click at [100, 213] on div "Bouton Largeur 42 Arrière-plan FFFFFF Icône Plus Plus régulier Icône moins Moin…" at bounding box center [75, 103] width 95 height 225
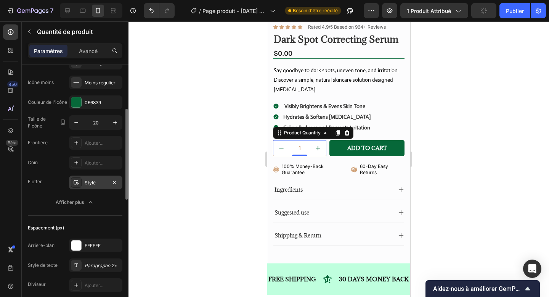
click at [88, 184] on font "Stylé" at bounding box center [90, 183] width 11 height 6
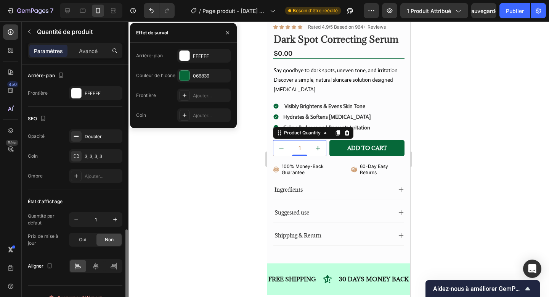
scroll to position [449, 0]
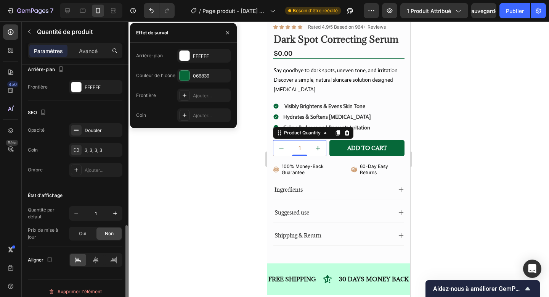
click at [89, 191] on div "État d'affichage" at bounding box center [75, 195] width 95 height 12
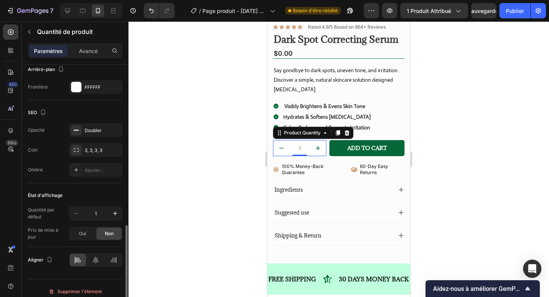
click at [89, 191] on div "État d'affichage" at bounding box center [75, 195] width 95 height 12
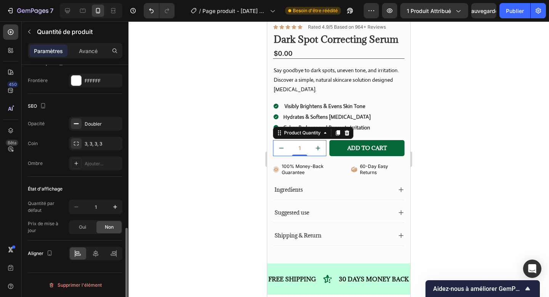
scroll to position [455, 0]
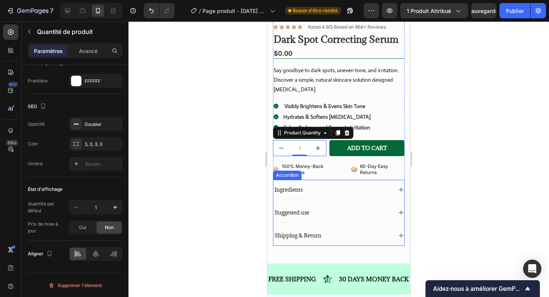
click at [300, 191] on p "Ingredients" at bounding box center [289, 189] width 28 height 7
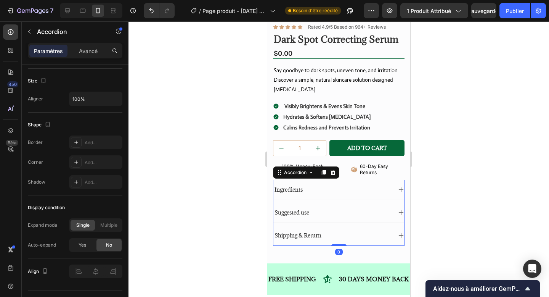
scroll to position [0, 0]
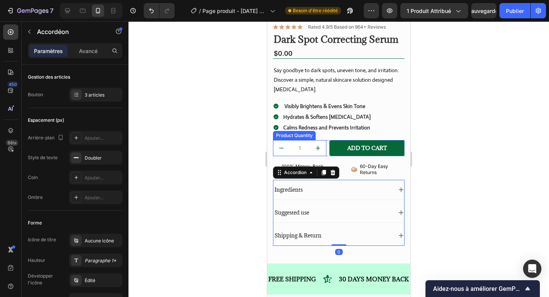
click at [304, 151] on input "1" at bounding box center [300, 147] width 21 height 15
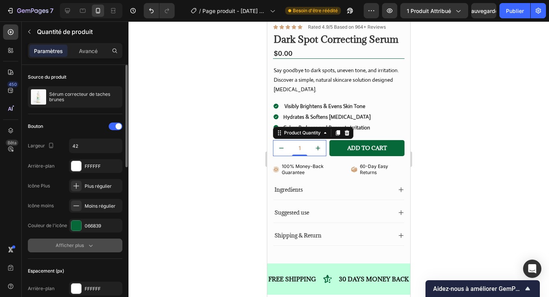
click at [80, 241] on button "Afficher plus" at bounding box center [75, 245] width 95 height 14
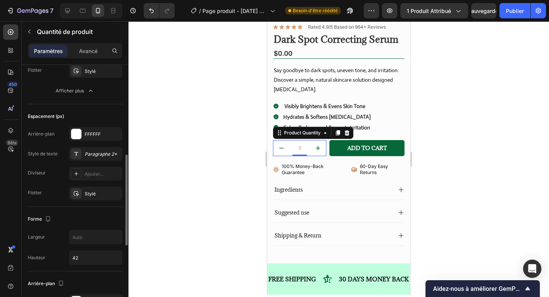
scroll to position [240, 0]
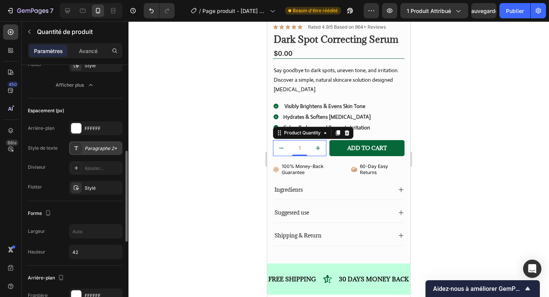
click at [87, 152] on div "Paragraphe 2*" at bounding box center [95, 148] width 53 height 14
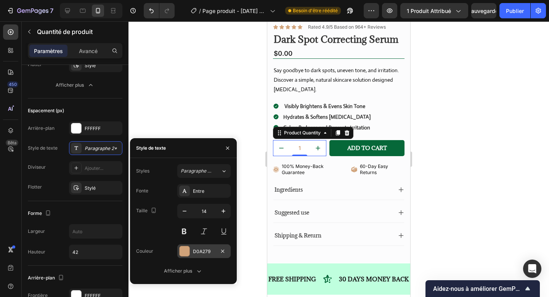
click at [191, 252] on div "D0A279" at bounding box center [203, 251] width 53 height 14
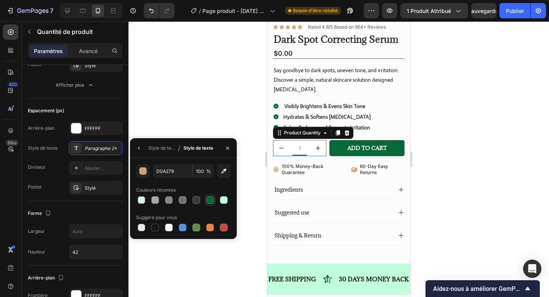
click at [214, 202] on div at bounding box center [210, 200] width 8 height 8
type input "066839"
click at [305, 205] on div "Suggested use" at bounding box center [339, 213] width 131 height 20
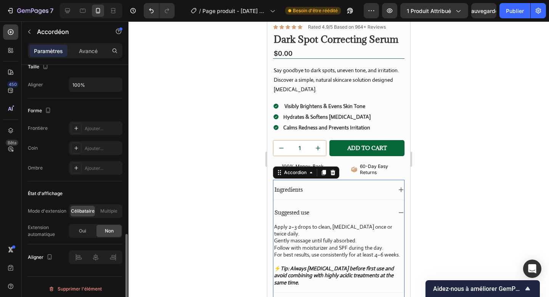
scroll to position [473, 0]
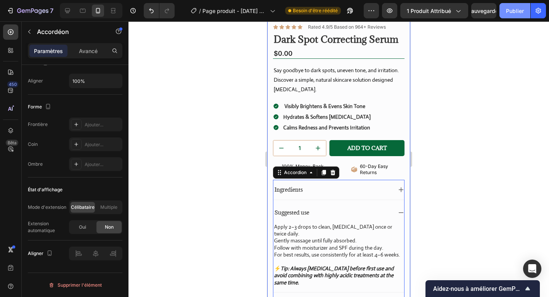
click at [513, 4] on button "Publier" at bounding box center [515, 10] width 31 height 15
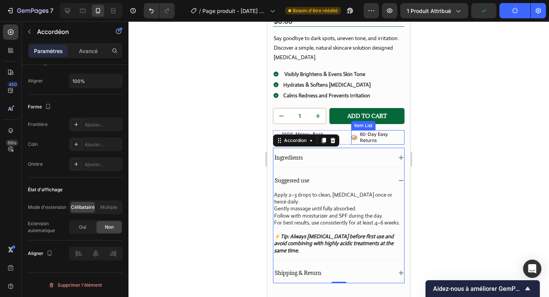
scroll to position [216, 0]
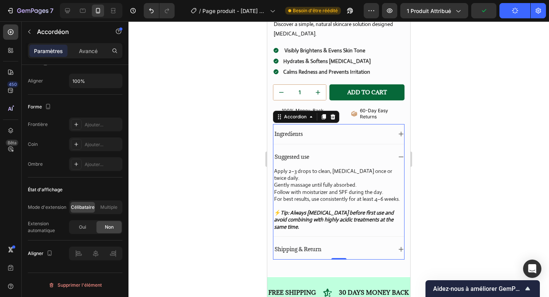
click at [396, 129] on div "Ingredients" at bounding box center [339, 134] width 131 height 20
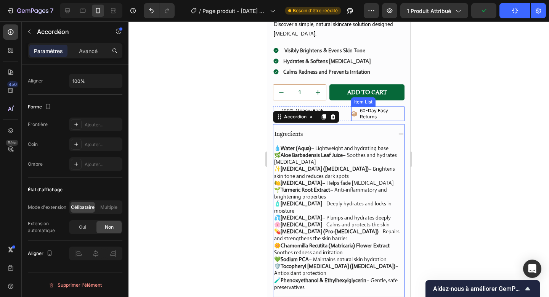
click at [353, 109] on div "60-Day Easy Returns" at bounding box center [377, 113] width 53 height 14
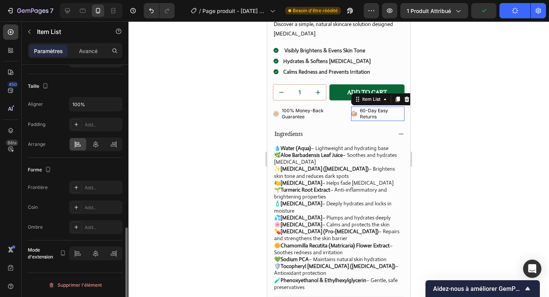
scroll to position [0, 0]
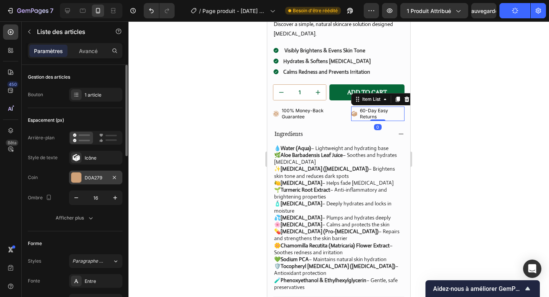
click at [101, 175] on font "D0A279" at bounding box center [94, 178] width 18 height 6
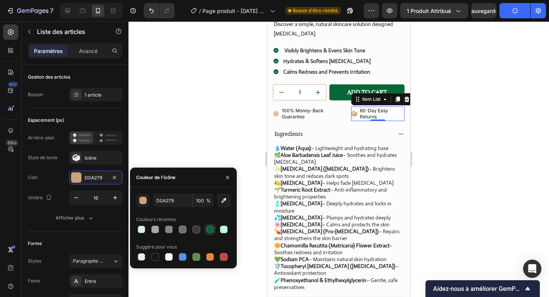
click at [208, 226] on div at bounding box center [210, 230] width 8 height 8
type input "066839"
click at [276, 111] on icon at bounding box center [276, 114] width 6 height 6
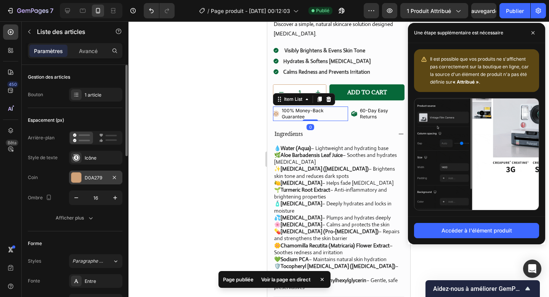
click at [93, 176] on font "D0A279" at bounding box center [94, 178] width 18 height 6
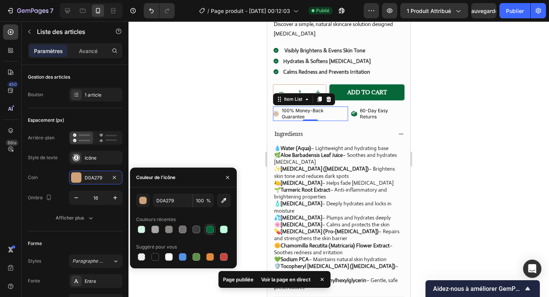
click at [214, 226] on div at bounding box center [210, 229] width 9 height 9
type input "066839"
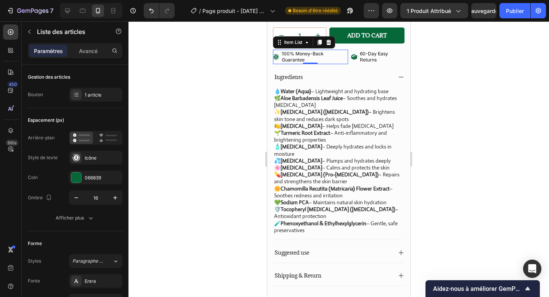
scroll to position [416, 0]
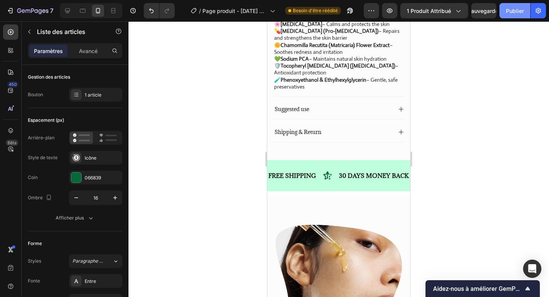
click at [520, 8] on font "Publier" at bounding box center [515, 11] width 18 height 6
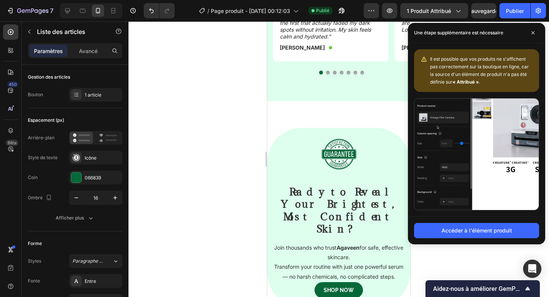
scroll to position [1141, 0]
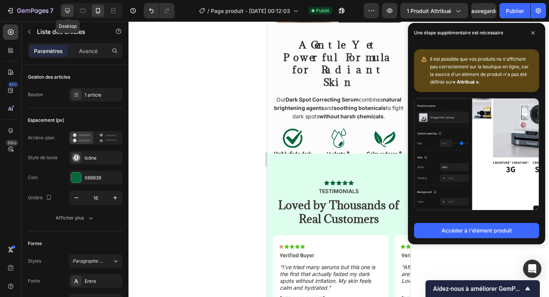
click at [65, 7] on icon at bounding box center [68, 11] width 8 height 8
type input "8"
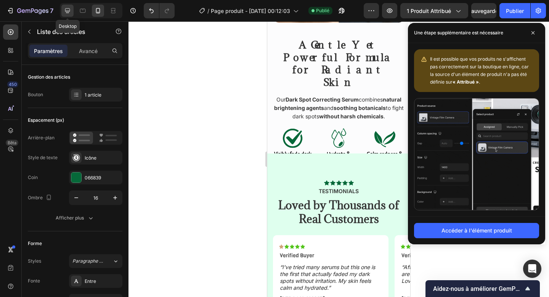
type input "8"
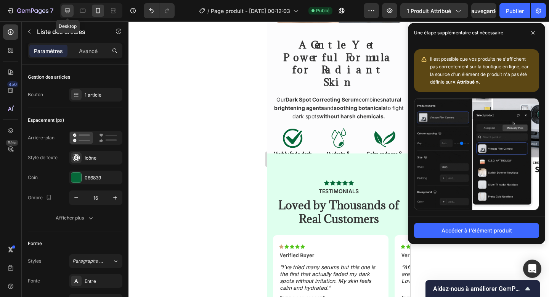
type input "24"
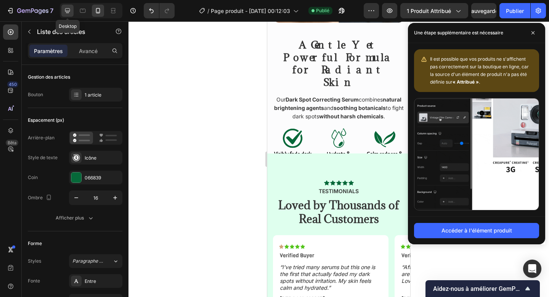
type input "16"
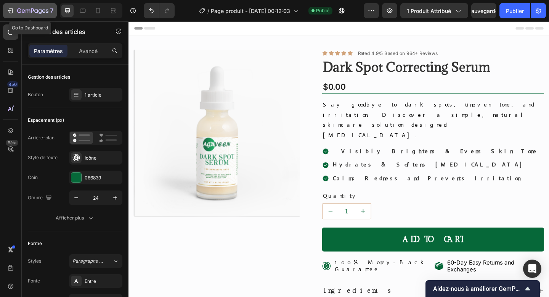
click at [19, 13] on icon "button" at bounding box center [32, 11] width 31 height 6
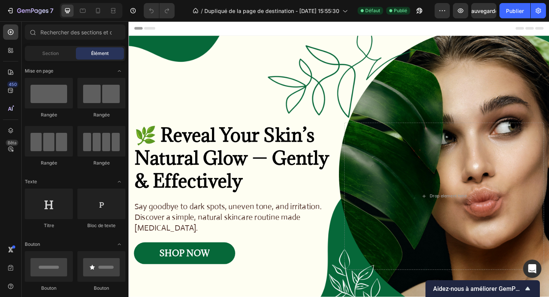
click at [99, 17] on div at bounding box center [91, 10] width 63 height 15
click at [100, 9] on icon at bounding box center [98, 11] width 8 height 8
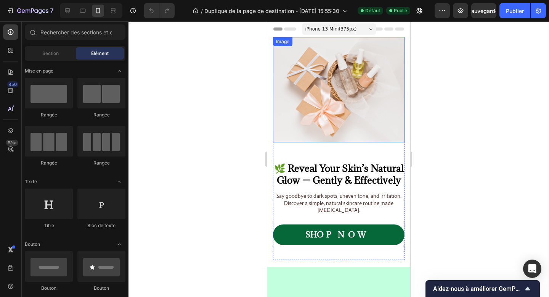
click at [315, 100] on img at bounding box center [339, 89] width 132 height 105
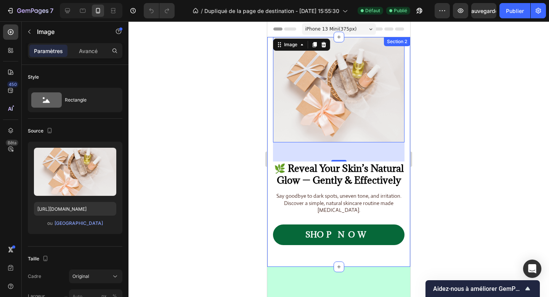
click at [270, 143] on div "Image 50 🌿 Reveal Your Skin’s Natural Glow — Gently & Effectively Heading Say g…" at bounding box center [338, 152] width 143 height 230
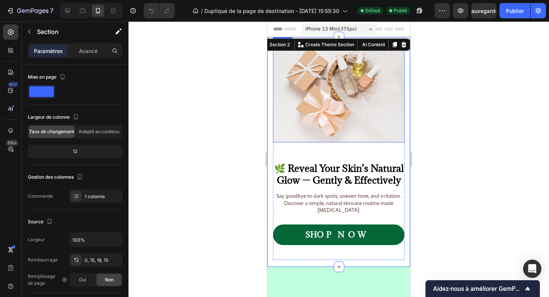
click at [290, 132] on img at bounding box center [339, 89] width 132 height 105
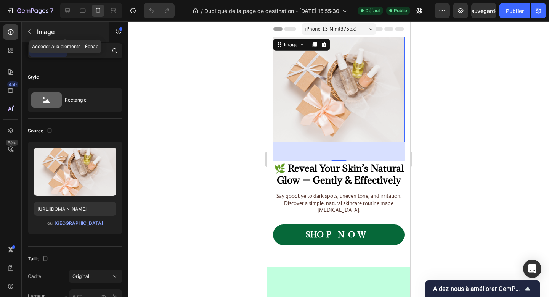
click at [44, 30] on font "Image" at bounding box center [46, 32] width 18 height 8
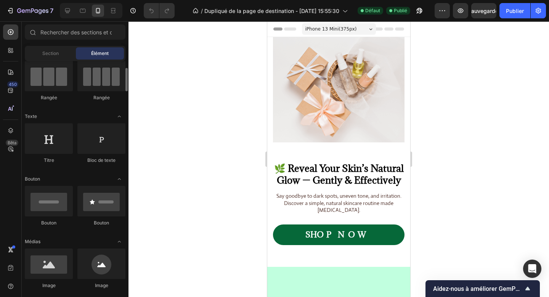
scroll to position [66, 0]
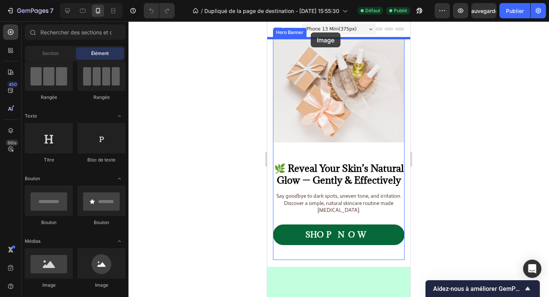
drag, startPoint x: 316, startPoint y: 290, endPoint x: 311, endPoint y: 33, distance: 256.9
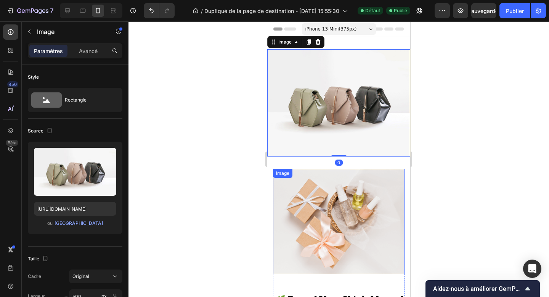
click at [312, 203] on img at bounding box center [339, 221] width 132 height 105
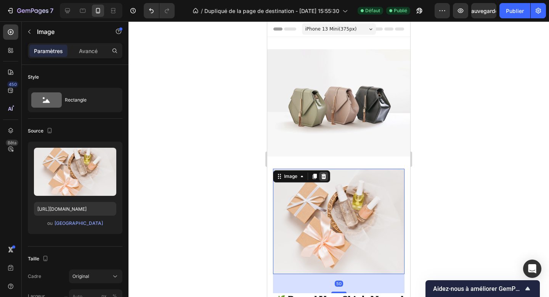
click at [324, 176] on icon at bounding box center [324, 176] width 6 height 6
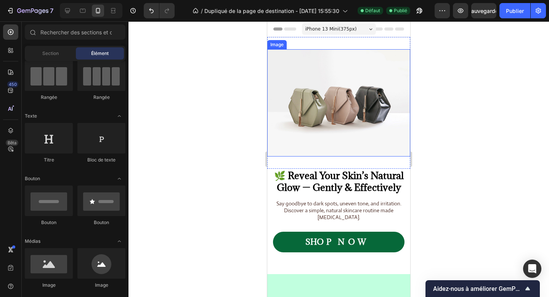
click at [323, 119] on img at bounding box center [338, 102] width 143 height 107
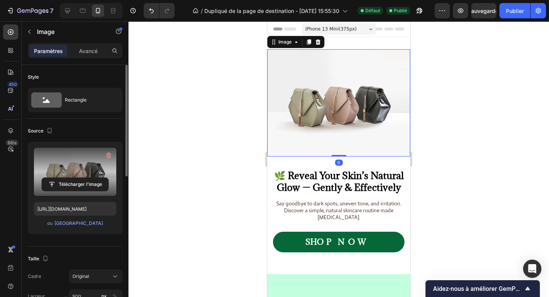
click at [102, 177] on label at bounding box center [75, 172] width 82 height 48
click at [102, 178] on input "file" at bounding box center [75, 184] width 66 height 13
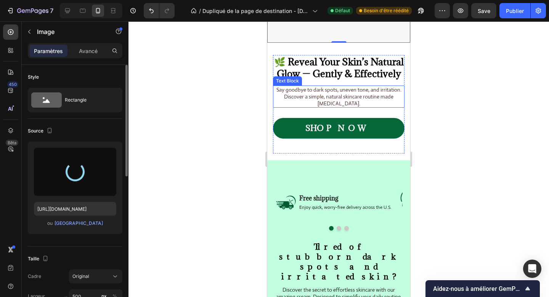
scroll to position [139, 0]
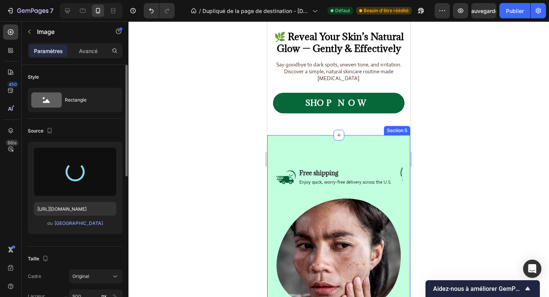
type input "https://cdn.shopify.com/s/files/1/0680/0156/2689/files/gempages_586318823250985…"
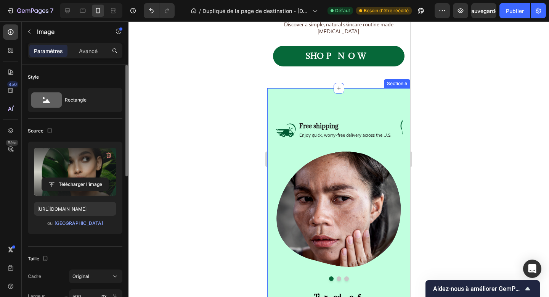
scroll to position [185, 0]
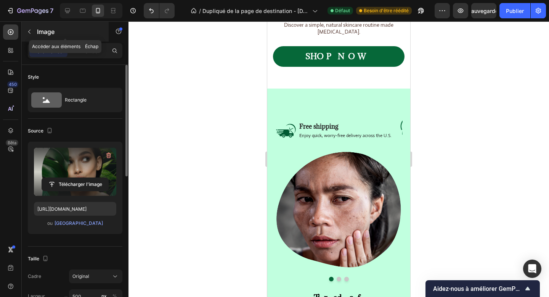
click at [43, 28] on font "Image" at bounding box center [46, 32] width 18 height 8
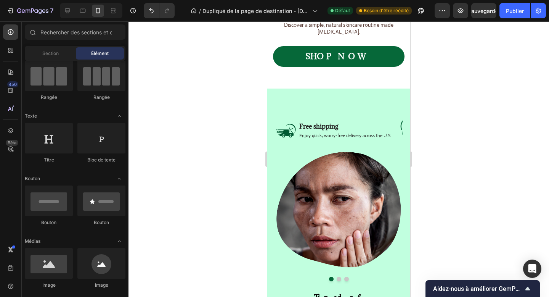
scroll to position [0, 0]
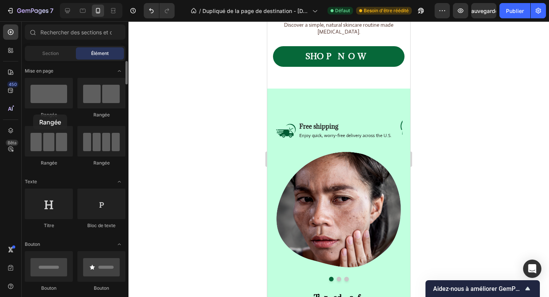
drag, startPoint x: 49, startPoint y: 98, endPoint x: 33, endPoint y: 110, distance: 20.4
click at [31, 113] on div "Rangée" at bounding box center [49, 98] width 48 height 40
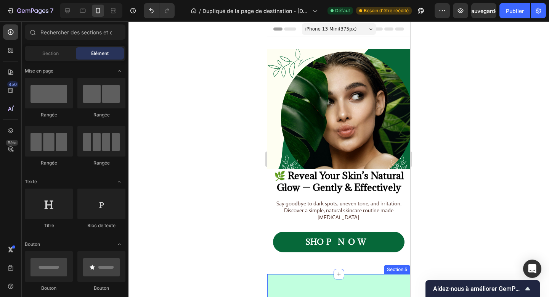
scroll to position [0, 0]
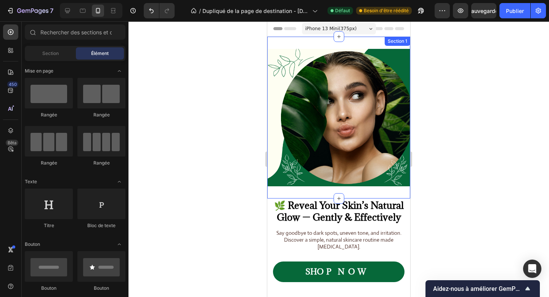
click at [310, 192] on div "Image Section 1" at bounding box center [338, 118] width 143 height 162
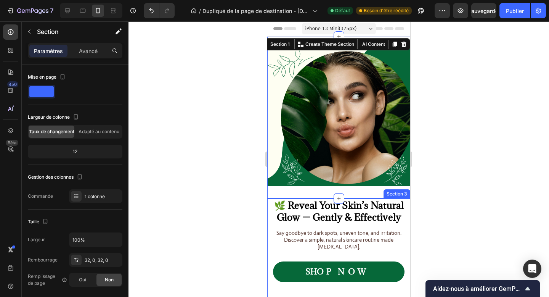
click at [268, 213] on div "🌿 Reveal Your Skin’s Natural Glow — Gently & Effectively Heading Say goodbye to…" at bounding box center [338, 250] width 143 height 105
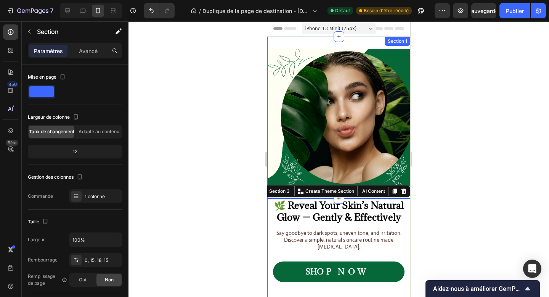
click at [301, 44] on div "Image Section 1" at bounding box center [338, 118] width 143 height 162
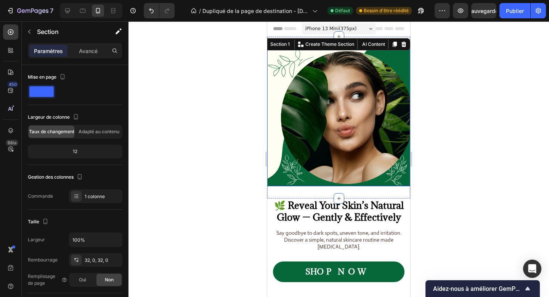
click at [291, 76] on img at bounding box center [338, 117] width 143 height 137
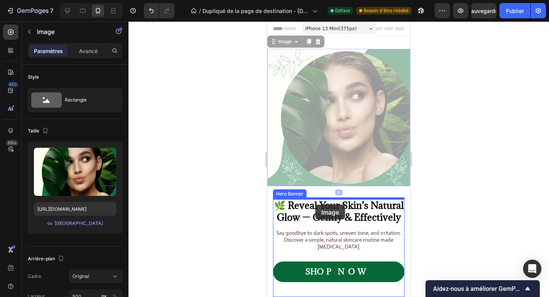
drag, startPoint x: 278, startPoint y: 43, endPoint x: 316, endPoint y: 205, distance: 166.1
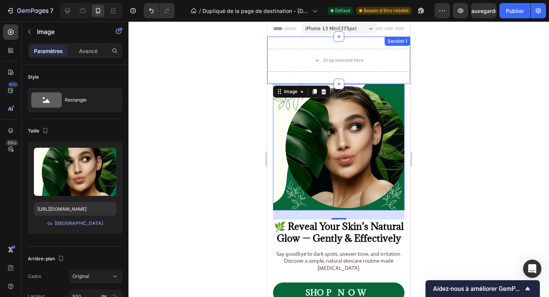
click at [351, 74] on div "Drop element here Section 1" at bounding box center [338, 60] width 143 height 47
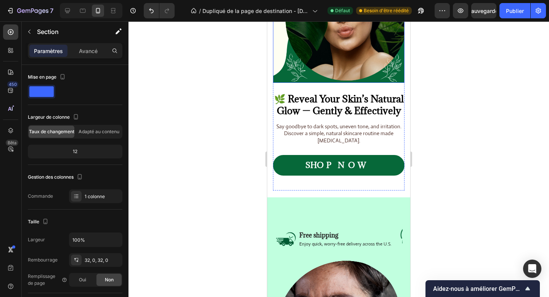
scroll to position [135, 0]
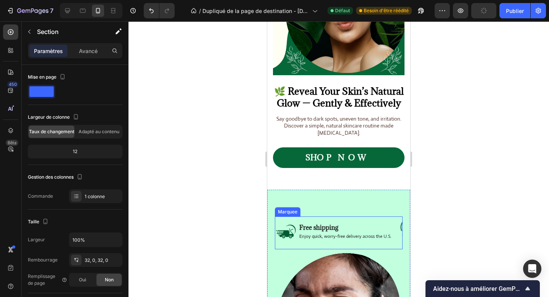
click at [398, 244] on div "Image Free shipping Text Block Enjoy quick, worry-free delivery across the U.S.…" at bounding box center [337, 233] width 124 height 24
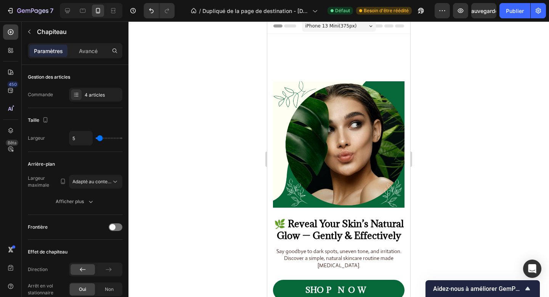
scroll to position [101, 0]
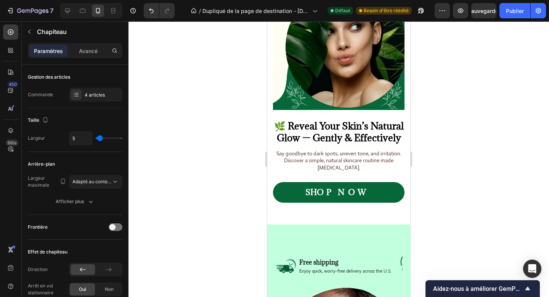
click at [396, 275] on div "Image Free shipping Text Block Enjoy quick, worry-free delivery across the U.S.…" at bounding box center [337, 267] width 124 height 24
click at [392, 253] on div "Image Free shipping Text Block Enjoy quick, worry-free delivery across the U.S.…" at bounding box center [516, 267] width 482 height 33
click at [377, 263] on p "Free shipping" at bounding box center [348, 262] width 97 height 8
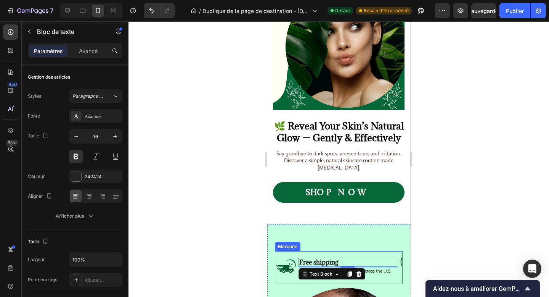
click at [395, 280] on div "Image Free shipping Text Block 2 Enjoy quick, worry-free delivery across the U.…" at bounding box center [516, 267] width 482 height 33
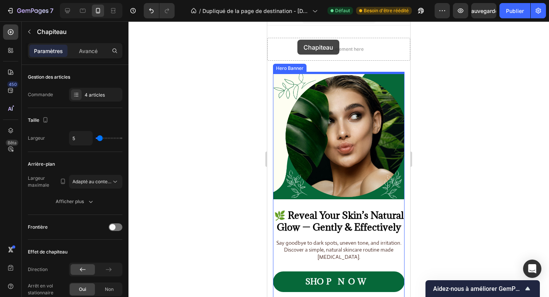
scroll to position [0, 0]
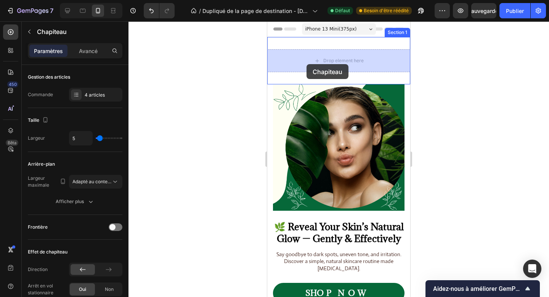
drag, startPoint x: 286, startPoint y: 244, endPoint x: 307, endPoint y: 64, distance: 181.3
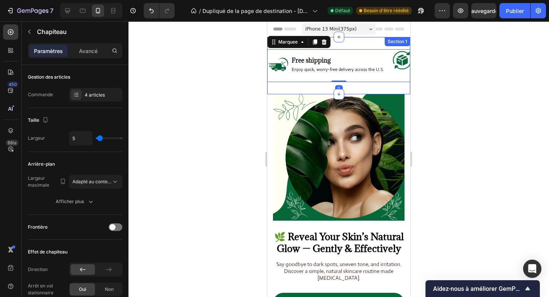
click at [340, 48] on div "Image Free shipping Text Block Enjoy quick, worry-free delivery across the U.S.…" at bounding box center [338, 65] width 143 height 57
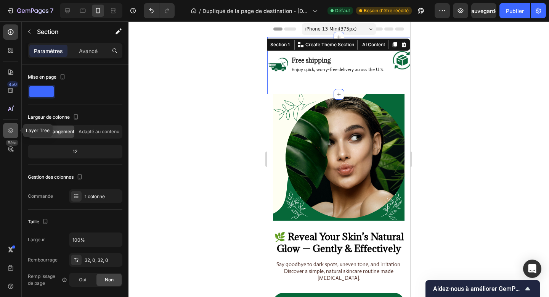
click at [16, 130] on div at bounding box center [10, 130] width 15 height 15
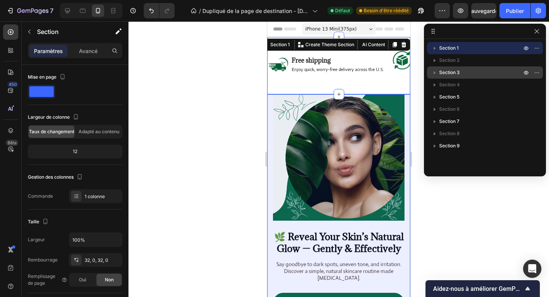
drag, startPoint x: 441, startPoint y: 47, endPoint x: 442, endPoint y: 77, distance: 30.2
click at [442, 77] on div "Section 1 Section 2 Section 3 Section 4 Section 5 Section 6 Section 7 Section 8…" at bounding box center [485, 105] width 122 height 126
drag, startPoint x: 536, startPoint y: 47, endPoint x: 535, endPoint y: 78, distance: 31.3
click at [535, 78] on div "Section 1 Section 2 Section 3 Section 4 Section 5 Section 6 Section 7 Section 8…" at bounding box center [485, 105] width 122 height 126
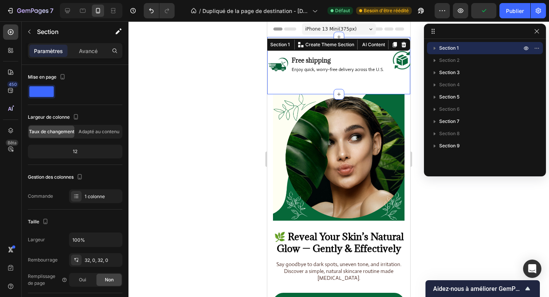
click at [449, 46] on font "Section 1" at bounding box center [449, 48] width 19 height 6
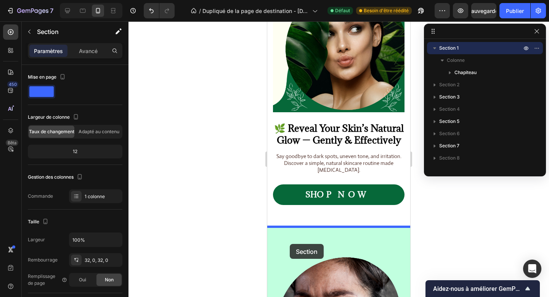
scroll to position [114, 0]
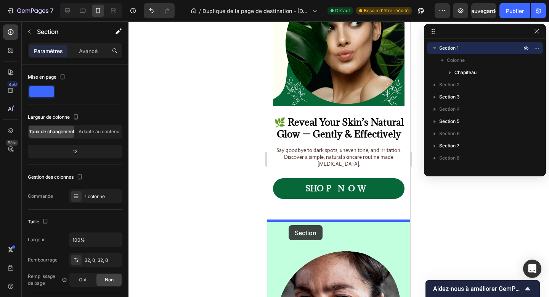
drag, startPoint x: 284, startPoint y: 43, endPoint x: 289, endPoint y: 225, distance: 181.7
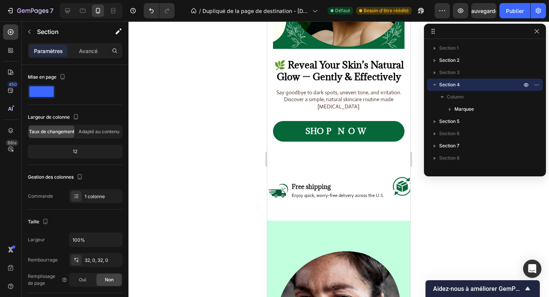
scroll to position [57, 0]
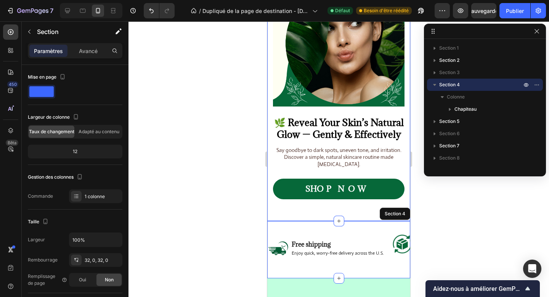
click at [287, 214] on div "Image 🌿 Reveal Your Skin’s Natural Glow — Gently & Effectively Heading Say good…" at bounding box center [338, 100] width 143 height 241
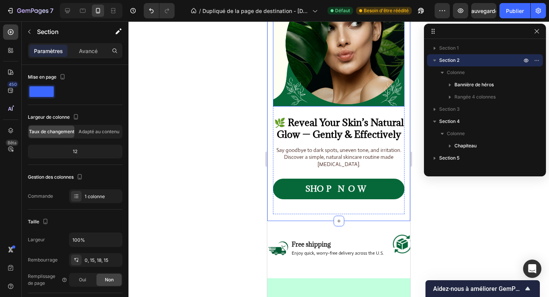
click at [281, 94] on img at bounding box center [339, 43] width 132 height 126
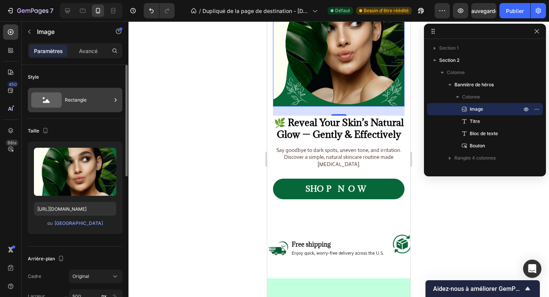
click at [74, 105] on div "Rectangle" at bounding box center [88, 100] width 47 height 18
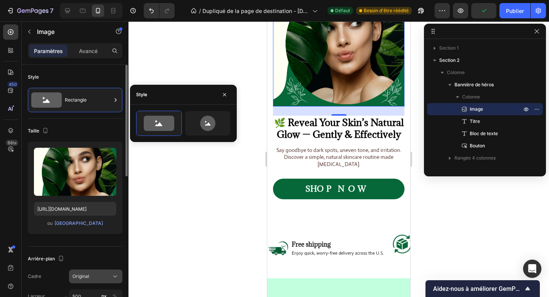
click at [87, 276] on font "Original" at bounding box center [80, 276] width 17 height 6
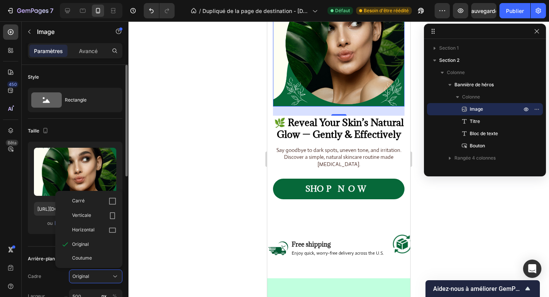
click at [59, 271] on div "Cadre Original Carré Verticale Horizontal Original Coutume" at bounding box center [75, 276] width 95 height 14
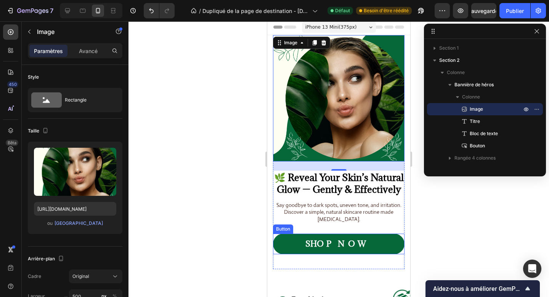
scroll to position [0, 0]
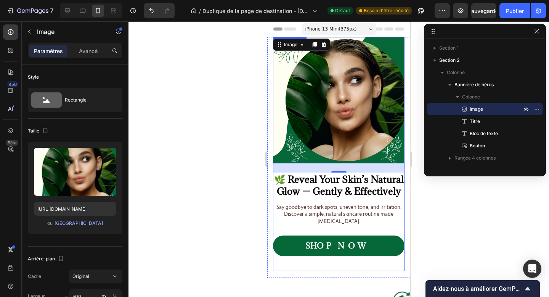
click at [280, 267] on div "SHOP NOW Button" at bounding box center [339, 252] width 132 height 35
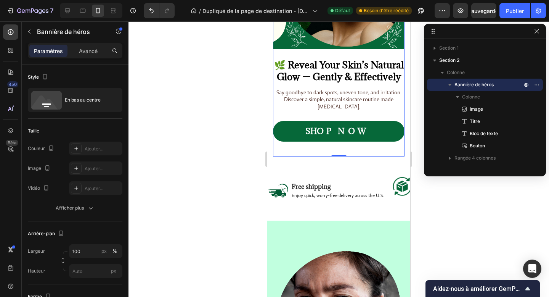
scroll to position [117, 0]
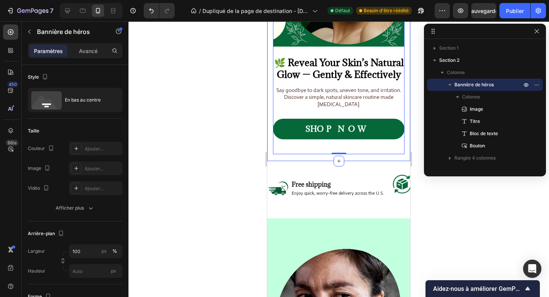
click at [274, 158] on div "Image 🌿 Reveal Your Skin’s Natural Glow — Gently & Effectively Heading Say good…" at bounding box center [338, 40] width 143 height 241
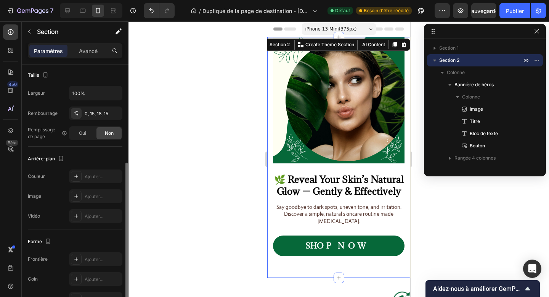
scroll to position [160, 0]
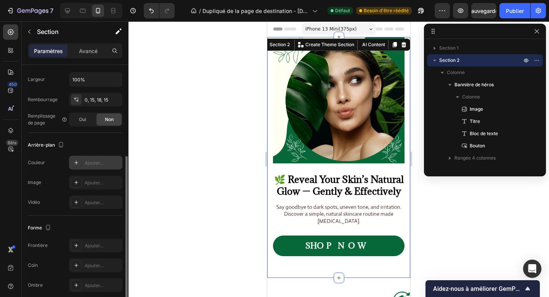
click at [87, 161] on font "Ajouter..." at bounding box center [94, 163] width 19 height 6
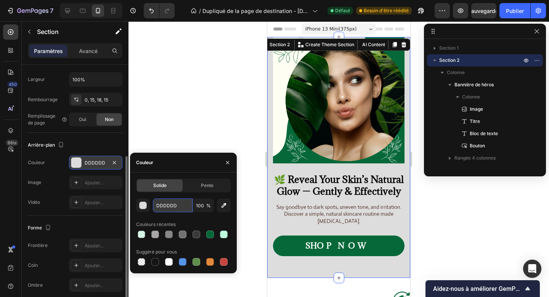
click at [159, 204] on input "DDDDDD" at bounding box center [173, 205] width 40 height 14
paste input "#E0FFDB"
type input "#E0FFDB"
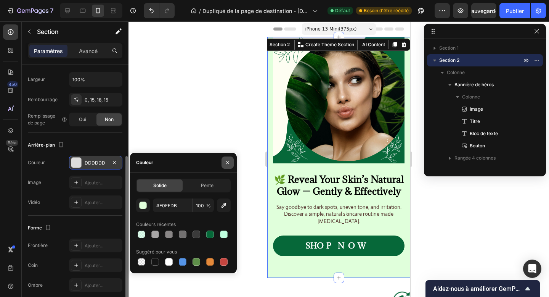
click at [231, 159] on button "button" at bounding box center [228, 162] width 12 height 12
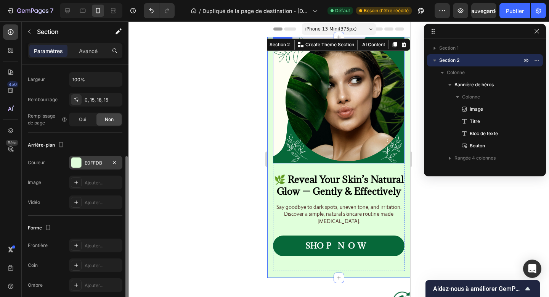
click at [308, 125] on img at bounding box center [339, 100] width 132 height 126
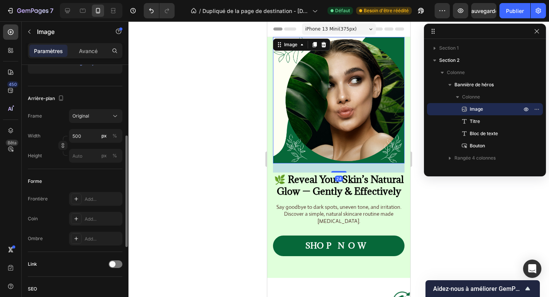
scroll to position [0, 0]
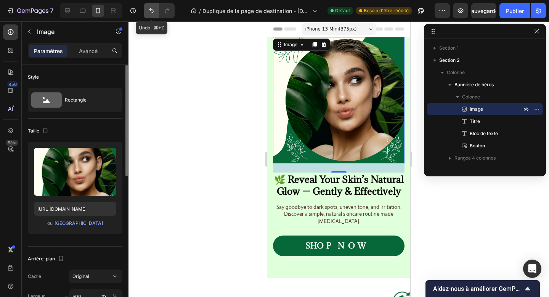
click at [151, 11] on icon "Annuler/Rétablir" at bounding box center [152, 11] width 8 height 8
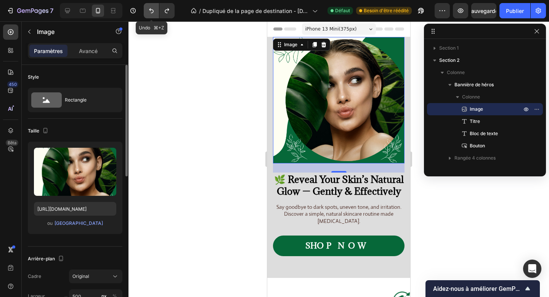
click at [151, 11] on icon "Annuler/Rétablir" at bounding box center [152, 11] width 8 height 8
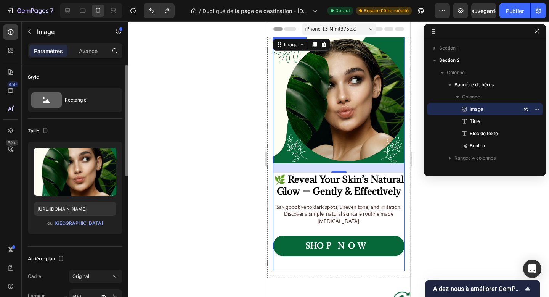
click at [301, 265] on div "SHOP NOW Button" at bounding box center [339, 252] width 132 height 35
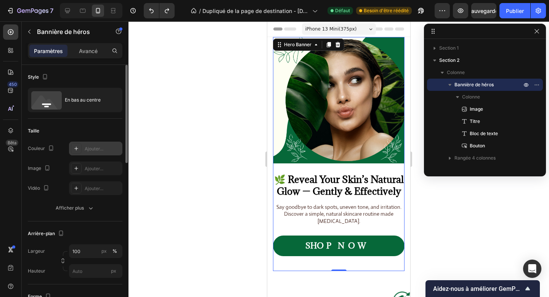
click at [90, 151] on div "Ajouter..." at bounding box center [103, 148] width 36 height 7
type input "Auto"
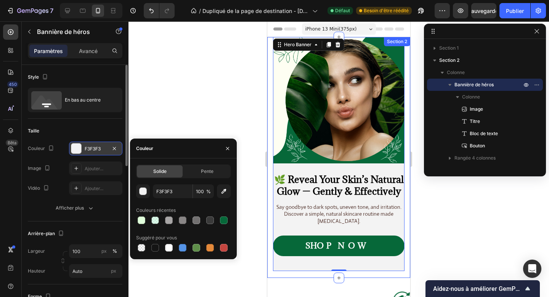
click at [269, 171] on div "Image 🌿 Reveal Your Skin’s Natural Glow — Gently & Effectively Heading Say good…" at bounding box center [338, 157] width 143 height 241
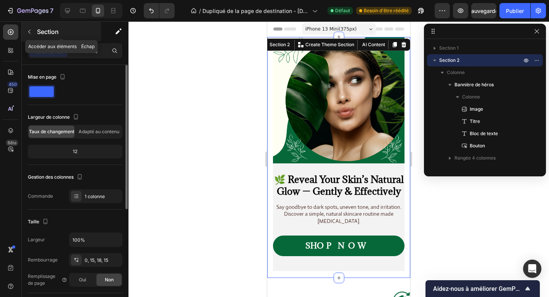
click at [42, 34] on font "Section" at bounding box center [48, 32] width 22 height 8
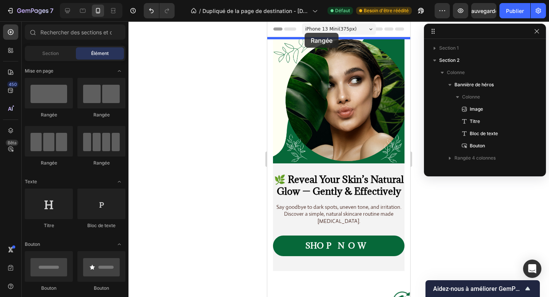
drag, startPoint x: 369, startPoint y: 119, endPoint x: 305, endPoint y: 33, distance: 107.2
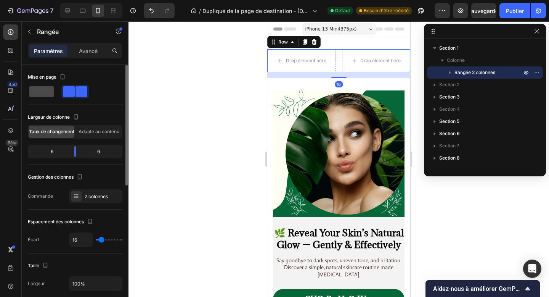
click at [43, 90] on span at bounding box center [41, 91] width 24 height 11
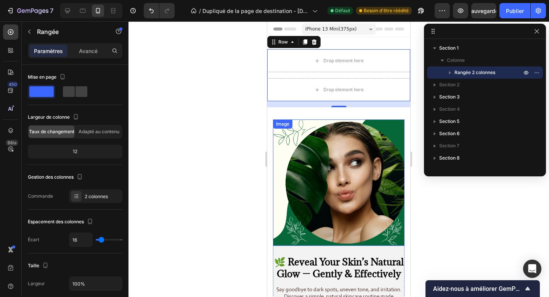
click at [378, 218] on img at bounding box center [339, 182] width 132 height 126
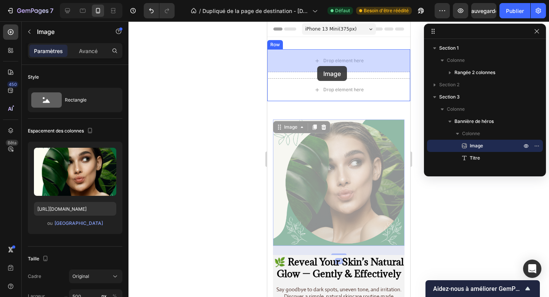
drag, startPoint x: 294, startPoint y: 126, endPoint x: 317, endPoint y: 66, distance: 64.4
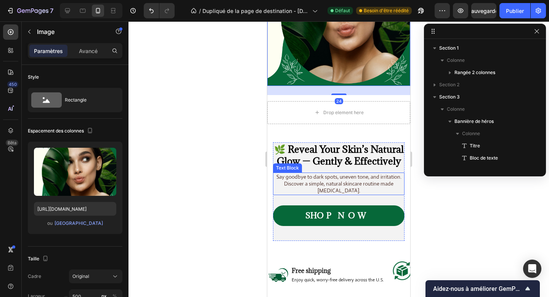
scroll to position [118, 0]
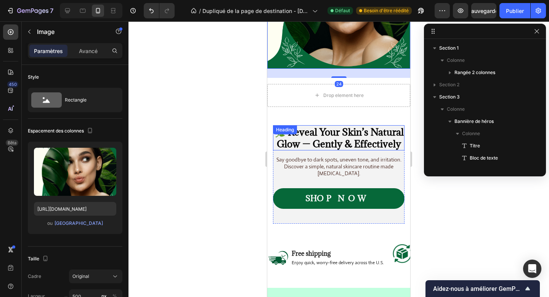
click at [344, 138] on h2 "🌿 Reveal Your Skin’s Natural Glow — Gently & Effectively" at bounding box center [339, 137] width 132 height 25
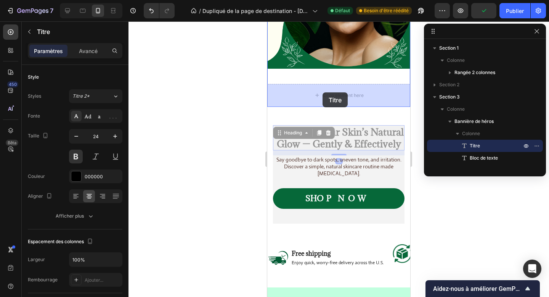
drag, startPoint x: 292, startPoint y: 135, endPoint x: 323, endPoint y: 92, distance: 52.4
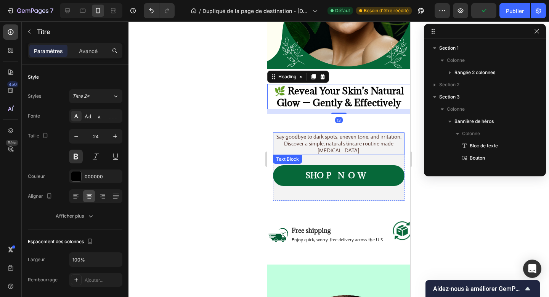
click at [328, 148] on p "Say goodbye to dark spots, uneven tone, and irritation. Discover a simple, natu…" at bounding box center [339, 143] width 130 height 21
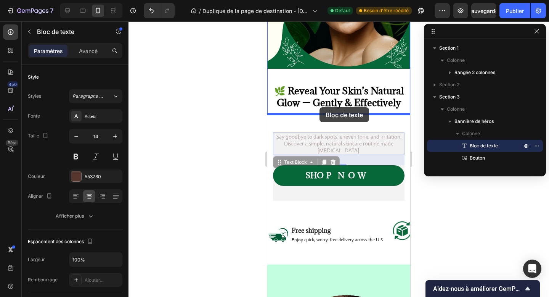
drag, startPoint x: 295, startPoint y: 162, endPoint x: 320, endPoint y: 107, distance: 60.1
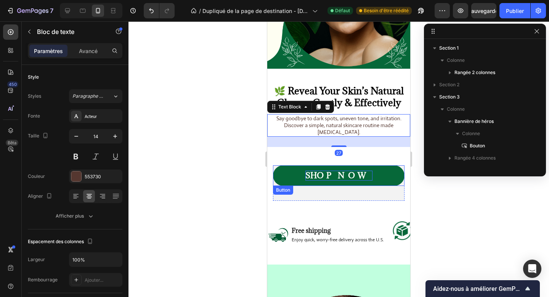
click at [345, 171] on div "SHOP NOW" at bounding box center [339, 176] width 67 height 10
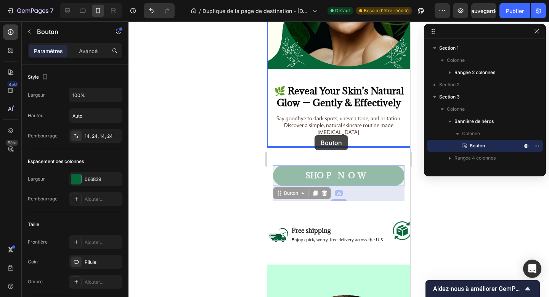
drag, startPoint x: 292, startPoint y: 193, endPoint x: 315, endPoint y: 135, distance: 61.9
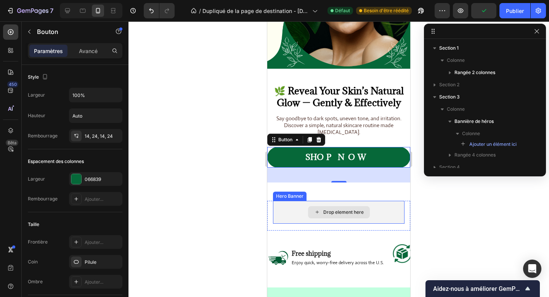
click at [337, 218] on div "Drop element here" at bounding box center [339, 212] width 132 height 23
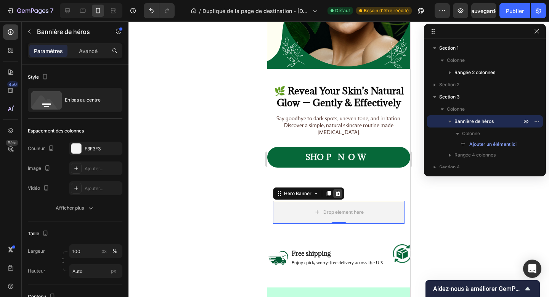
click at [338, 191] on icon at bounding box center [338, 192] width 5 height 5
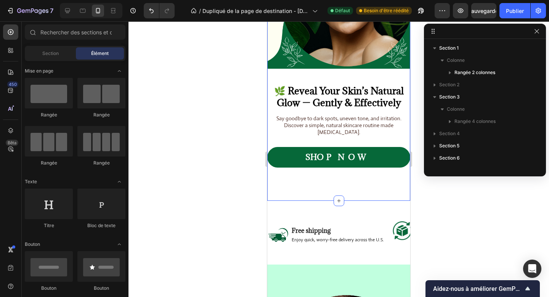
click at [316, 195] on div "Image 🌿 Reveal Your Skin’s Natural Glow — Gently & Effectively Heading Say good…" at bounding box center [338, 60] width 143 height 282
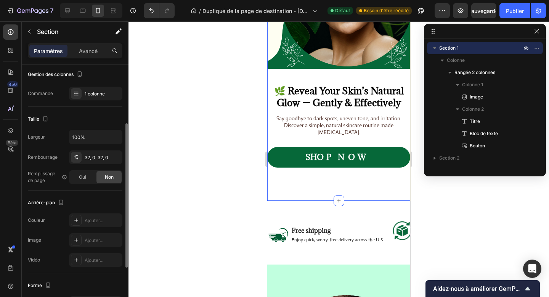
scroll to position [120, 0]
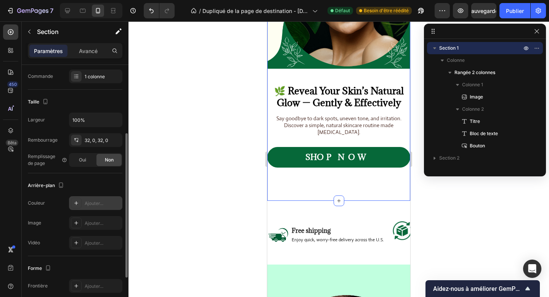
click at [85, 205] on font "Ajouter..." at bounding box center [94, 203] width 19 height 6
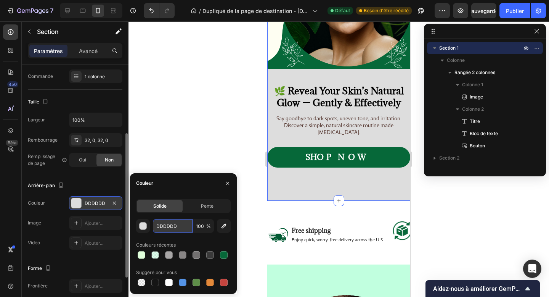
click at [156, 224] on input "DDDDDD" at bounding box center [173, 226] width 40 height 14
paste input "#E0FFDB"
type input "#E0FFDB"
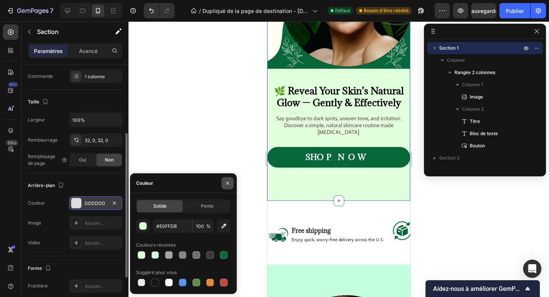
click at [230, 184] on icon "button" at bounding box center [228, 183] width 6 height 6
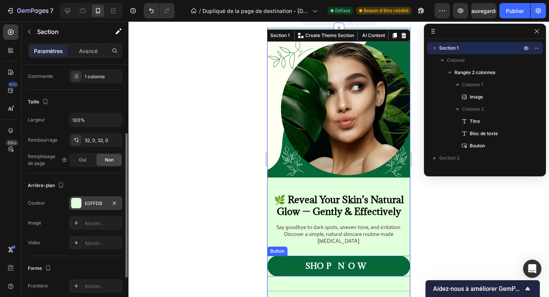
scroll to position [0, 0]
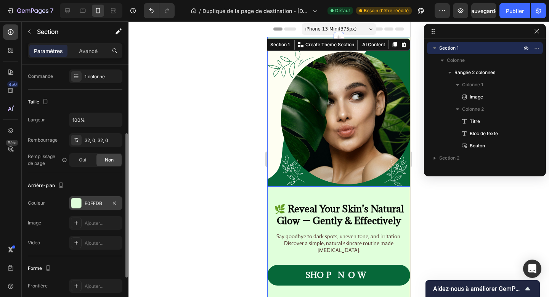
click at [279, 136] on img at bounding box center [338, 117] width 143 height 137
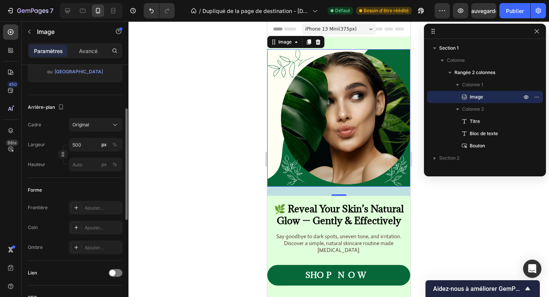
scroll to position [154, 0]
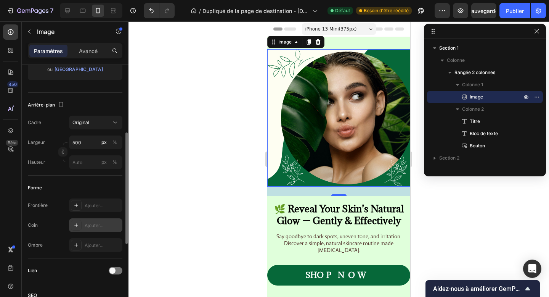
click at [87, 223] on font "Ajouter..." at bounding box center [94, 225] width 19 height 6
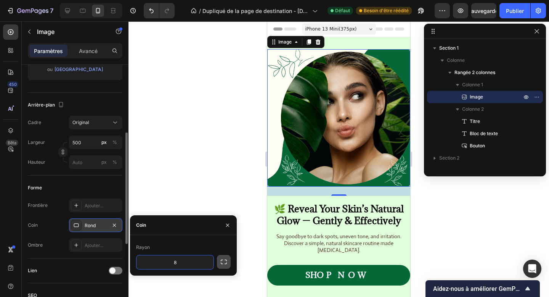
click at [221, 264] on icon "button" at bounding box center [224, 262] width 8 height 8
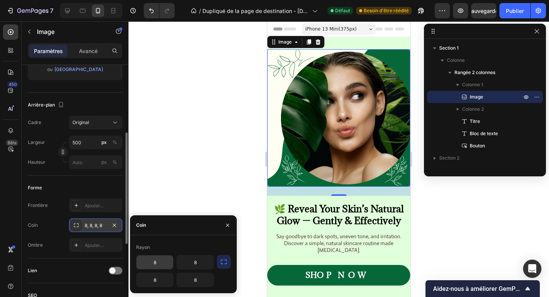
click at [156, 264] on input "8" at bounding box center [155, 262] width 37 height 14
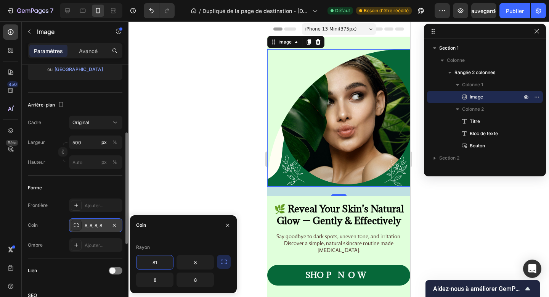
type input "8"
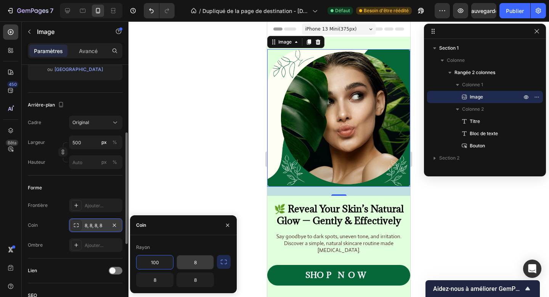
type input "100"
click at [196, 261] on input "8" at bounding box center [195, 262] width 37 height 14
type input "100"
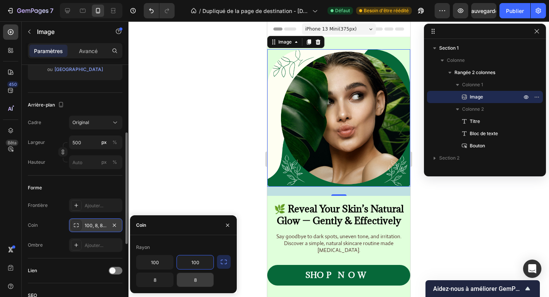
click at [202, 275] on input "8" at bounding box center [195, 280] width 37 height 14
type input "0"
click at [153, 280] on input "8" at bounding box center [155, 280] width 37 height 14
type input "0"
click at [229, 222] on icon "button" at bounding box center [228, 225] width 6 height 6
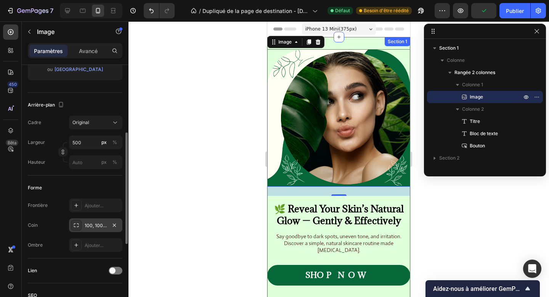
click at [373, 41] on div "Image 24 🌿 Reveal Your Skin’s Natural Glow — Gently & Effectively Heading Say g…" at bounding box center [338, 178] width 143 height 282
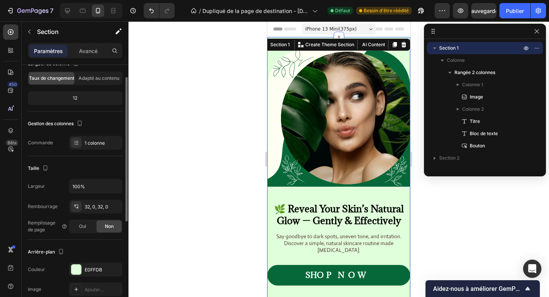
scroll to position [83, 0]
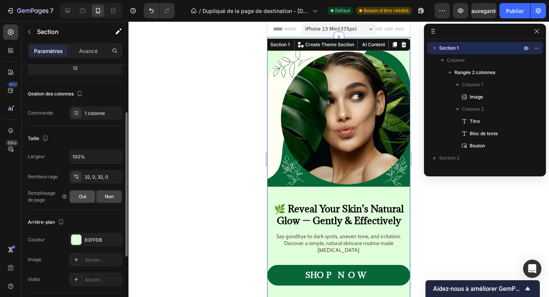
click at [76, 199] on div "Oui" at bounding box center [82, 196] width 25 height 12
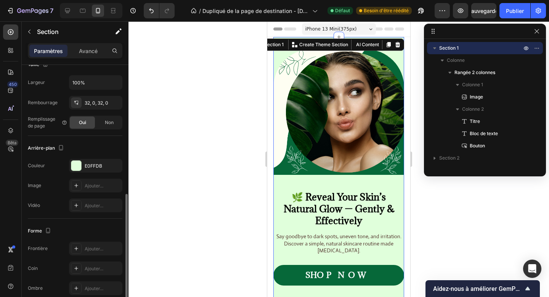
scroll to position [192, 0]
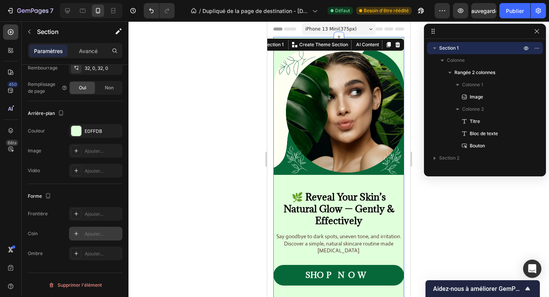
click at [82, 237] on div "Ajouter..." at bounding box center [95, 234] width 53 height 14
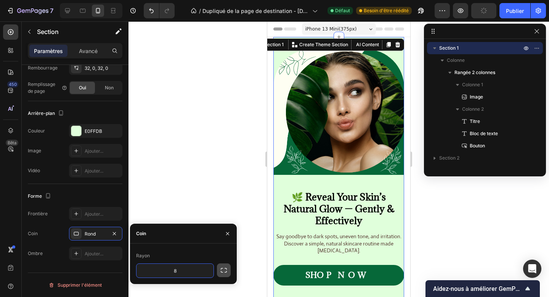
click at [223, 272] on icon "button" at bounding box center [224, 270] width 8 height 8
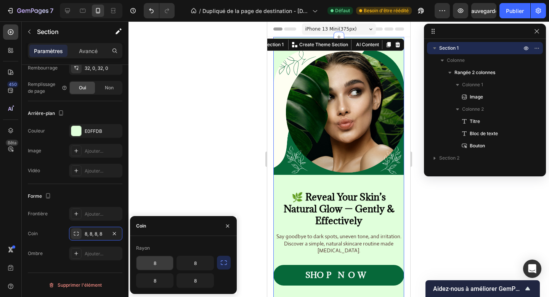
click at [160, 257] on input "8" at bounding box center [155, 263] width 37 height 14
click at [160, 258] on input "8" at bounding box center [155, 263] width 37 height 14
type input "1"
type input "150"
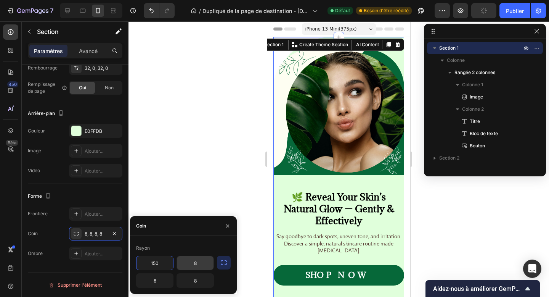
click at [193, 264] on input "8" at bounding box center [195, 263] width 37 height 14
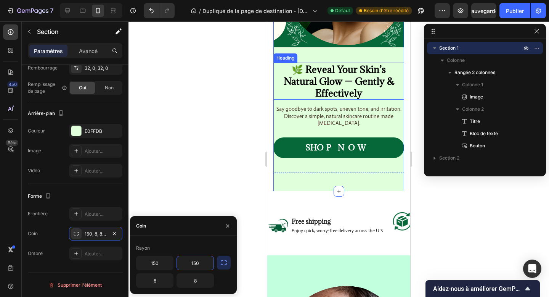
scroll to position [131, 0]
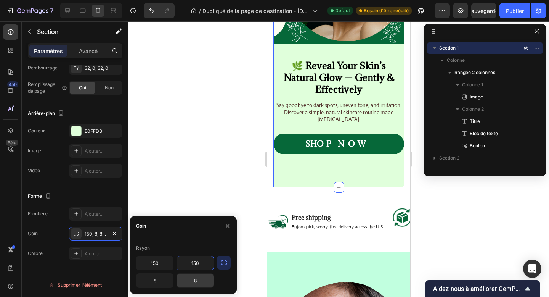
type input "150"
click at [200, 279] on input "8" at bounding box center [195, 281] width 37 height 14
type input "0"
click at [160, 282] on input "8" at bounding box center [155, 281] width 37 height 14
type input "0"
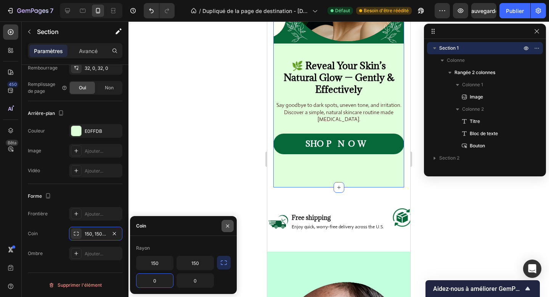
click at [228, 222] on button "button" at bounding box center [228, 226] width 12 height 12
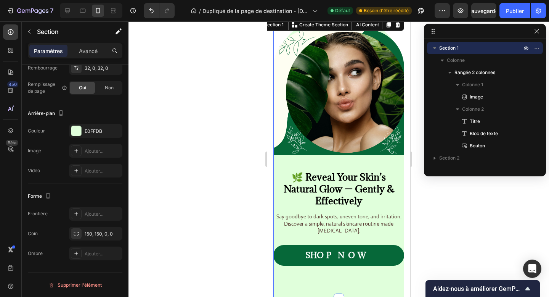
scroll to position [0, 0]
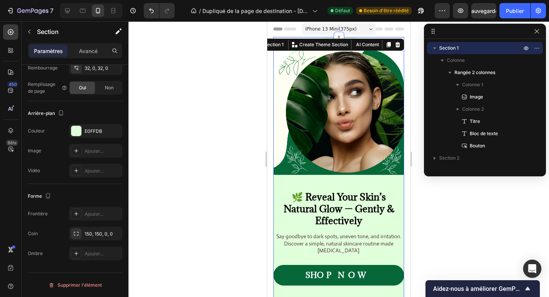
click at [453, 203] on div at bounding box center [339, 158] width 421 height 275
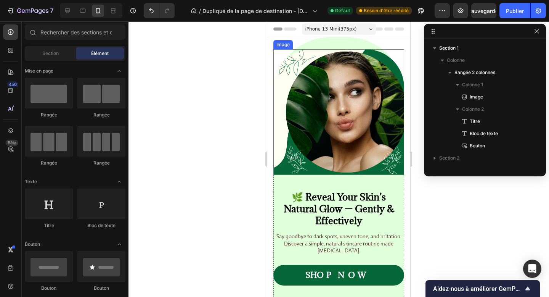
click at [351, 132] on img at bounding box center [339, 112] width 131 height 126
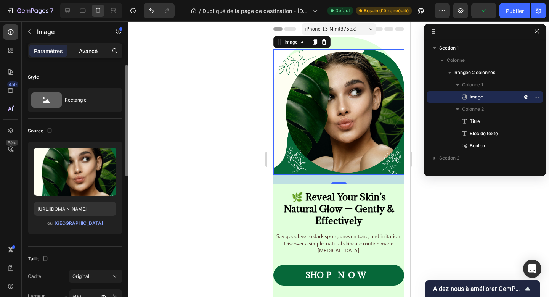
click at [90, 50] on font "Avancé" at bounding box center [88, 51] width 19 height 6
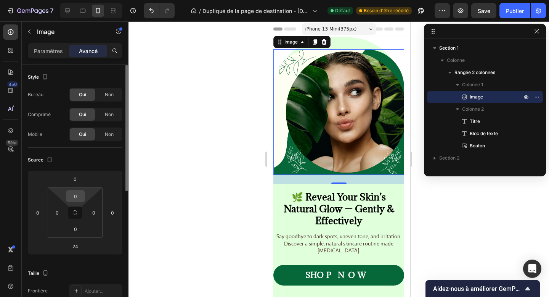
click at [79, 196] on input "0" at bounding box center [75, 195] width 15 height 11
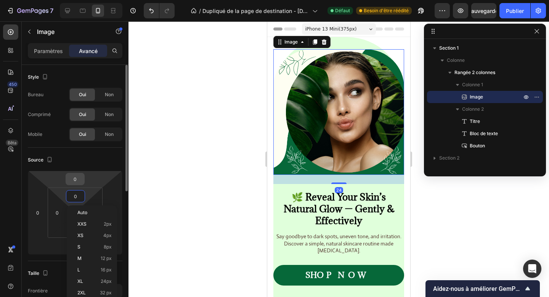
click at [75, 184] on input "0" at bounding box center [75, 178] width 15 height 11
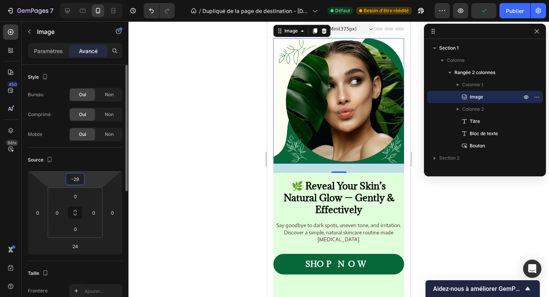
type input "-2"
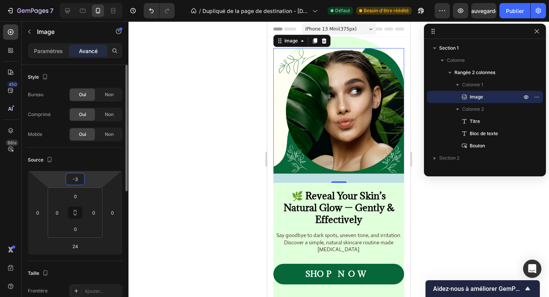
type input "-35"
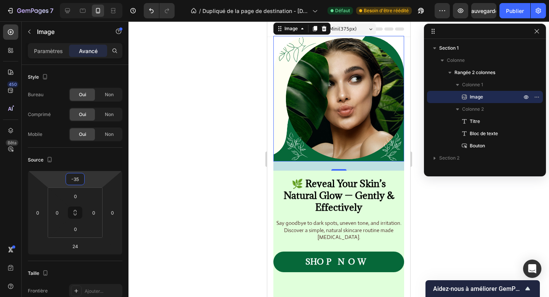
click at [429, 235] on div at bounding box center [339, 158] width 421 height 275
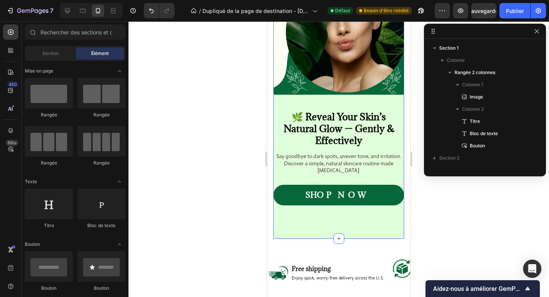
scroll to position [68, 0]
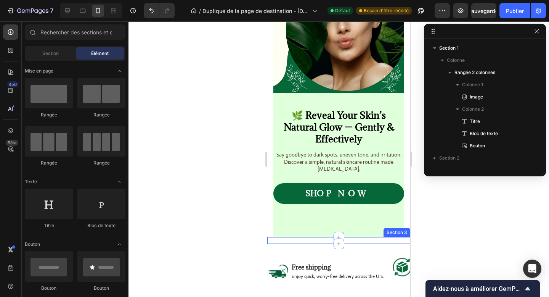
click at [376, 237] on div "Image Free shipping Text Block Enjoy quick, worry-free delivery across the U.S.…" at bounding box center [338, 240] width 143 height 7
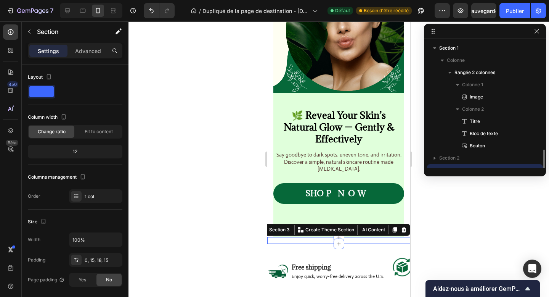
scroll to position [71, 0]
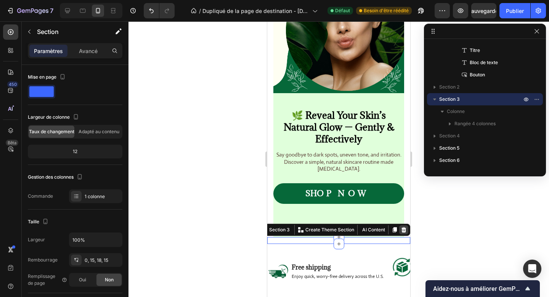
click at [405, 227] on icon at bounding box center [404, 229] width 5 height 5
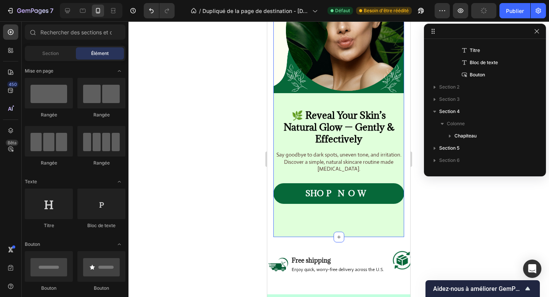
click at [304, 213] on div "Image 🌿 Reveal Your Skin’s Natural Glow — Gently & Effectively Heading Say good…" at bounding box center [339, 103] width 131 height 268
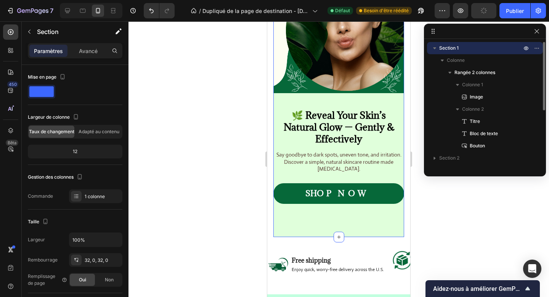
scroll to position [0, 0]
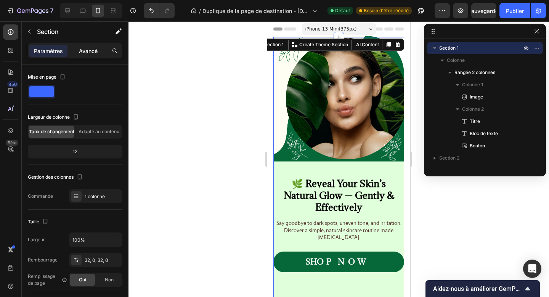
click at [88, 55] on div "Avancé" at bounding box center [88, 51] width 38 height 12
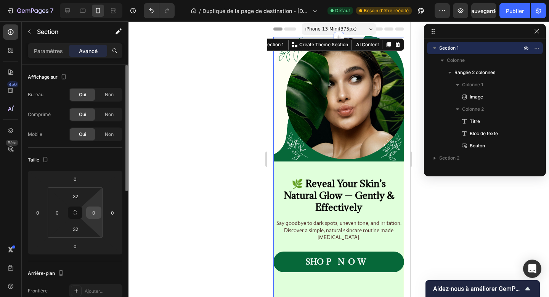
click at [97, 213] on input "0" at bounding box center [93, 212] width 11 height 11
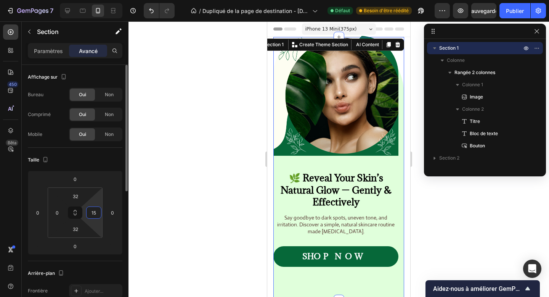
type input "1"
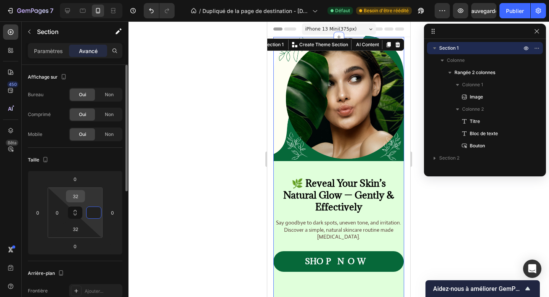
click at [76, 196] on input "32" at bounding box center [75, 195] width 15 height 11
type input "0"
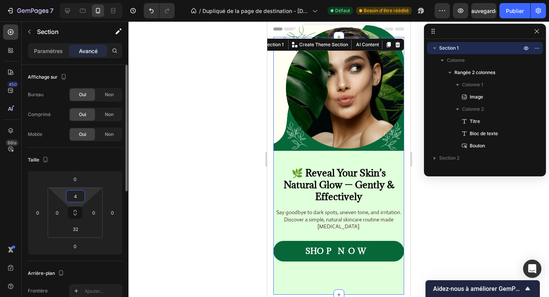
type input "40"
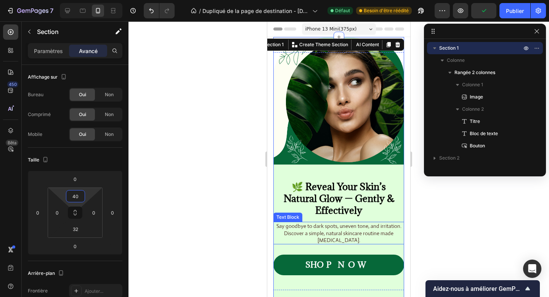
click at [427, 213] on div at bounding box center [339, 158] width 421 height 275
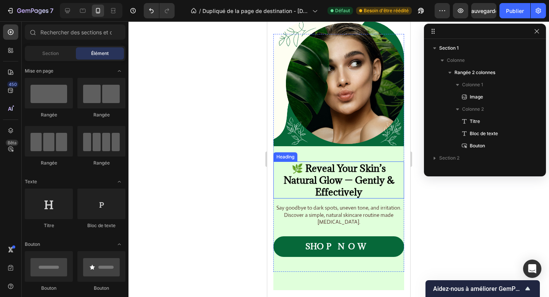
scroll to position [22, 0]
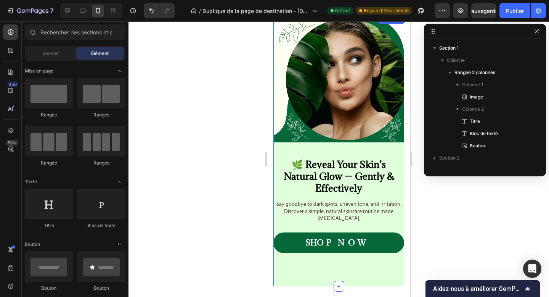
click at [294, 264] on div "Image 🌿 Reveal Your Skin’s Natural Glow — Gently & Effectively Heading Say good…" at bounding box center [339, 150] width 131 height 271
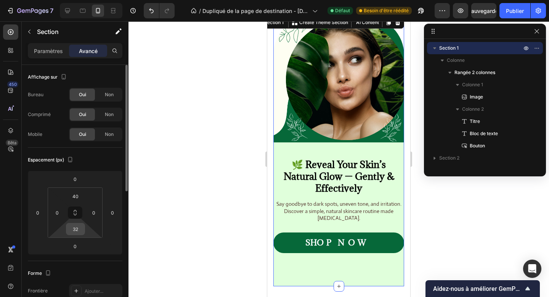
click at [76, 229] on input "32" at bounding box center [75, 228] width 15 height 11
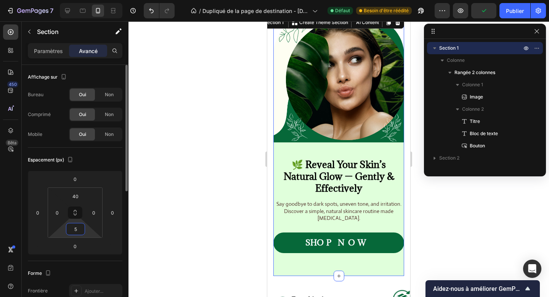
type input "50"
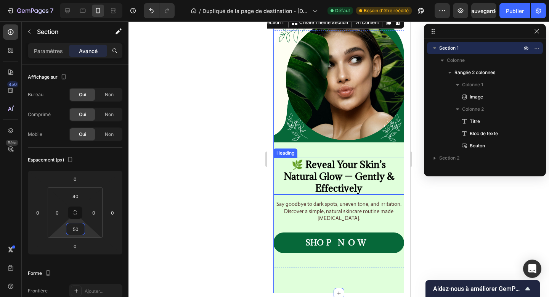
click at [324, 170] on h2 "🌿 Reveal Your Skin’s Natural Glow — Gently & Effectively" at bounding box center [339, 176] width 131 height 37
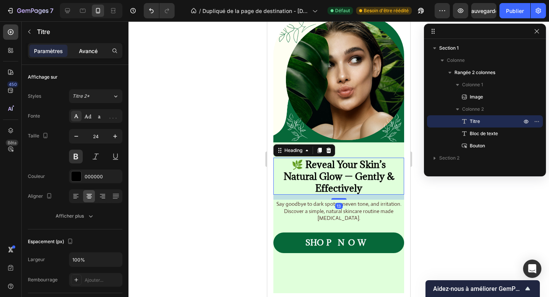
click at [86, 56] on div "Avancé" at bounding box center [88, 51] width 38 height 12
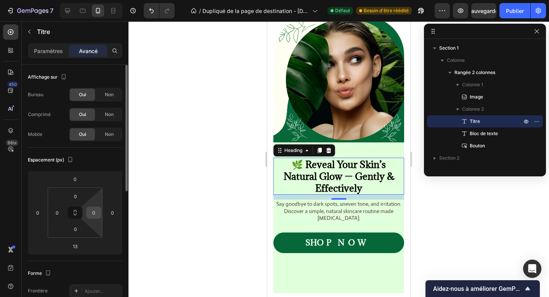
click at [94, 214] on input "0" at bounding box center [93, 212] width 11 height 11
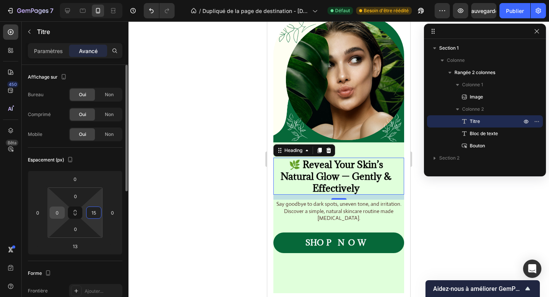
type input "15"
click at [56, 211] on input "0" at bounding box center [57, 212] width 11 height 11
type input "15"
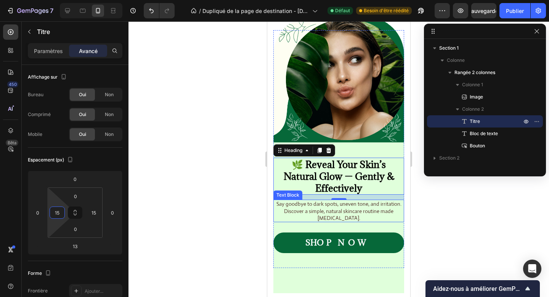
click at [319, 207] on p "Say goodbye to dark spots, uneven tone, and irritation. Discover a simple, natu…" at bounding box center [338, 210] width 129 height 21
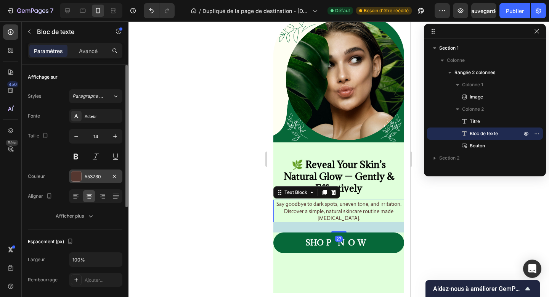
click at [92, 177] on font "553730" at bounding box center [93, 177] width 16 height 6
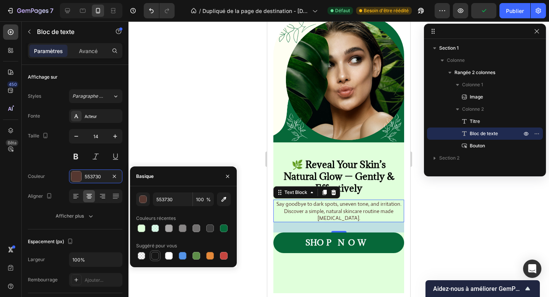
click at [154, 252] on div at bounding box center [155, 256] width 8 height 8
type input "151515"
click at [90, 48] on font "Avancé" at bounding box center [88, 51] width 19 height 6
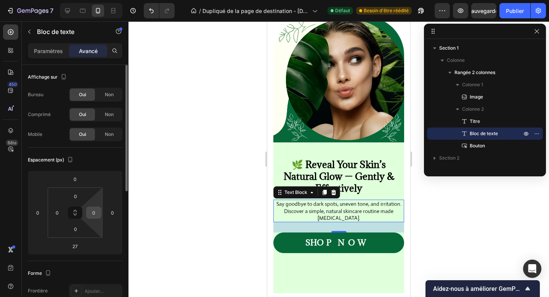
click at [98, 210] on input "0" at bounding box center [93, 212] width 11 height 11
type input "15"
click at [52, 210] on input "0" at bounding box center [57, 212] width 11 height 11
type input "15"
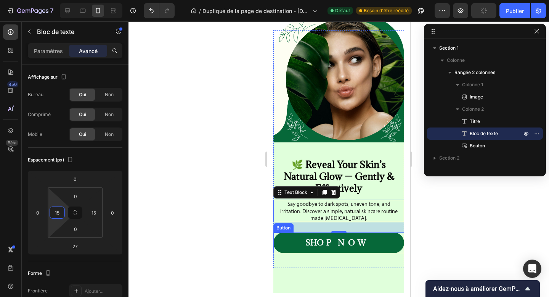
click at [282, 244] on link "SHOP NOW" at bounding box center [339, 242] width 131 height 21
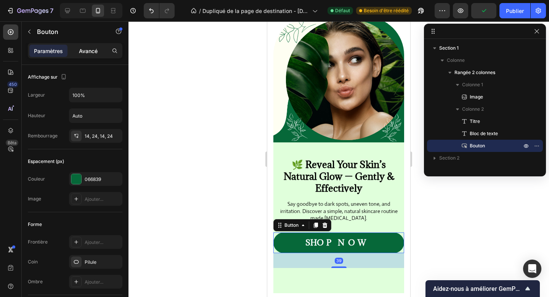
click at [87, 52] on font "Avancé" at bounding box center [88, 51] width 19 height 6
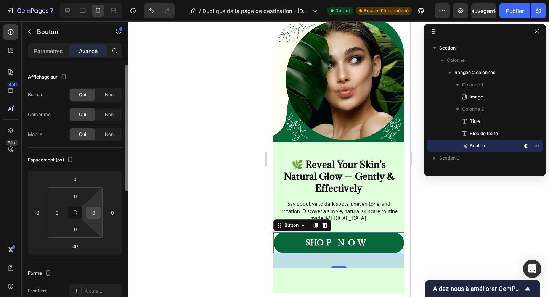
click at [91, 212] on input "0" at bounding box center [93, 212] width 11 height 11
type input "15"
click at [58, 208] on input "0" at bounding box center [57, 212] width 11 height 11
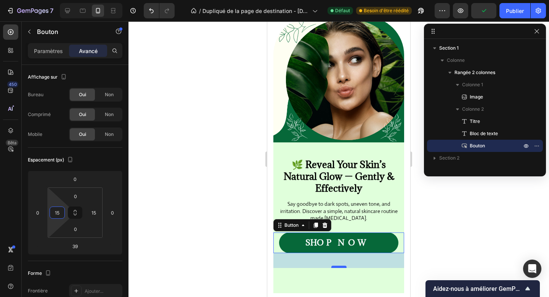
type input "15"
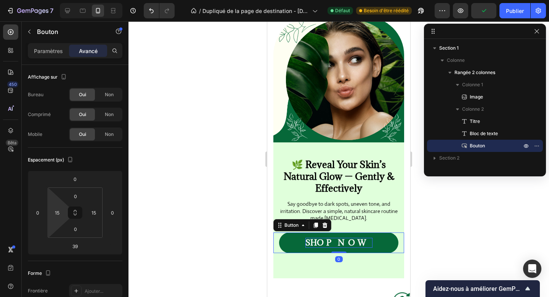
drag, startPoint x: 340, startPoint y: 266, endPoint x: 340, endPoint y: 246, distance: 19.9
click at [340, 246] on div "SHOP NOW Button 0" at bounding box center [339, 242] width 131 height 21
type input "0"
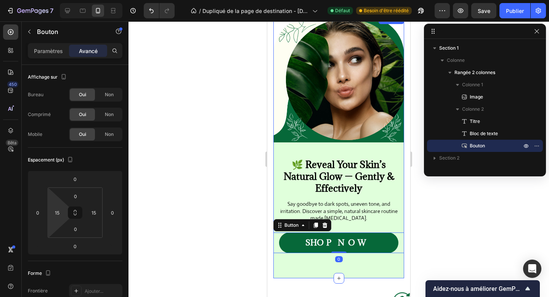
click at [375, 267] on div "Image 🌿 Reveal Your Skin’s Natural Glow — Gently & Effectively Heading Say good…" at bounding box center [339, 146] width 131 height 263
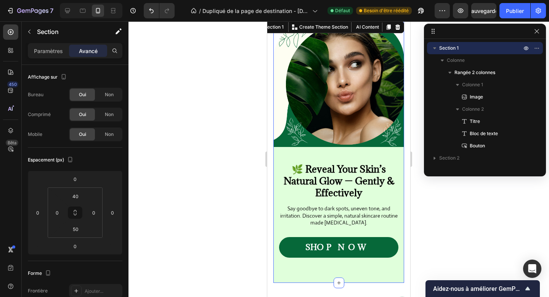
scroll to position [0, 0]
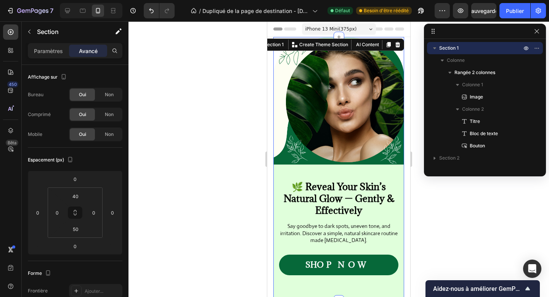
click at [436, 205] on div at bounding box center [339, 158] width 421 height 275
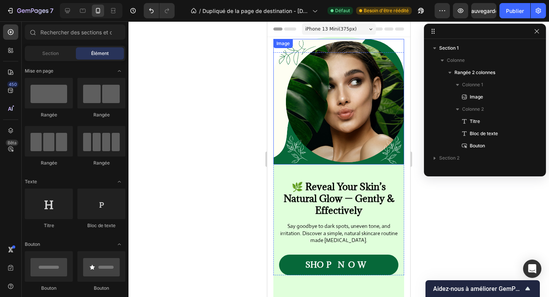
click at [383, 153] on img at bounding box center [339, 102] width 131 height 126
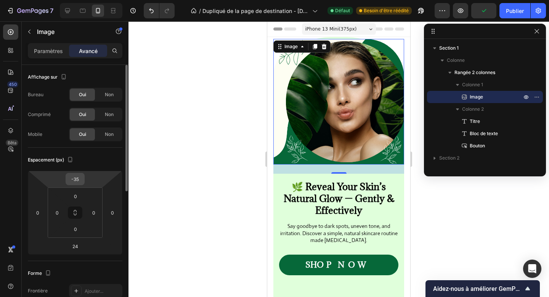
click at [81, 178] on input "-35" at bounding box center [75, 178] width 15 height 11
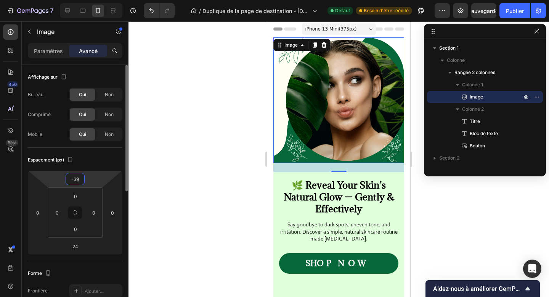
type input "-3"
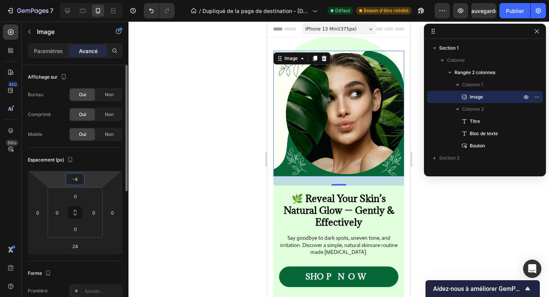
type input "-40"
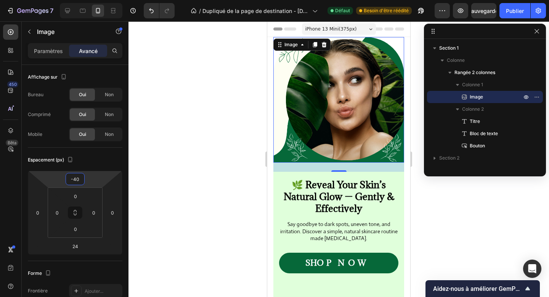
click at [449, 206] on div at bounding box center [339, 158] width 421 height 275
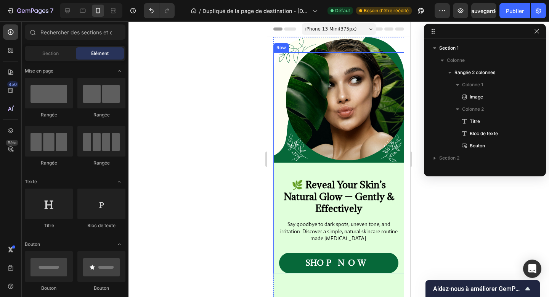
click at [353, 167] on div "Image" at bounding box center [339, 111] width 131 height 119
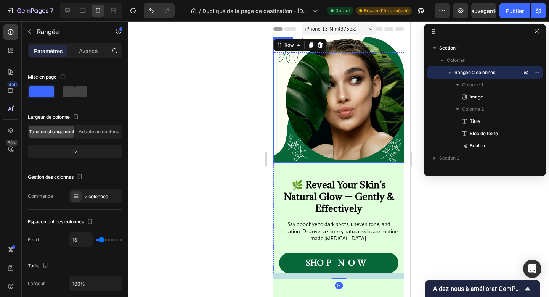
click at [349, 155] on img at bounding box center [339, 100] width 131 height 126
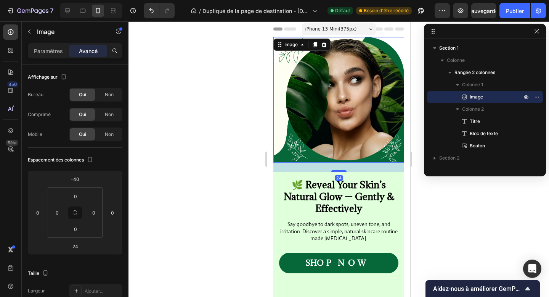
click at [466, 202] on div at bounding box center [339, 158] width 421 height 275
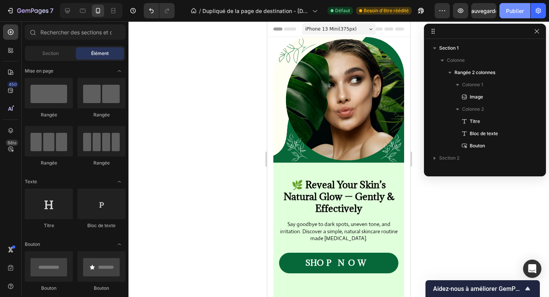
click at [516, 10] on font "Publier" at bounding box center [515, 11] width 18 height 6
click at [537, 29] on icon "button" at bounding box center [537, 31] width 6 height 6
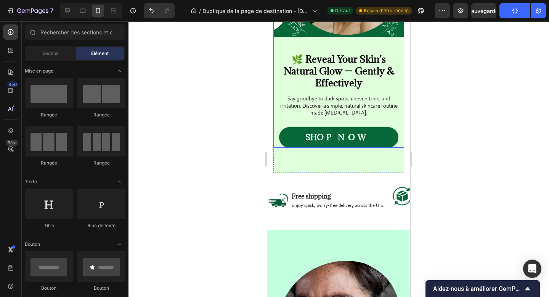
scroll to position [128, 0]
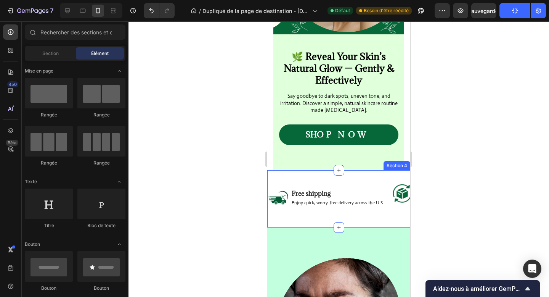
click at [360, 221] on div "Image Free shipping Text Block Enjoy quick, worry-free delivery across the U.S.…" at bounding box center [338, 198] width 143 height 57
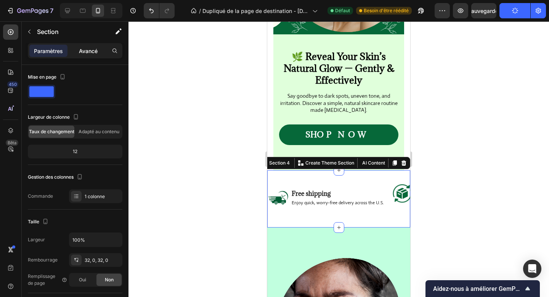
click at [82, 54] on p "Avancé" at bounding box center [88, 51] width 19 height 8
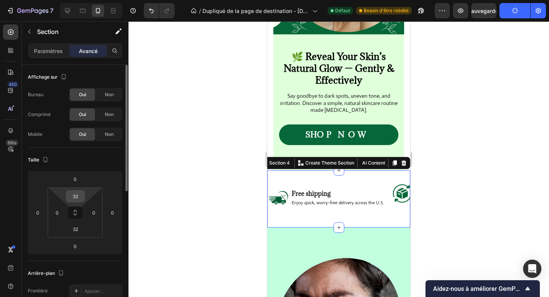
click at [78, 195] on input "32" at bounding box center [75, 195] width 15 height 11
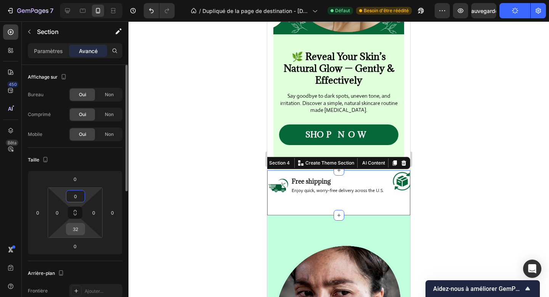
type input "0"
click at [73, 232] on input "32" at bounding box center [75, 228] width 15 height 11
type input "0"
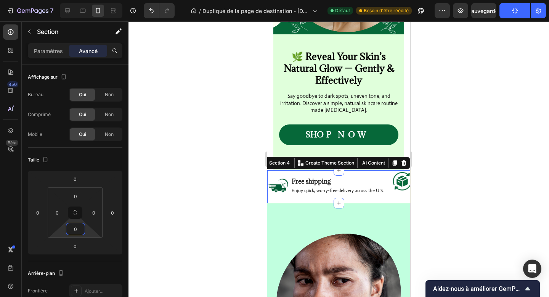
click at [476, 182] on div at bounding box center [339, 158] width 421 height 275
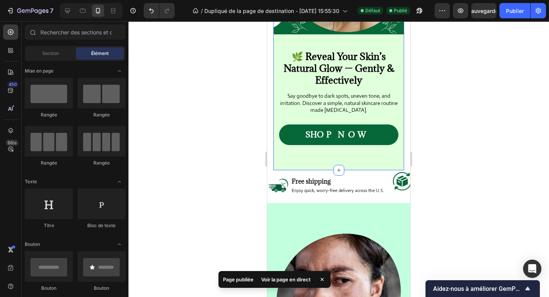
click at [390, 159] on div "Image 🌿 Reveal Your Skin’s Natural Glow — Gently & Effectively Heading Say good…" at bounding box center [339, 39] width 131 height 261
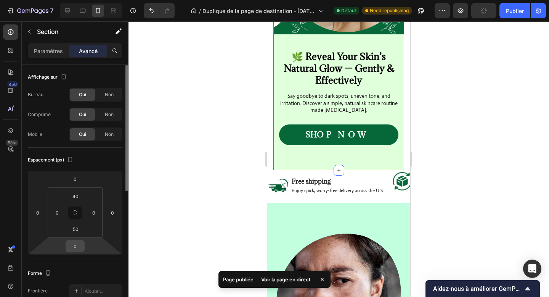
click at [76, 249] on input "0" at bounding box center [75, 245] width 15 height 11
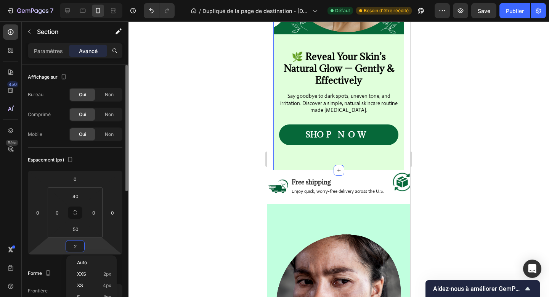
type input "20"
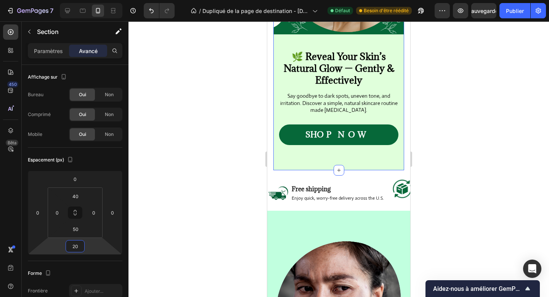
click at [434, 185] on div at bounding box center [339, 158] width 421 height 275
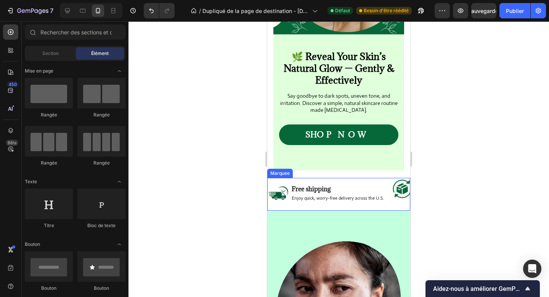
click at [387, 181] on div "Image Free shipping Text Block Enjoy quick, worry-free delivery across the U.S.…" at bounding box center [509, 194] width 482 height 33
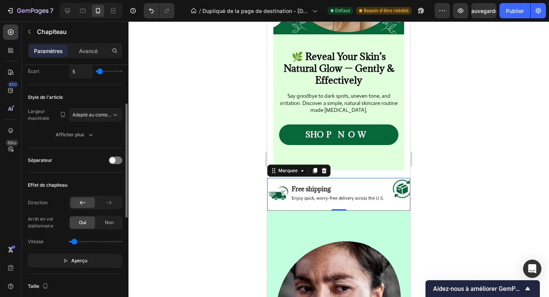
scroll to position [74, 0]
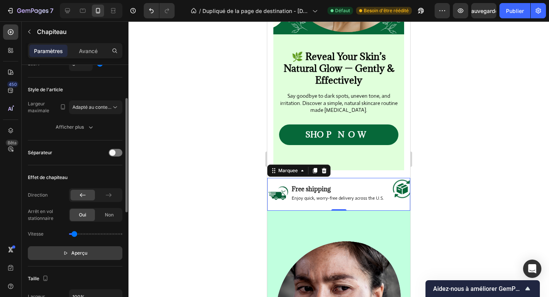
click at [71, 249] on span "Aperçu" at bounding box center [79, 253] width 16 height 8
click at [498, 160] on div at bounding box center [339, 158] width 421 height 275
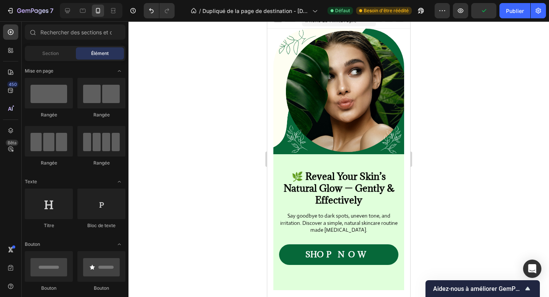
scroll to position [0, 0]
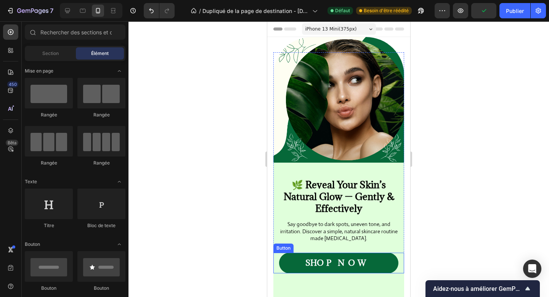
click at [357, 256] on link "SHOP NOW" at bounding box center [338, 263] width 119 height 21
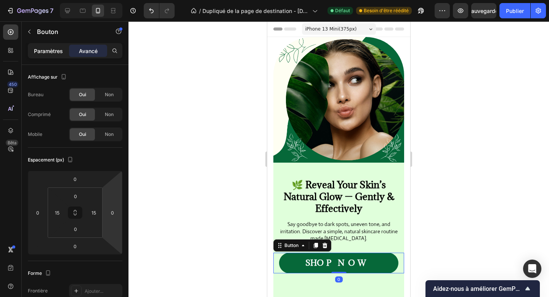
click at [52, 50] on font "Paramètres" at bounding box center [48, 51] width 29 height 6
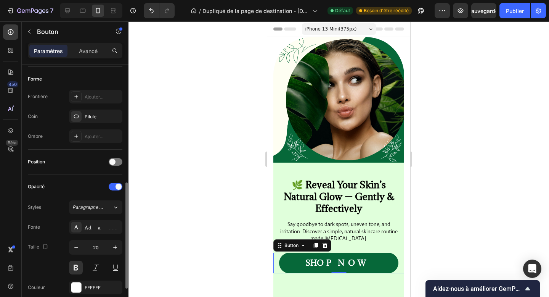
scroll to position [353, 0]
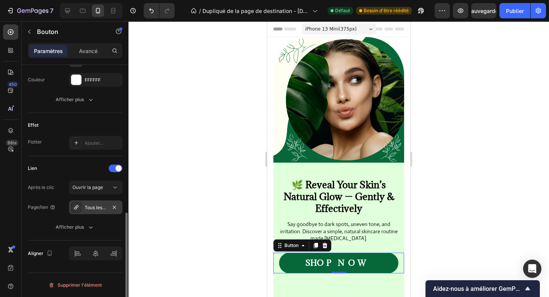
click at [89, 208] on font "Tous les produits" at bounding box center [103, 208] width 36 height 6
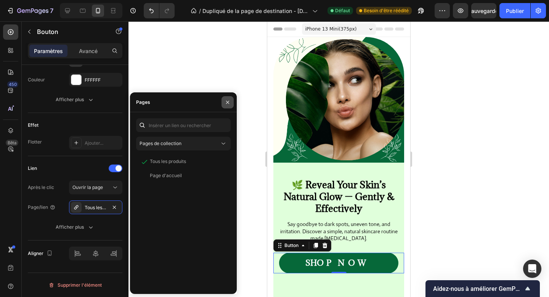
click at [229, 103] on icon "button" at bounding box center [228, 102] width 6 height 6
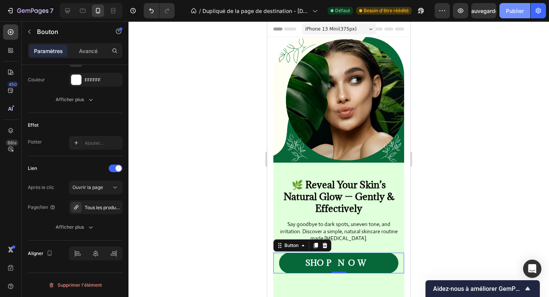
click at [516, 12] on font "Publier" at bounding box center [515, 11] width 18 height 6
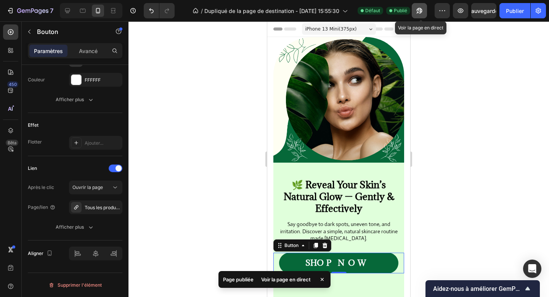
click at [422, 11] on icon "button" at bounding box center [420, 11] width 6 height 6
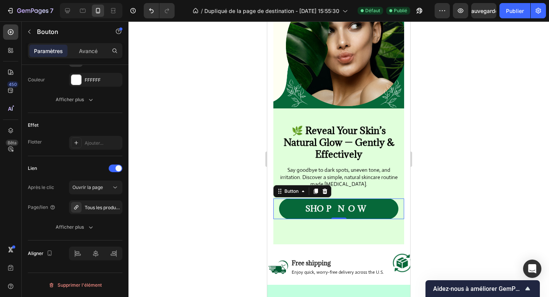
scroll to position [56, 0]
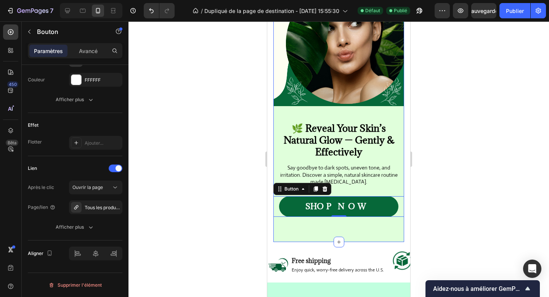
click at [317, 230] on div "Image 🌿 Reveal Your Skin’s Natural Glow — Gently & Effectively Heading Say good…" at bounding box center [339, 111] width 131 height 261
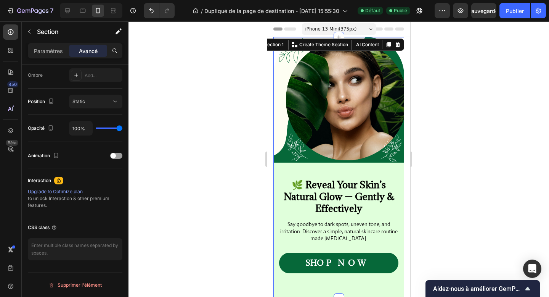
scroll to position [0, 0]
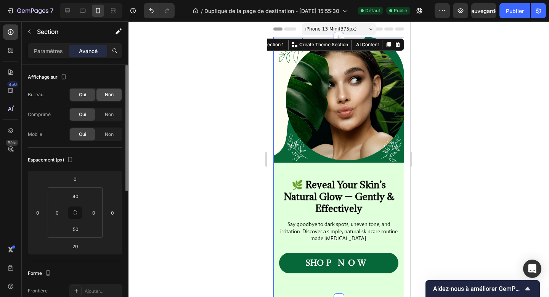
click at [105, 96] on font "Non" at bounding box center [109, 95] width 9 height 6
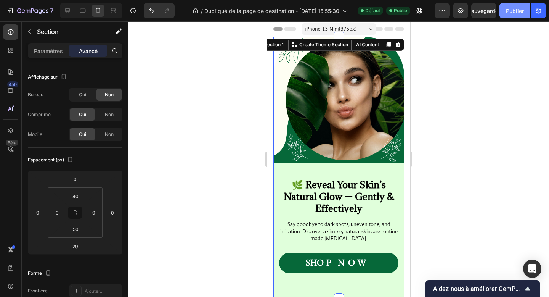
click at [510, 12] on font "Publier" at bounding box center [515, 11] width 18 height 6
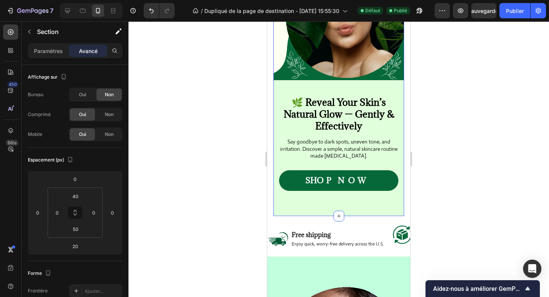
click at [285, 213] on div "Image 🌿 Reveal Your Skin’s Natural Glow — Gently & Effectively Heading Say good…" at bounding box center [339, 85] width 131 height 261
click at [48, 47] on p "Paramètres" at bounding box center [48, 51] width 29 height 8
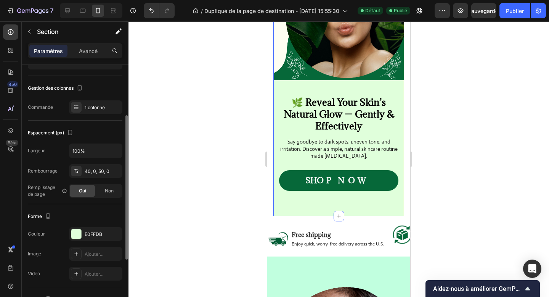
scroll to position [169, 0]
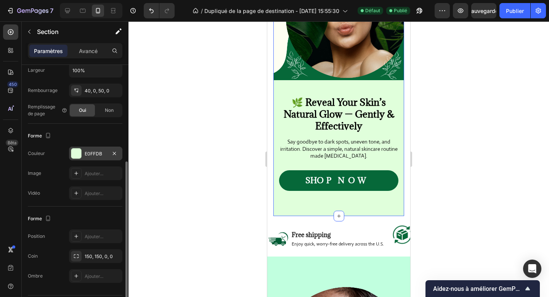
click at [80, 158] on div at bounding box center [76, 153] width 10 height 10
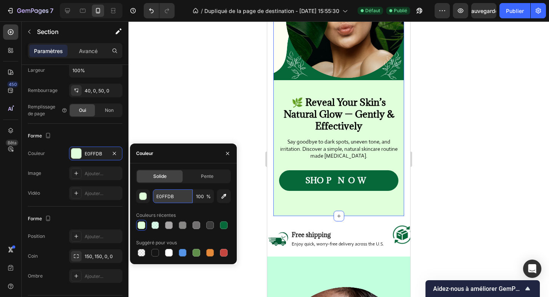
click at [159, 191] on input "E0FFDB" at bounding box center [173, 196] width 40 height 14
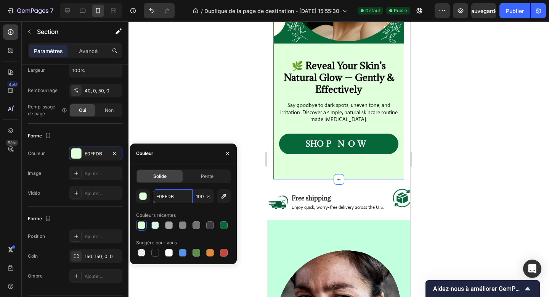
scroll to position [167, 0]
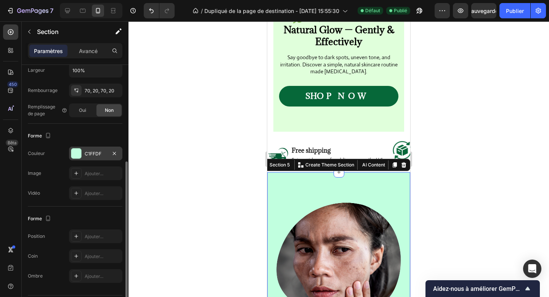
click at [94, 151] on font "C1FFDF" at bounding box center [93, 154] width 17 height 6
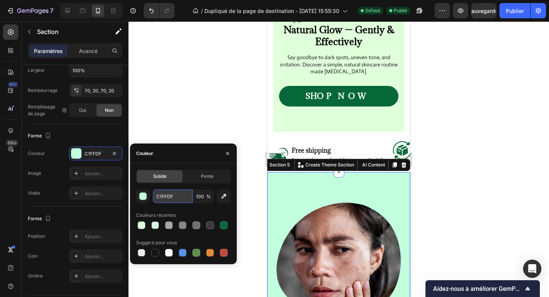
click at [156, 200] on input "C1FFDF" at bounding box center [173, 196] width 40 height 14
paste input "E0FFDB"
type input "E0FFDB"
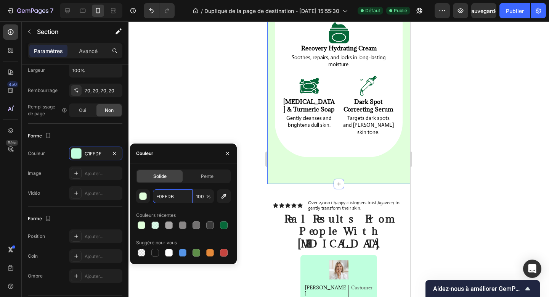
scroll to position [1006, 0]
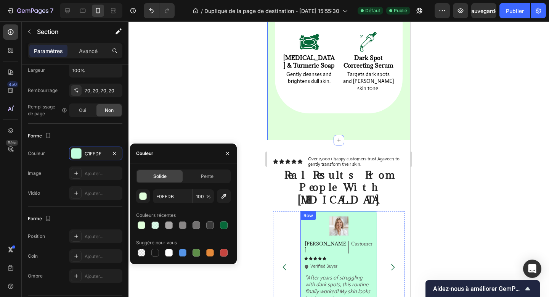
click at [369, 211] on div "Image Emily Text Block Customer Text Block Row Icon Icon Icon Icon Icon Icon Li…" at bounding box center [339, 263] width 77 height 105
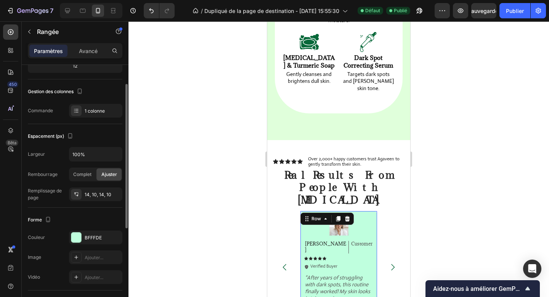
scroll to position [124, 0]
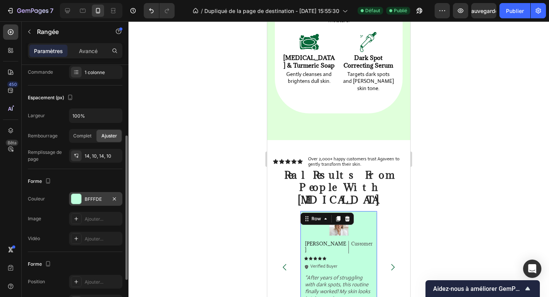
click at [82, 201] on div "BFFFDE" at bounding box center [95, 199] width 53 height 14
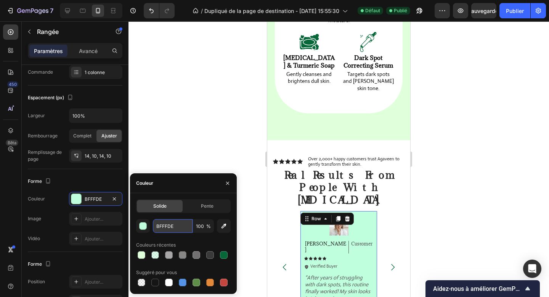
click at [165, 229] on input "BFFFDE" at bounding box center [173, 226] width 40 height 14
paste input "E0FFDB"
type input "E0FFDB"
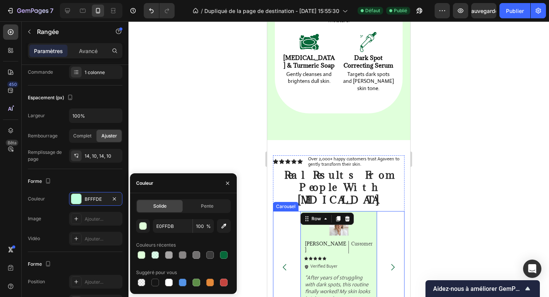
click at [396, 263] on icon "Carousel Next Arrow" at bounding box center [392, 267] width 9 height 9
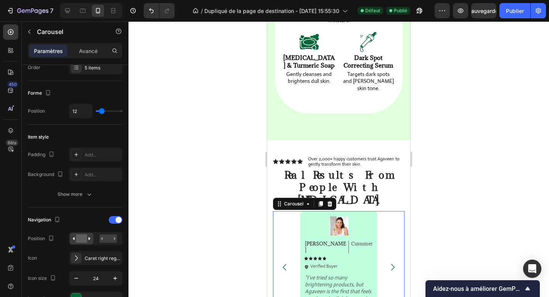
scroll to position [0, 0]
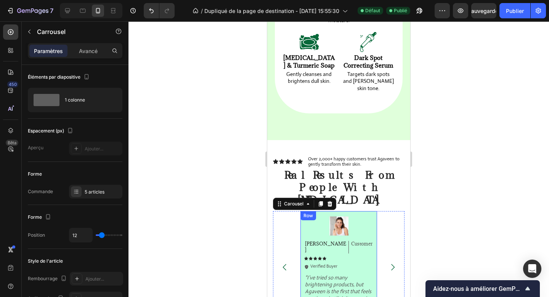
click at [372, 211] on div "Image Sarah Text Block Customer Text Block Row Icon Icon Icon Icon Icon Icon Li…" at bounding box center [339, 263] width 77 height 105
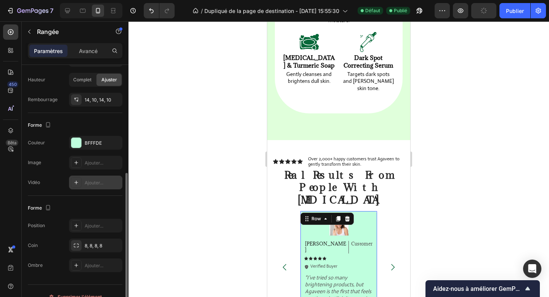
scroll to position [184, 0]
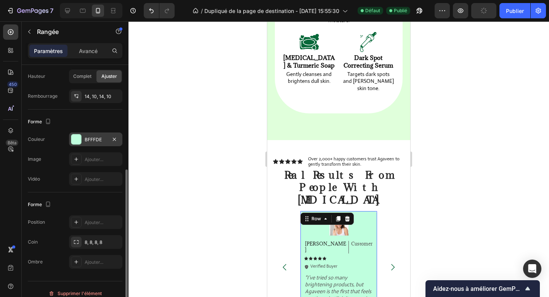
click at [90, 134] on div "BFFFDE" at bounding box center [95, 139] width 53 height 14
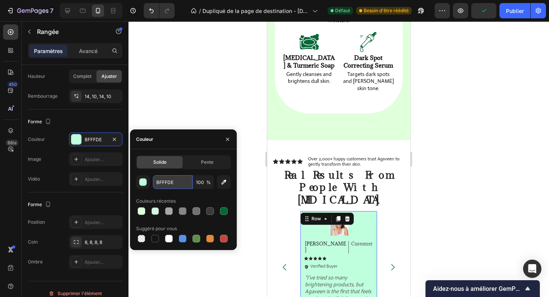
click at [160, 179] on input "BFFFDE" at bounding box center [173, 182] width 40 height 14
paste input "E0FFDB"
type input "E0FFDB"
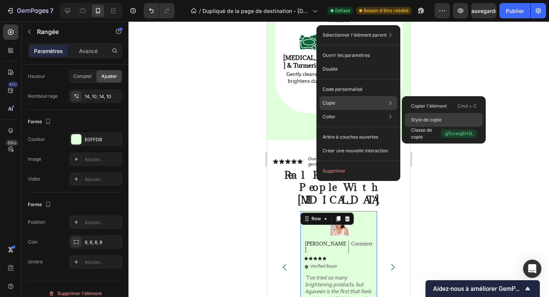
click at [419, 120] on font "Style de copie" at bounding box center [426, 120] width 31 height 6
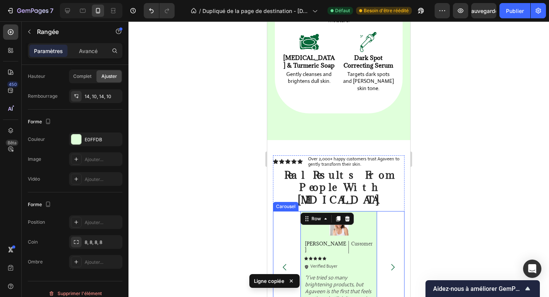
click at [392, 263] on icon "Carousel Next Arrow" at bounding box center [392, 267] width 9 height 9
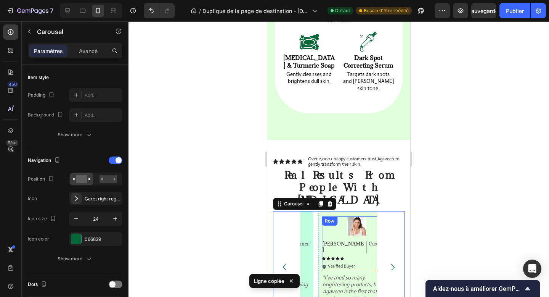
scroll to position [0, 0]
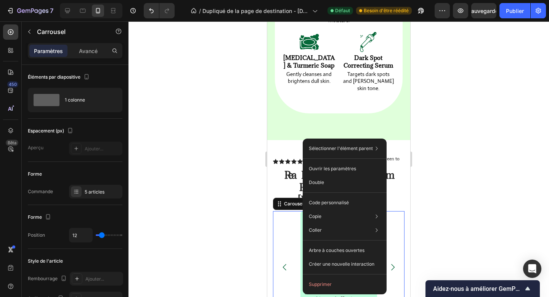
click at [400, 256] on button "Carousel Next Arrow" at bounding box center [392, 266] width 21 height 21
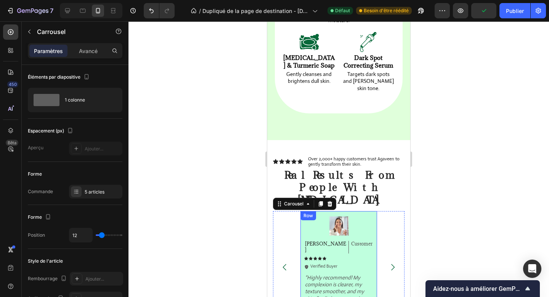
click at [368, 211] on div "Image Jessica Text Block Customer Text Block Row Icon Icon Icon Icon Icon Icon …" at bounding box center [339, 263] width 77 height 105
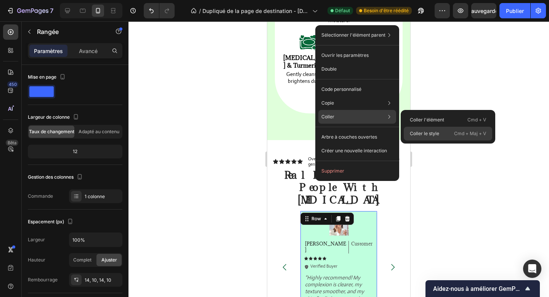
click at [417, 133] on font "Coller le style" at bounding box center [424, 133] width 29 height 6
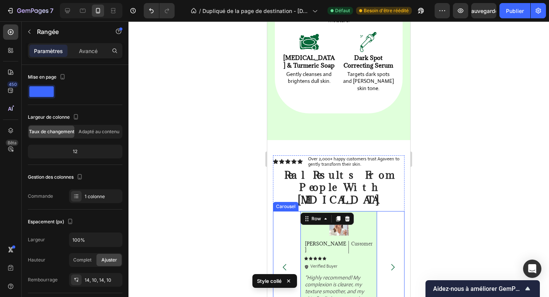
click at [389, 263] on icon "Carousel Next Arrow" at bounding box center [392, 267] width 9 height 9
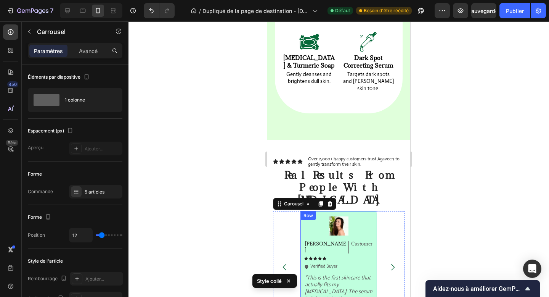
click at [371, 211] on div "Image Olivia Text Block Customer Text Block Row Icon Icon Icon Icon Icon Icon L…" at bounding box center [339, 267] width 77 height 112
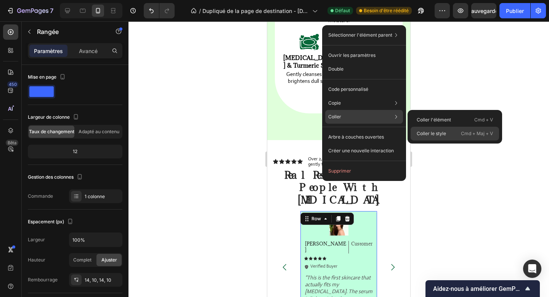
click at [424, 133] on font "Coller le style" at bounding box center [431, 133] width 29 height 6
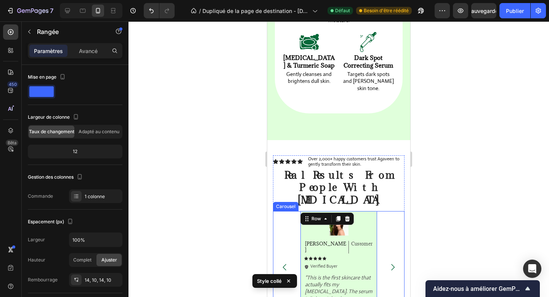
click at [400, 256] on button "Carousel Next Arrow" at bounding box center [392, 266] width 21 height 21
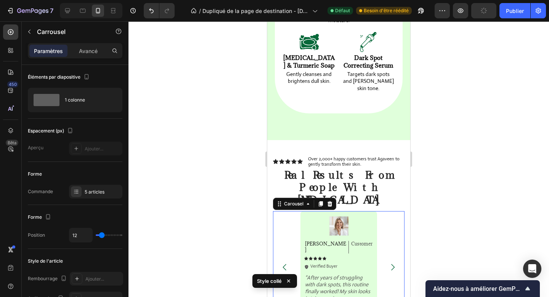
click at [396, 263] on icon "Carousel Next Arrow" at bounding box center [392, 267] width 9 height 9
click at [391, 263] on icon "Carousel Next Arrow" at bounding box center [392, 267] width 9 height 9
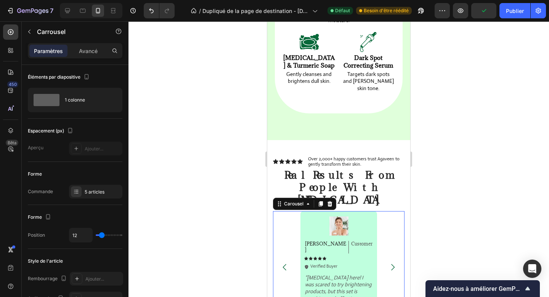
click at [391, 263] on icon "Carousel Next Arrow" at bounding box center [392, 267] width 9 height 9
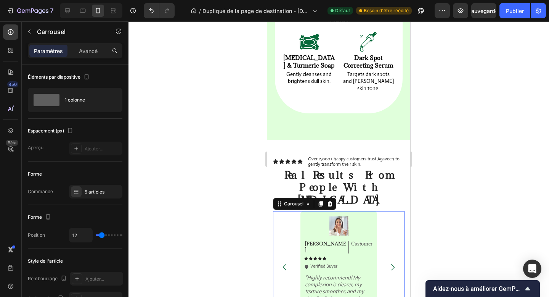
click at [285, 263] on icon "Carousel Back Arrow" at bounding box center [284, 267] width 9 height 9
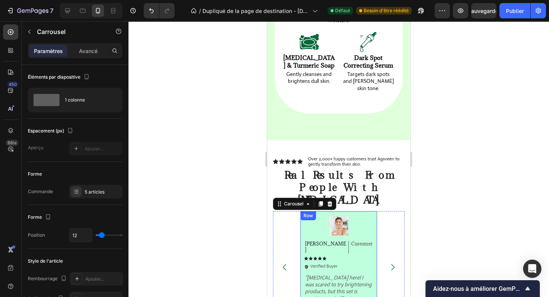
click at [372, 239] on div "Image Ken K Text Block Customer Text Block Row Icon Icon Icon Icon Icon Icon Li…" at bounding box center [338, 263] width 69 height 95
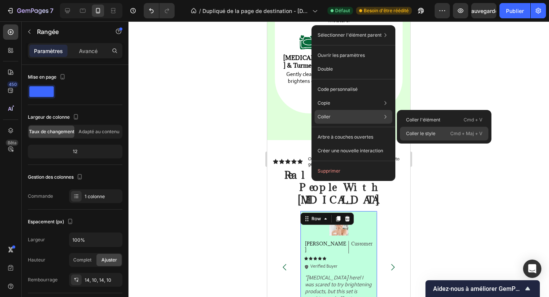
click at [411, 134] on font "Coller le style" at bounding box center [420, 133] width 29 height 6
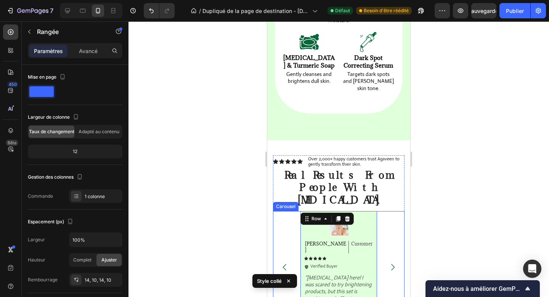
click at [390, 263] on icon "Carousel Next Arrow" at bounding box center [392, 267] width 9 height 9
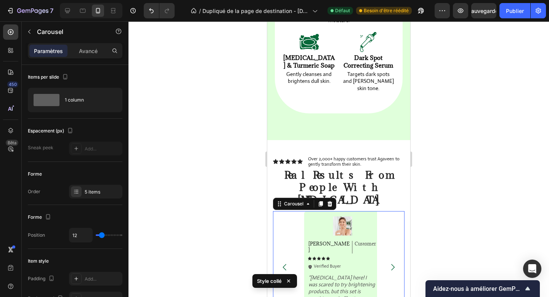
click at [390, 263] on icon "Carousel Next Arrow" at bounding box center [392, 267] width 9 height 9
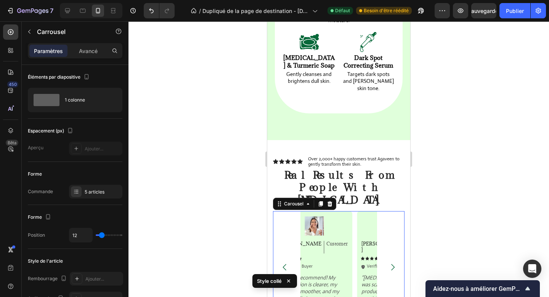
click at [390, 263] on icon "Carousel Next Arrow" at bounding box center [392, 267] width 9 height 9
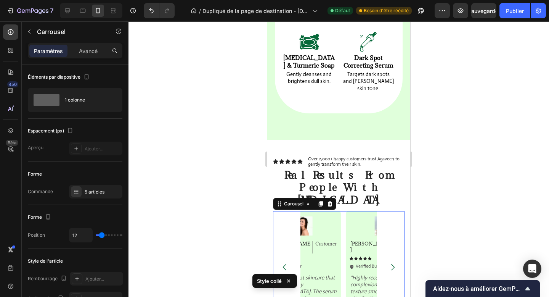
click at [390, 263] on icon "Carousel Next Arrow" at bounding box center [392, 267] width 9 height 9
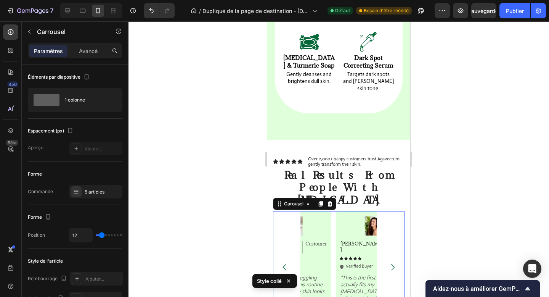
click at [390, 263] on icon "Carousel Next Arrow" at bounding box center [392, 267] width 9 height 9
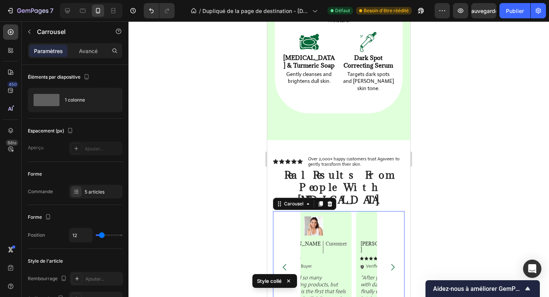
click at [390, 263] on icon "Carousel Next Arrow" at bounding box center [392, 267] width 9 height 9
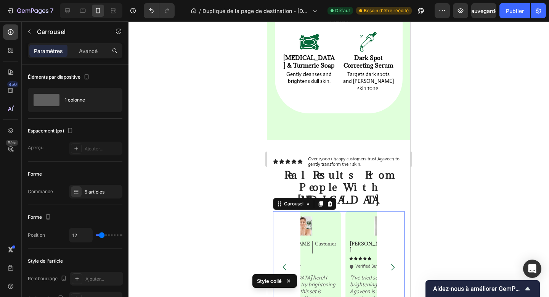
click at [390, 263] on icon "Carousel Next Arrow" at bounding box center [392, 267] width 9 height 9
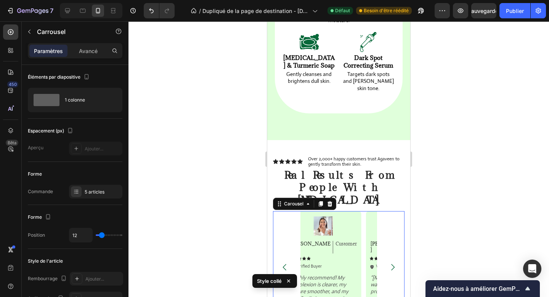
click at [390, 263] on icon "Carousel Next Arrow" at bounding box center [392, 267] width 9 height 9
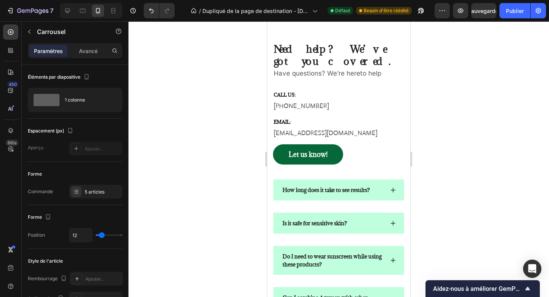
scroll to position [1277, 0]
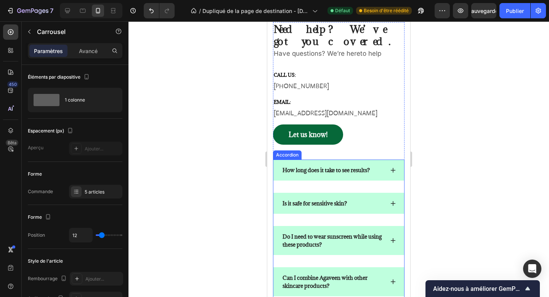
click at [369, 176] on div "How long does it take to see results?" at bounding box center [339, 169] width 131 height 21
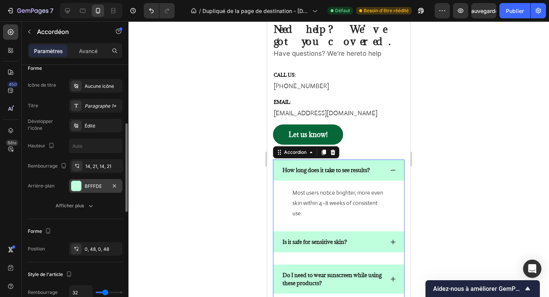
scroll to position [158, 0]
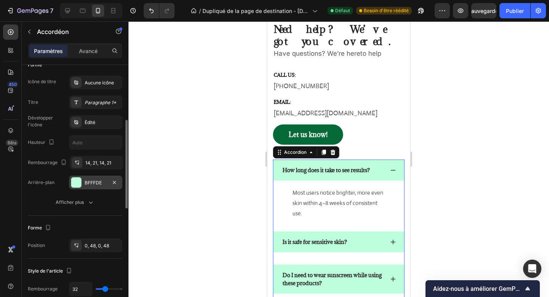
click at [85, 180] on font "BFFFDE" at bounding box center [93, 183] width 17 height 6
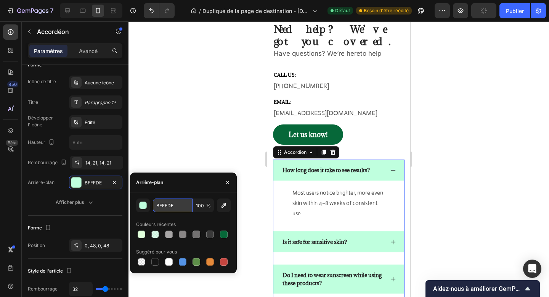
click at [161, 203] on input "BFFFDE" at bounding box center [173, 205] width 40 height 14
paste input "Copy element from Gempages!"
type input "Copy element from Gempages!"
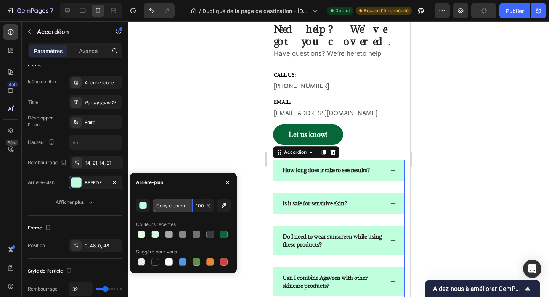
scroll to position [0, 34]
click at [184, 209] on input "Copy element from Gempages!" at bounding box center [173, 205] width 40 height 14
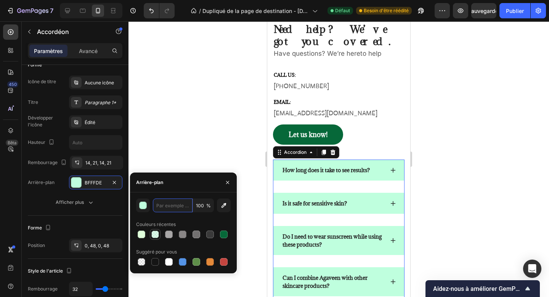
scroll to position [0, 0]
click at [142, 233] on div at bounding box center [183, 234] width 95 height 11
click at [155, 231] on div at bounding box center [155, 234] width 8 height 8
type input "E0FFDB"
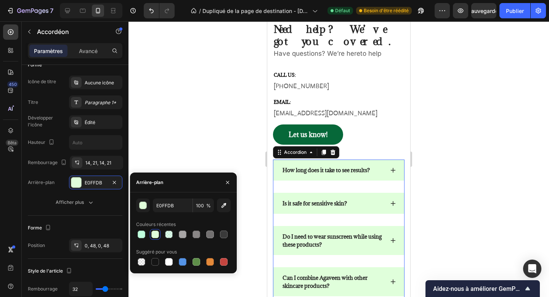
click at [225, 155] on div at bounding box center [339, 158] width 421 height 275
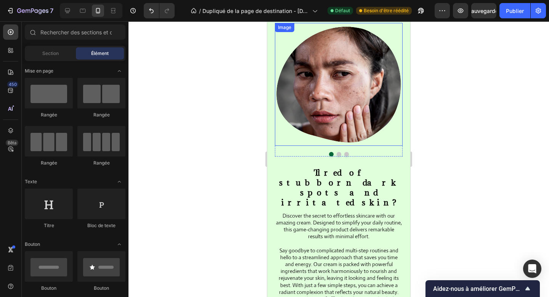
scroll to position [274, 0]
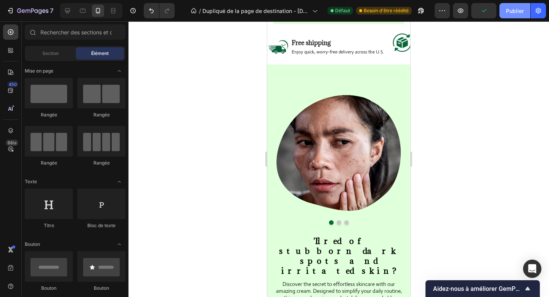
click at [520, 11] on font "Publier" at bounding box center [515, 11] width 18 height 6
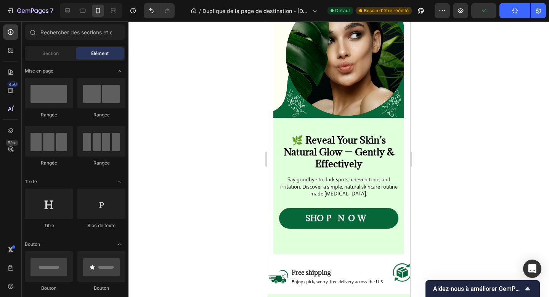
scroll to position [0, 0]
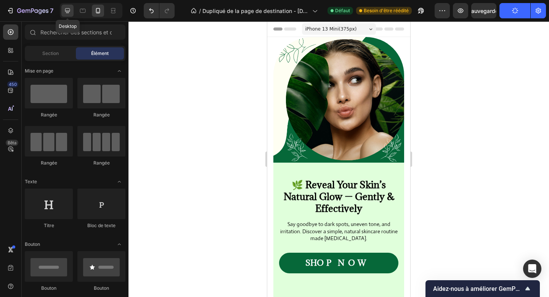
click at [69, 12] on icon at bounding box center [68, 11] width 8 height 8
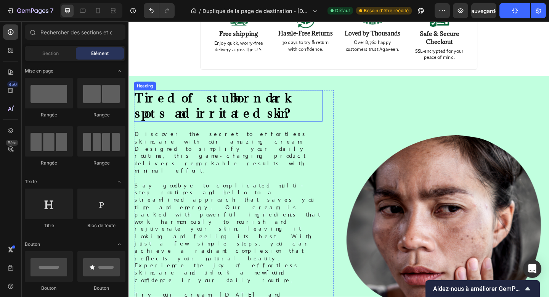
scroll to position [344, 0]
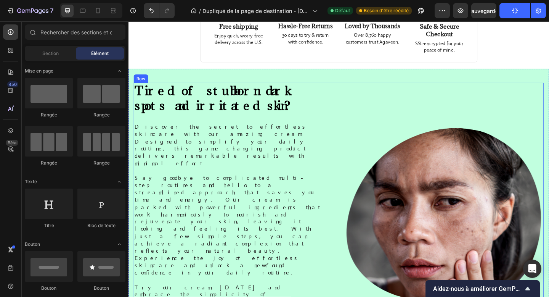
click at [200, 89] on div "Tired of stubborn dark spots and irritated skin? Heading Discover the secret to…" at bounding box center [242, 240] width 217 height 304
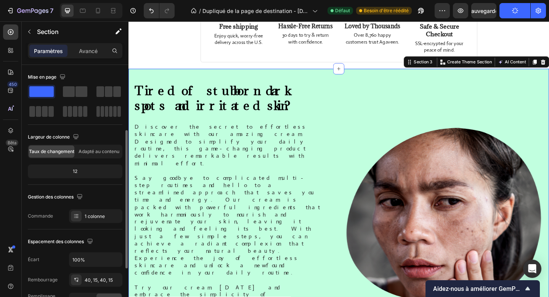
scroll to position [92, 0]
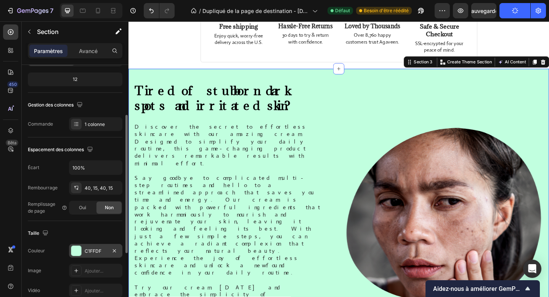
click at [85, 249] on font "C1FFDF" at bounding box center [93, 251] width 17 height 6
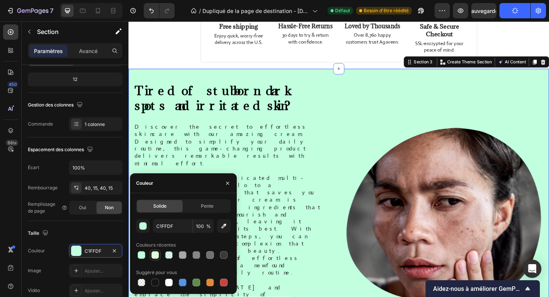
click at [156, 255] on div at bounding box center [155, 255] width 8 height 8
type input "E0FFDB"
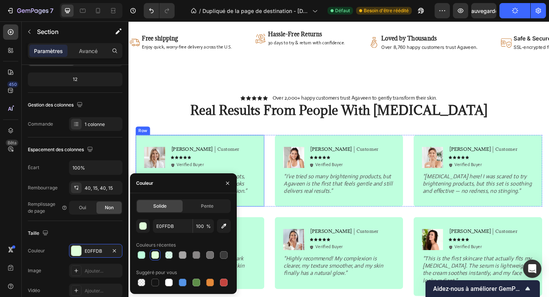
scroll to position [931, 0]
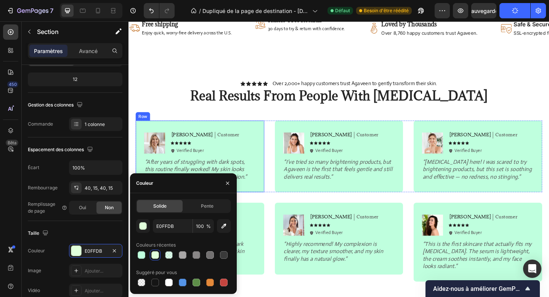
click at [274, 141] on div "Image Emily Text Block Customer Text Block Row Icon Icon Icon Icon Icon Icon Li…" at bounding box center [206, 168] width 140 height 78
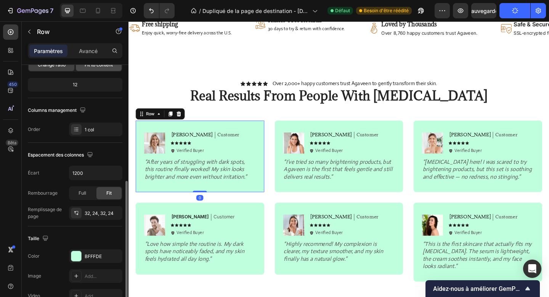
scroll to position [148, 0]
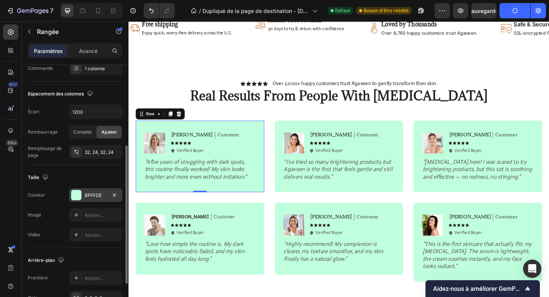
click at [92, 188] on div "BFFFDE" at bounding box center [95, 195] width 53 height 14
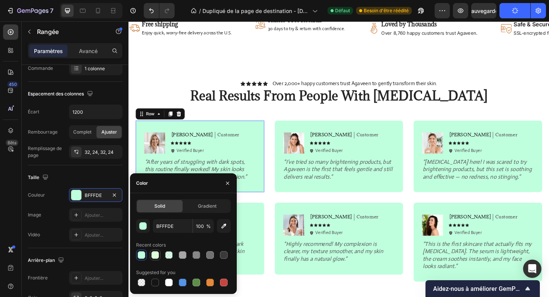
click at [155, 253] on div at bounding box center [155, 255] width 8 height 8
type input "E0FFDB"
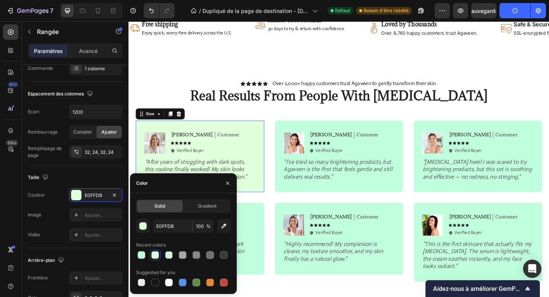
click at [155, 254] on div at bounding box center [155, 255] width 8 height 8
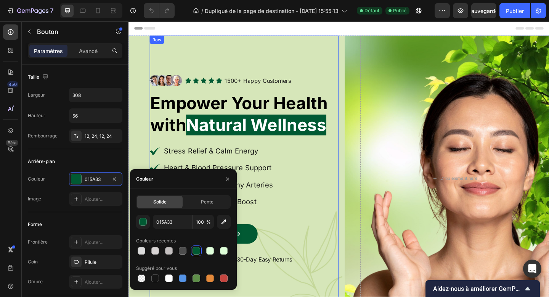
click at [288, 37] on div "Image Icon Icon Icon Icon Icon Icon List 1500+ Happy Customers Text Block Row R…" at bounding box center [254, 192] width 206 height 311
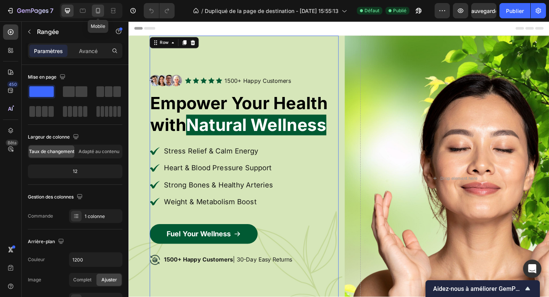
click at [97, 12] on icon at bounding box center [98, 11] width 8 height 8
type input "100%"
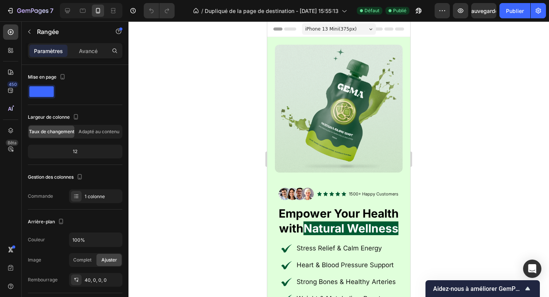
click at [444, 134] on div at bounding box center [339, 158] width 421 height 275
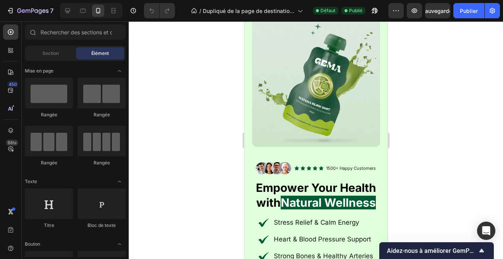
scroll to position [44, 0]
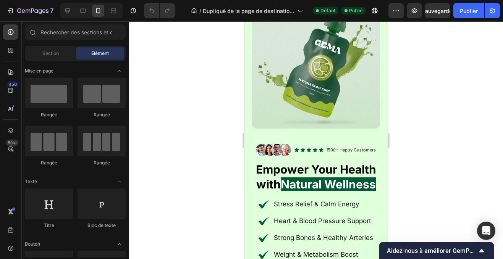
click at [304, 86] on img at bounding box center [315, 65] width 128 height 128
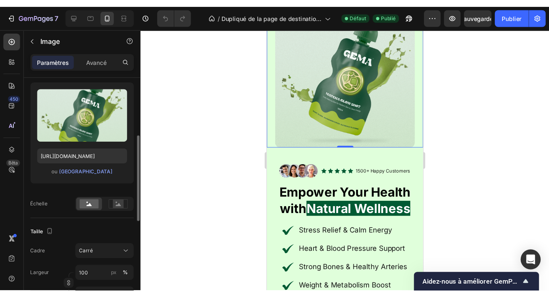
scroll to position [93, 0]
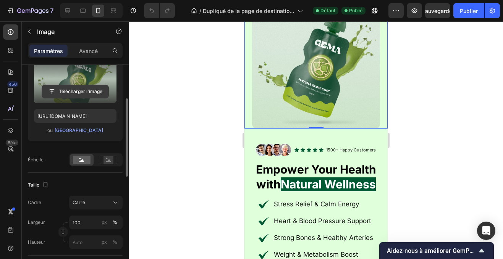
click at [88, 97] on input "file" at bounding box center [75, 91] width 66 height 13
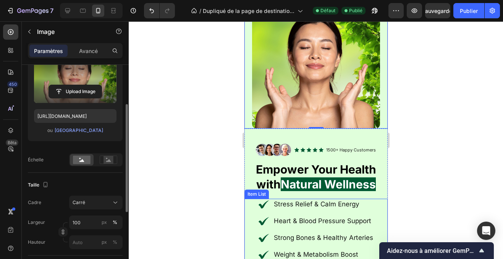
type input "[URL][DOMAIN_NAME]"
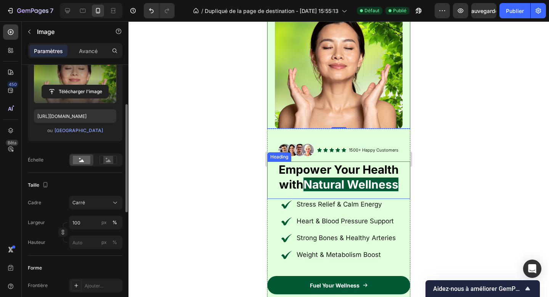
scroll to position [23, 0]
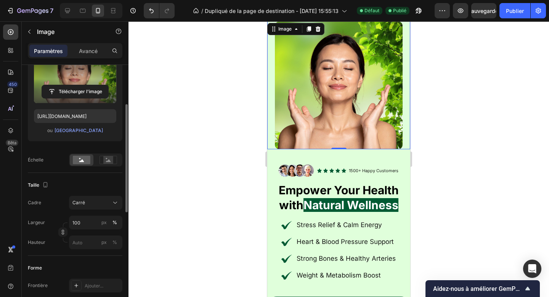
click at [467, 166] on div at bounding box center [339, 158] width 421 height 275
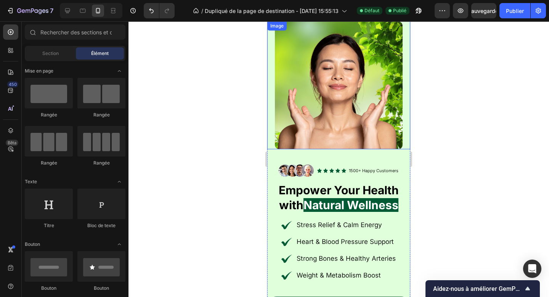
click at [364, 123] on img at bounding box center [339, 85] width 128 height 128
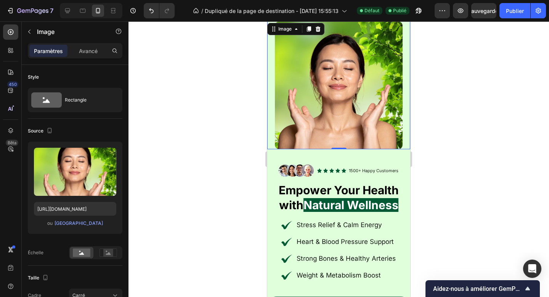
click at [272, 128] on div "Image 0" at bounding box center [338, 85] width 143 height 128
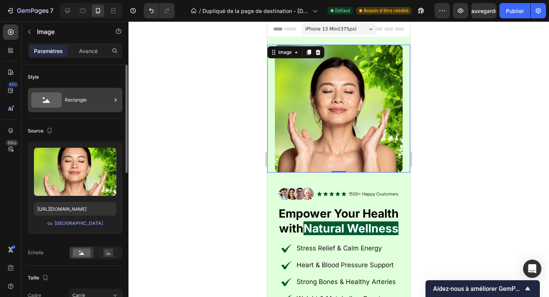
click at [93, 105] on div "Rectangle" at bounding box center [88, 100] width 47 height 18
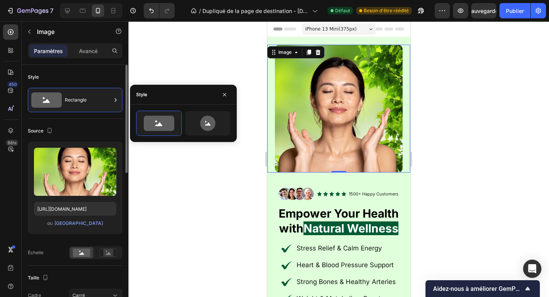
click at [101, 80] on div "Style" at bounding box center [75, 77] width 95 height 12
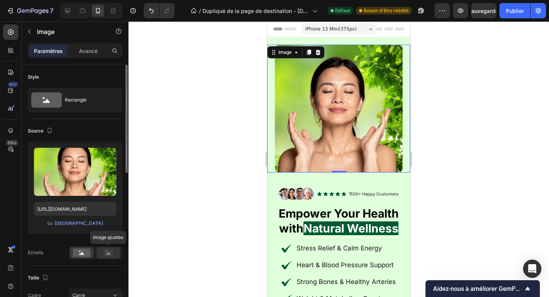
click at [102, 252] on icon at bounding box center [109, 252] width 18 height 8
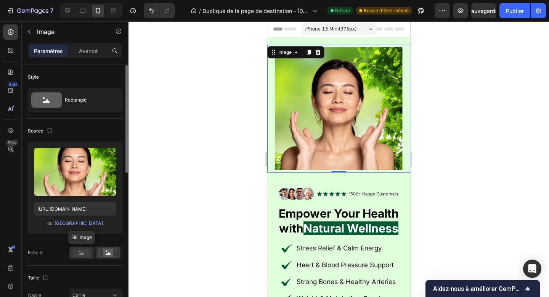
click at [81, 253] on rect at bounding box center [82, 252] width 18 height 8
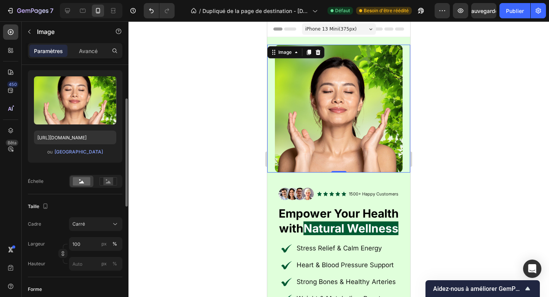
scroll to position [74, 0]
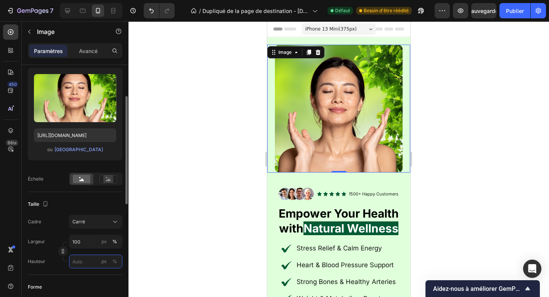
click at [79, 261] on input "px %" at bounding box center [95, 262] width 53 height 14
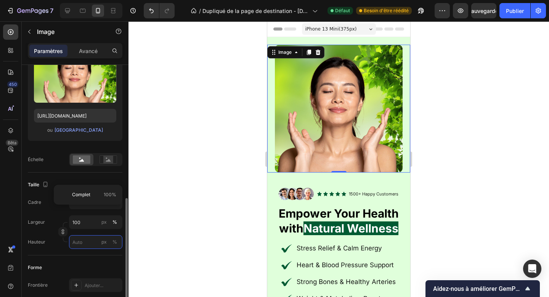
scroll to position [159, 0]
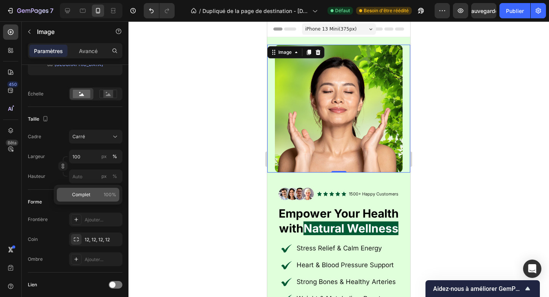
click at [82, 191] on div "Complet 100%" at bounding box center [88, 195] width 63 height 14
type input "100"
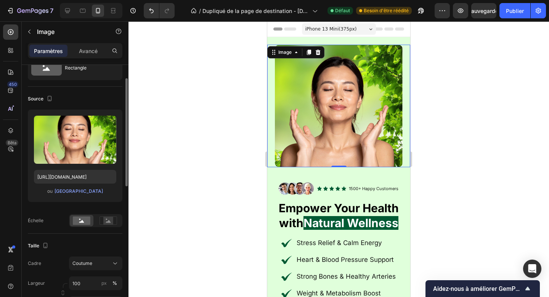
scroll to position [0, 0]
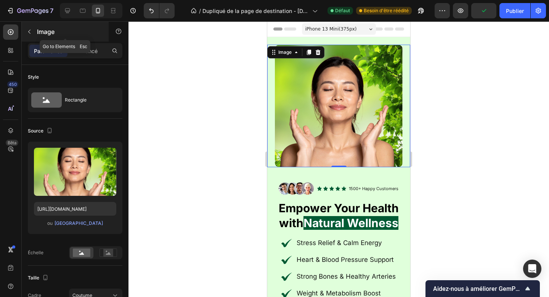
click at [48, 31] on font "Image" at bounding box center [46, 32] width 18 height 8
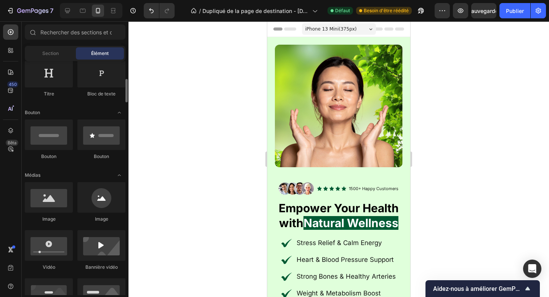
scroll to position [136, 0]
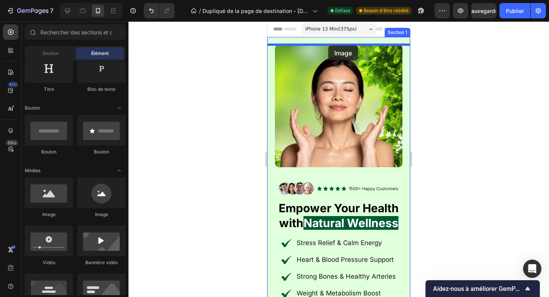
drag, startPoint x: 321, startPoint y: 214, endPoint x: 329, endPoint y: 45, distance: 169.2
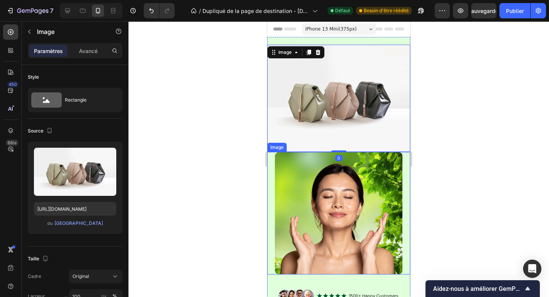
click at [341, 154] on img at bounding box center [339, 213] width 128 height 122
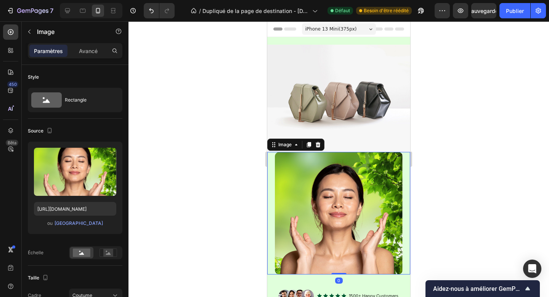
click at [338, 174] on img at bounding box center [339, 213] width 128 height 122
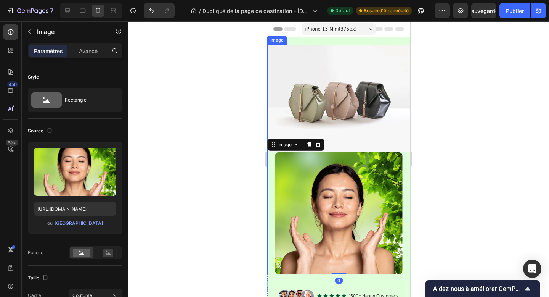
click at [341, 105] on img at bounding box center [338, 98] width 143 height 107
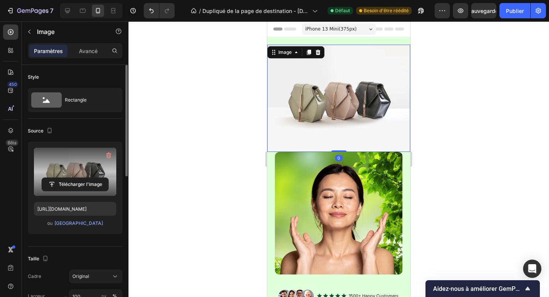
click at [88, 174] on label at bounding box center [75, 172] width 82 height 48
click at [88, 178] on input "file" at bounding box center [75, 184] width 66 height 13
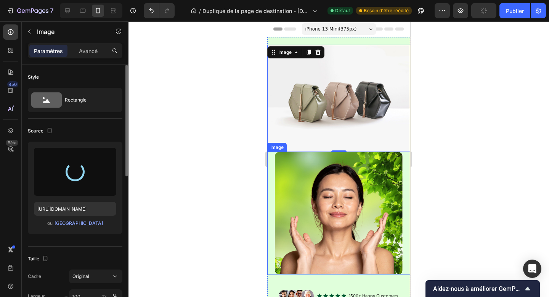
click at [357, 225] on img at bounding box center [339, 213] width 128 height 122
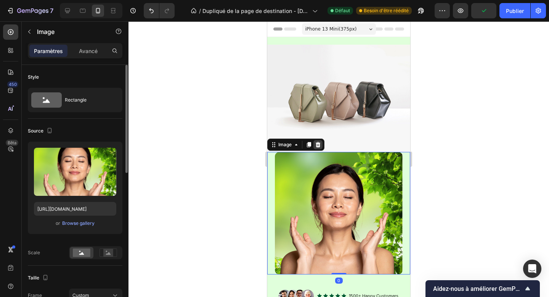
click at [319, 145] on icon at bounding box center [318, 144] width 5 height 5
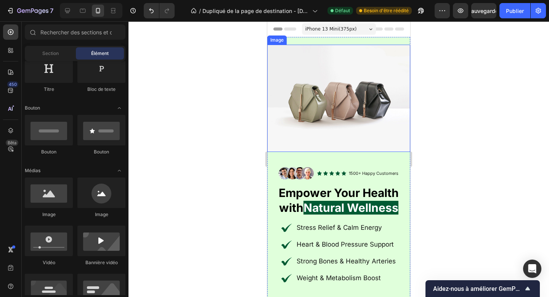
click at [324, 127] on img at bounding box center [338, 98] width 143 height 107
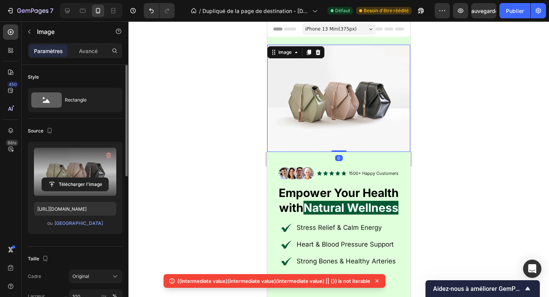
click at [95, 169] on label at bounding box center [75, 172] width 82 height 48
click at [95, 178] on input "file" at bounding box center [75, 184] width 66 height 13
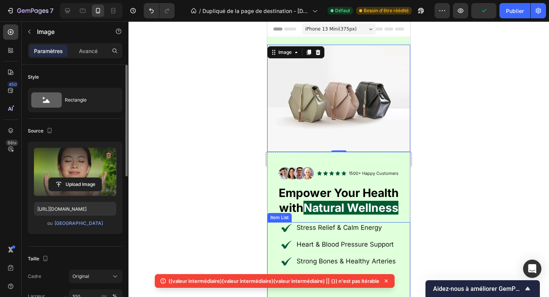
type input "https://cdn.shopify.com/s/files/1/0958/9863/2470/files/gempages_586318909167108…"
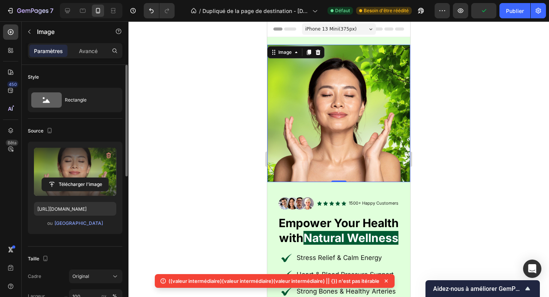
click at [376, 159] on img at bounding box center [338, 113] width 143 height 137
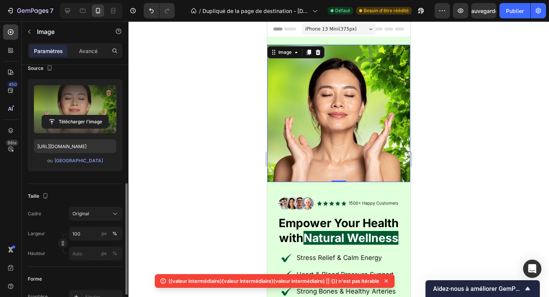
scroll to position [126, 0]
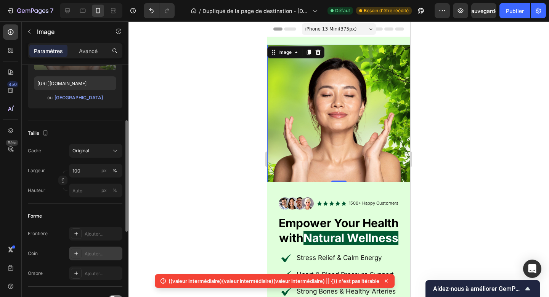
click at [89, 248] on div "Ajouter..." at bounding box center [95, 253] width 53 height 14
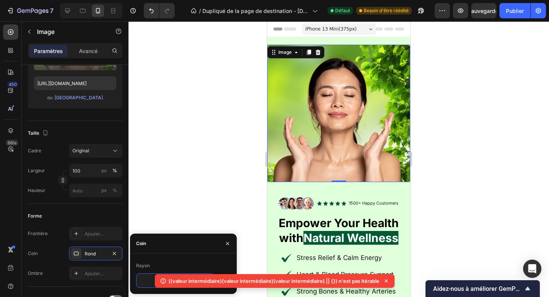
click at [388, 282] on icon at bounding box center [386, 280] width 3 height 3
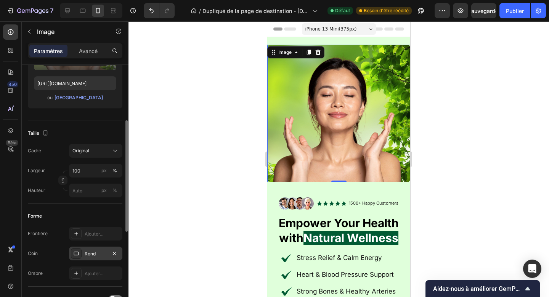
click at [99, 248] on div "Rond" at bounding box center [95, 253] width 53 height 14
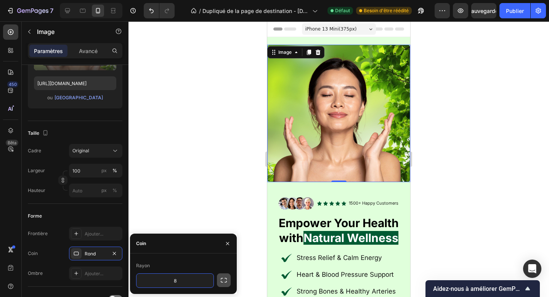
click at [219, 279] on button "button" at bounding box center [224, 280] width 14 height 14
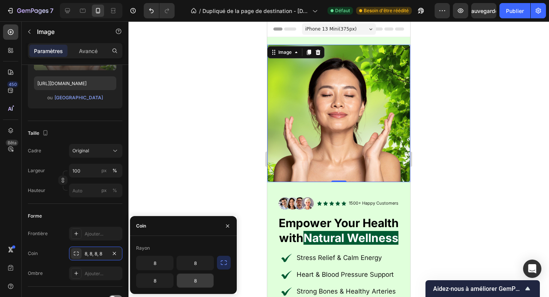
click at [199, 280] on input "8" at bounding box center [195, 281] width 37 height 14
type input "0"
click at [158, 282] on input "8" at bounding box center [155, 281] width 37 height 14
type input "0"
click at [150, 263] on input "8" at bounding box center [155, 263] width 37 height 14
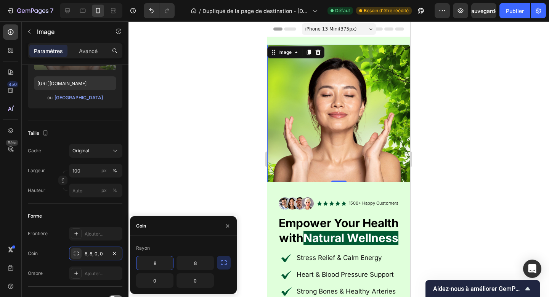
click at [150, 263] on input "8" at bounding box center [155, 263] width 37 height 14
type input "100"
click at [198, 262] on input "8" at bounding box center [195, 263] width 37 height 14
type input "100"
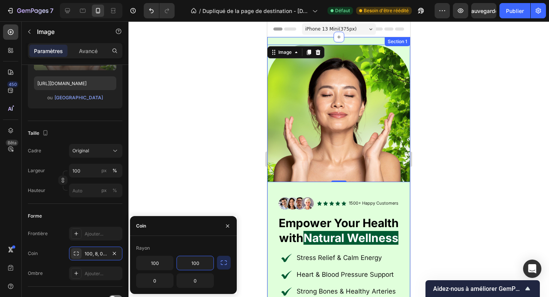
click at [293, 39] on div "Image 0 Image Icon Icon Icon Icon Icon Icon List 1500+ Happy Customers Text Blo…" at bounding box center [338, 209] width 143 height 344
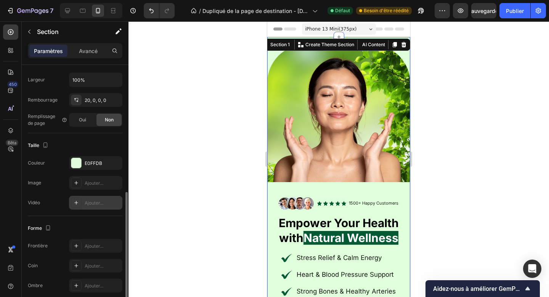
scroll to position [186, 0]
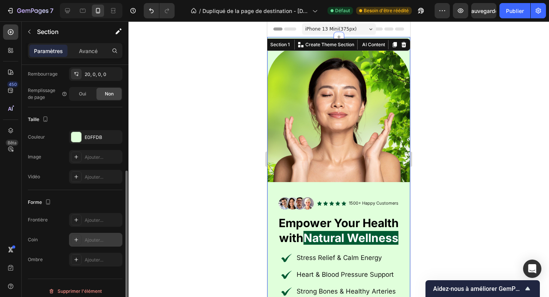
click at [89, 239] on font "Ajouter..." at bounding box center [94, 240] width 19 height 6
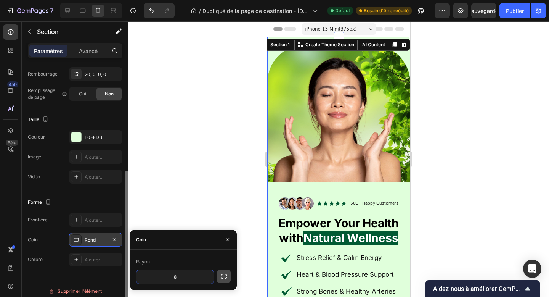
click at [220, 278] on button "button" at bounding box center [224, 276] width 14 height 14
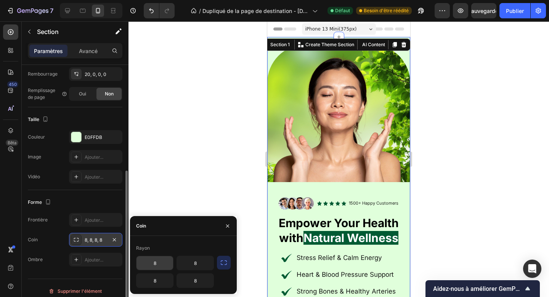
click at [154, 267] on input "8" at bounding box center [155, 263] width 37 height 14
type input "8"
click at [150, 262] on input "100" at bounding box center [155, 263] width 37 height 14
type input "150"
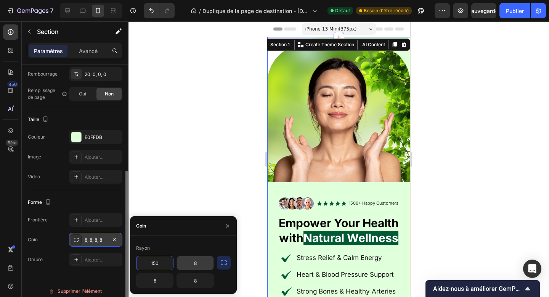
click at [188, 261] on input "8" at bounding box center [195, 263] width 37 height 14
type input "2"
type input "150"
click at [240, 192] on div at bounding box center [339, 158] width 421 height 275
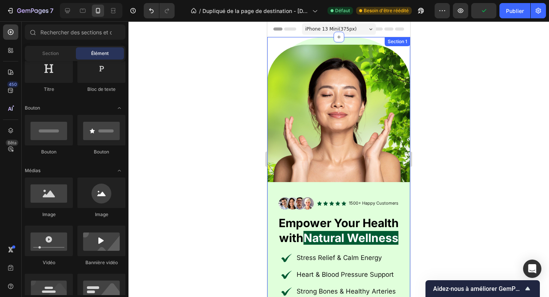
click at [322, 43] on div "Image Image Icon Icon Icon Icon Icon Icon List 1500+ Happy Customers Text Block…" at bounding box center [338, 209] width 143 height 344
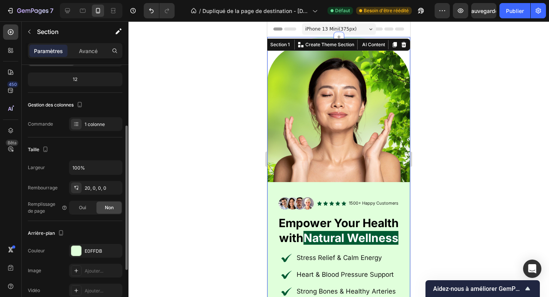
scroll to position [85, 0]
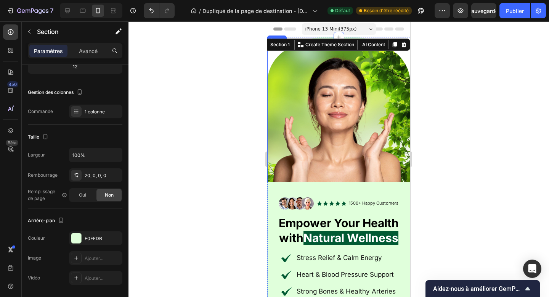
click at [282, 159] on img at bounding box center [338, 113] width 143 height 137
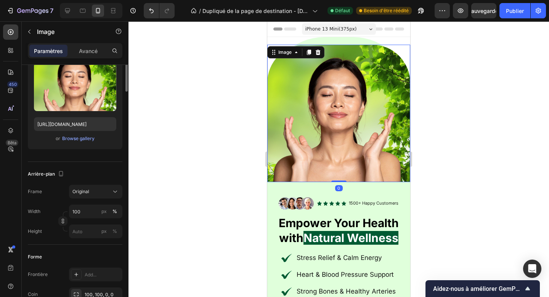
scroll to position [0, 0]
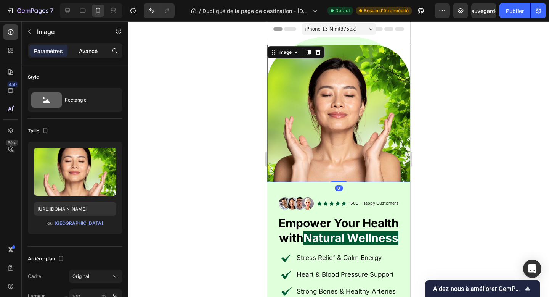
click at [92, 54] on p "Avancé" at bounding box center [88, 51] width 19 height 8
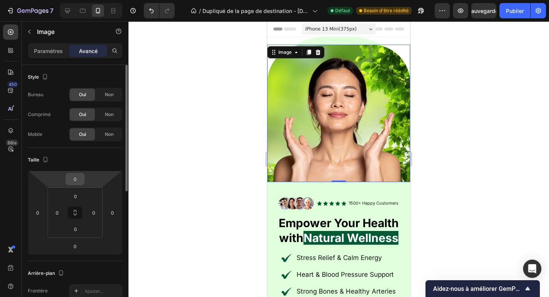
click at [74, 183] on input "0" at bounding box center [75, 178] width 15 height 11
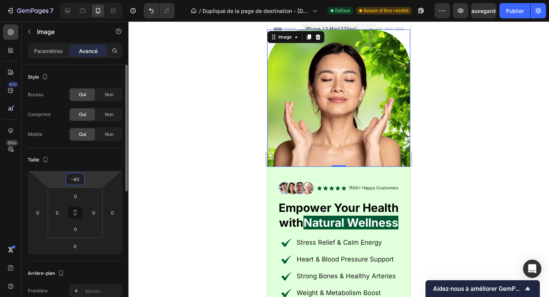
type input "-4"
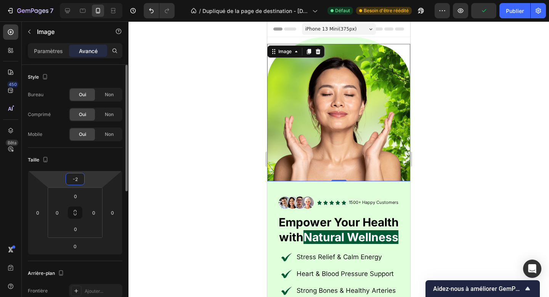
type input "-20"
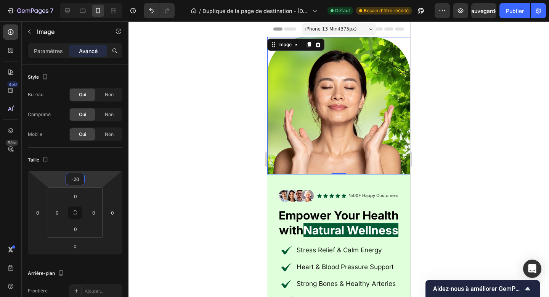
click at [457, 146] on div at bounding box center [339, 158] width 421 height 275
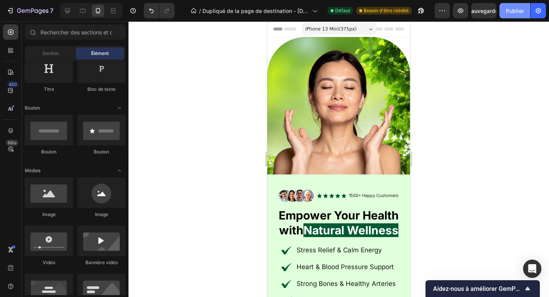
click at [516, 14] on font "Publier" at bounding box center [515, 11] width 18 height 8
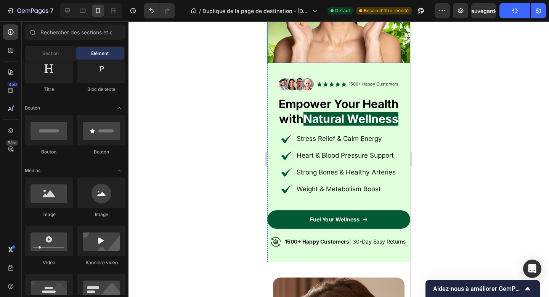
scroll to position [114, 0]
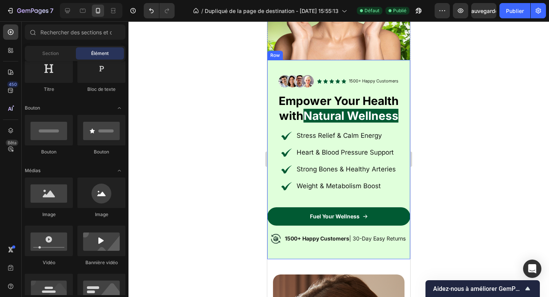
click at [291, 60] on div "Image Icon Icon Icon Icon Icon Icon List 1500+ Happy Customers Text Block Row R…" at bounding box center [338, 159] width 143 height 199
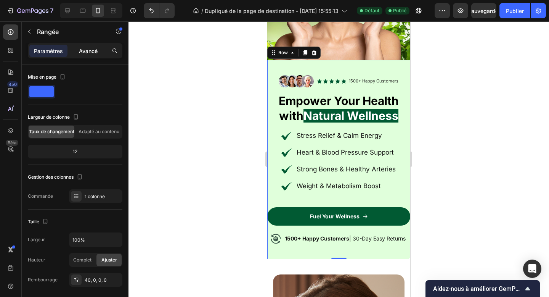
click at [81, 48] on font "Avancé" at bounding box center [88, 51] width 19 height 6
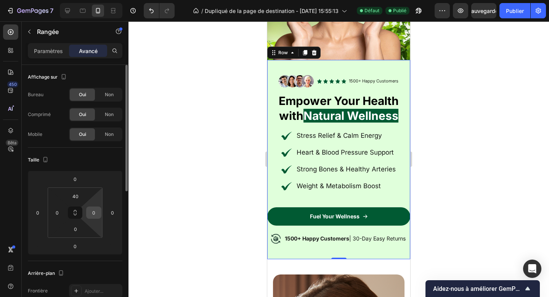
click at [89, 211] on input "0" at bounding box center [93, 212] width 11 height 11
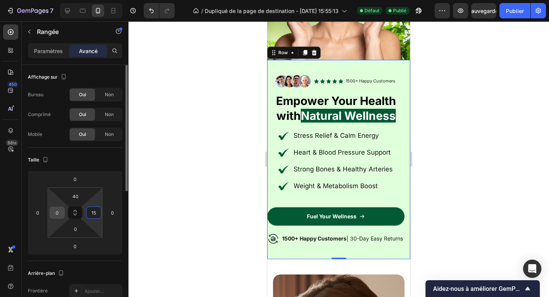
type input "15"
click at [58, 211] on input "0" at bounding box center [57, 212] width 11 height 11
type input "15"
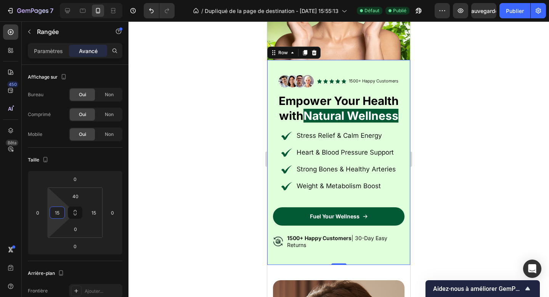
click at [440, 232] on div at bounding box center [339, 158] width 421 height 275
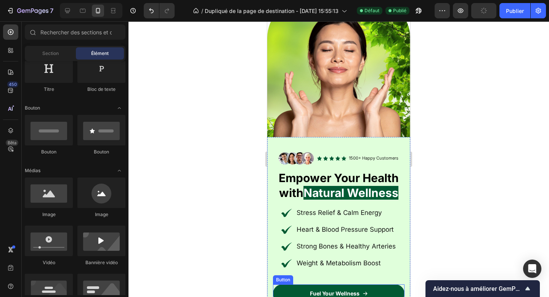
scroll to position [0, 0]
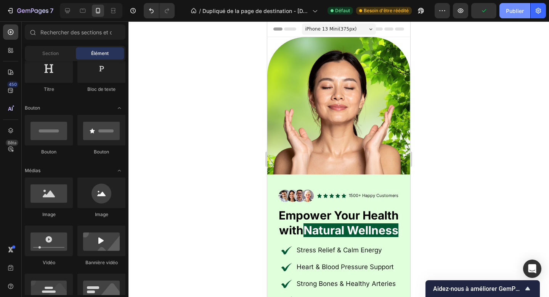
click at [509, 5] on button "Publier" at bounding box center [515, 10] width 31 height 15
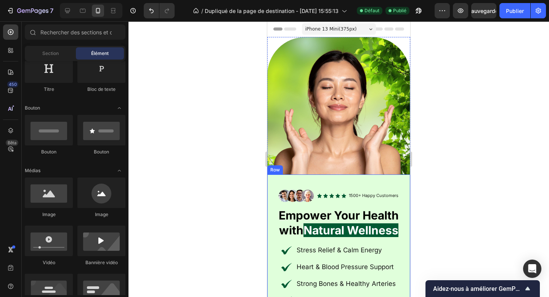
click at [305, 183] on div "Image Icon Icon Icon Icon Icon Icon List 1500+ Happy Customers Text Block Row R…" at bounding box center [338, 276] width 143 height 205
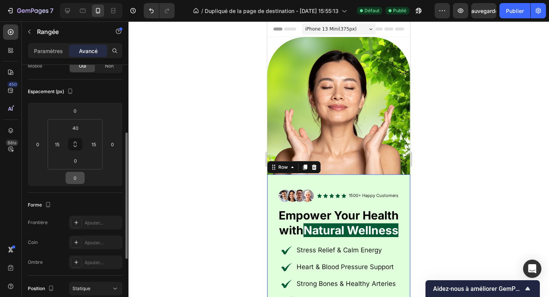
scroll to position [100, 0]
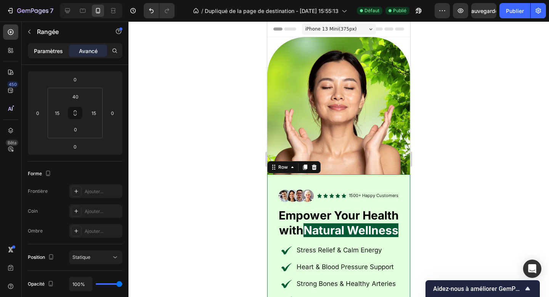
click at [50, 46] on div "Paramètres" at bounding box center [48, 51] width 38 height 12
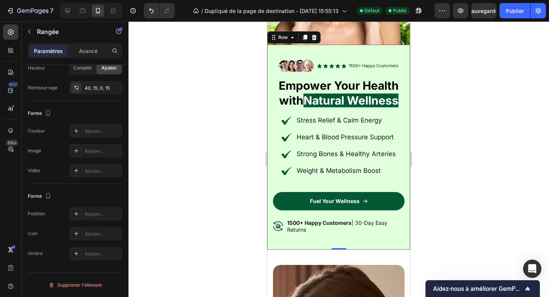
scroll to position [136, 0]
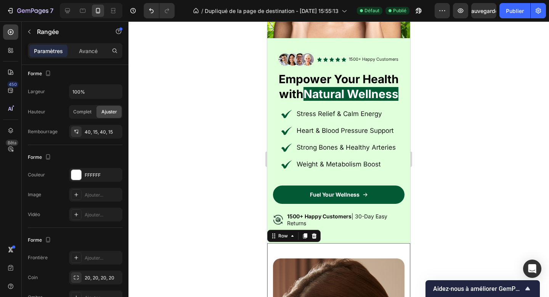
click at [362, 8] on html "7 Version history / Dupliqué de la page de destination - 27 sept. 15:55:13 Défa…" at bounding box center [274, 4] width 549 height 8
click at [27, 31] on font "#E0FFDB" at bounding box center [13, 35] width 27 height 8
click at [5, 25] on icon at bounding box center [3, 27] width 4 height 4
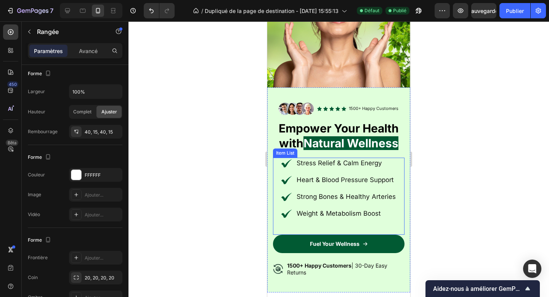
scroll to position [0, 0]
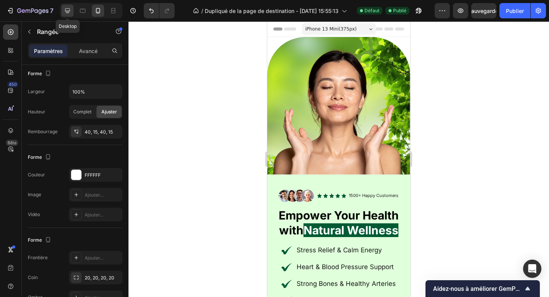
click at [66, 11] on icon at bounding box center [67, 10] width 5 height 5
type input "62"
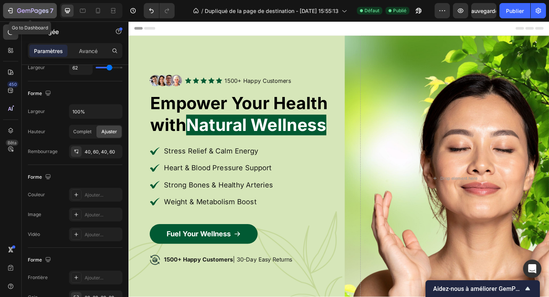
click at [33, 10] on icon "button" at bounding box center [32, 11] width 31 height 6
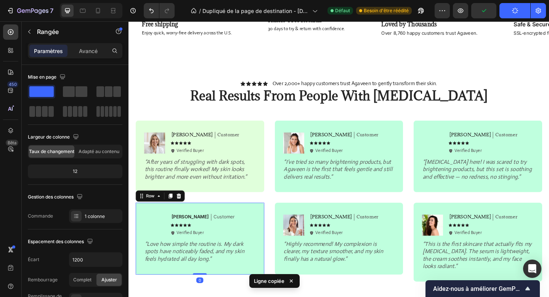
scroll to position [148, 0]
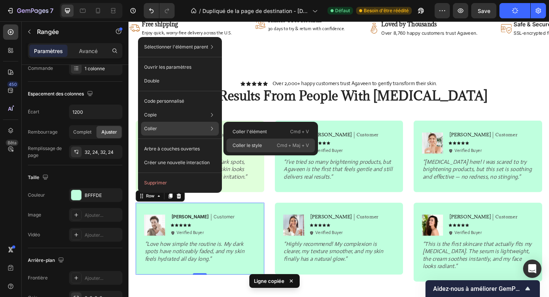
click at [243, 147] on font "Coller le style" at bounding box center [247, 145] width 29 height 6
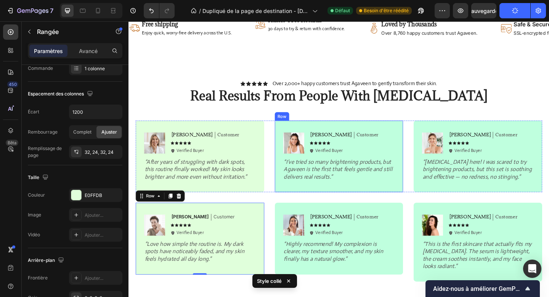
click at [377, 139] on div "Image [PERSON_NAME] Text Block Customer Text Block Row Icon Icon Icon Icon Icon…" at bounding box center [358, 168] width 140 height 78
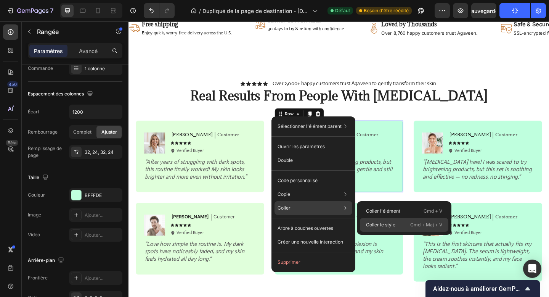
click at [379, 227] on font "Coller le style" at bounding box center [380, 225] width 29 height 6
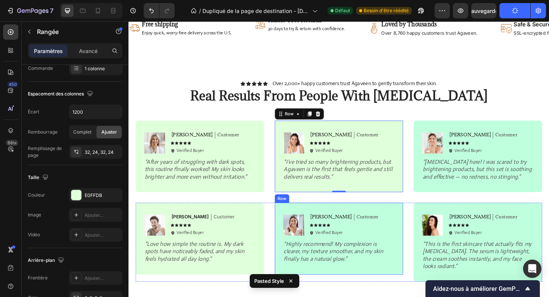
click at [418, 224] on div "Image [PERSON_NAME] Text Block Customer Text Block Row Icon Icon Icon Icon Icon…" at bounding box center [358, 258] width 140 height 78
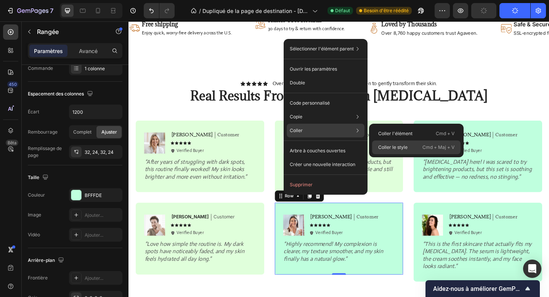
click at [408, 150] on div "[PERSON_NAME] le style Cmd + Maj + V" at bounding box center [416, 147] width 89 height 14
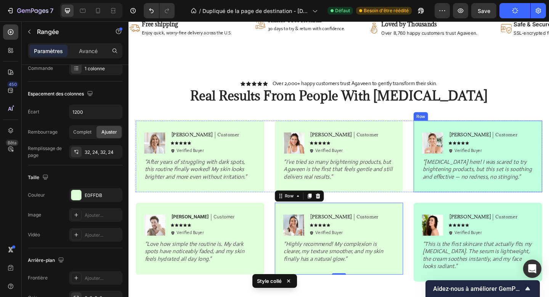
click at [445, 136] on div "Image [PERSON_NAME] Text Block Customer Text Block Row Icon Icon Icon Icon Icon…" at bounding box center [509, 168] width 140 height 78
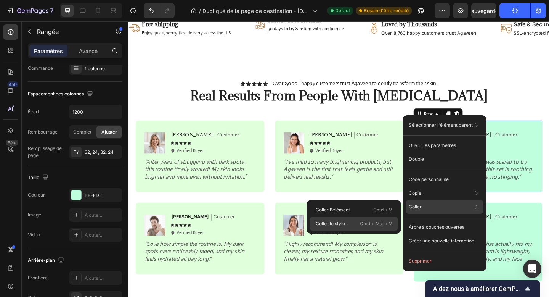
click at [358, 226] on div "[PERSON_NAME] le style Cmd + Maj + V" at bounding box center [354, 224] width 89 height 14
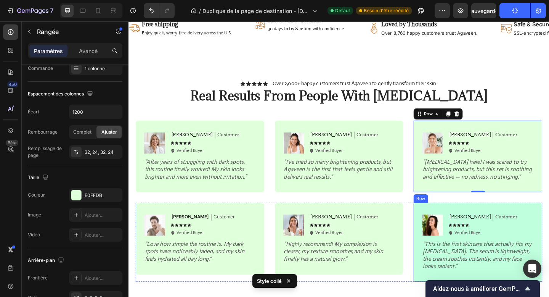
click at [440, 225] on div "Image Olivia Text Block Customer Text Block Row Icon Icon Icon Icon Icon Icon L…" at bounding box center [509, 262] width 140 height 86
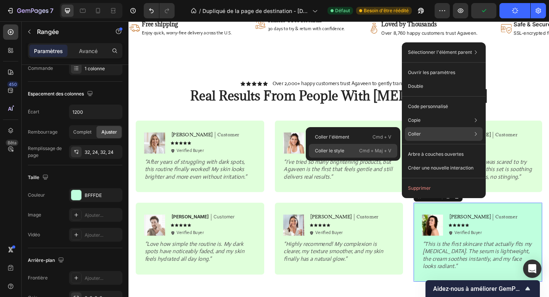
click at [353, 155] on div "[PERSON_NAME] le style Cmd + Maj + V" at bounding box center [353, 151] width 89 height 14
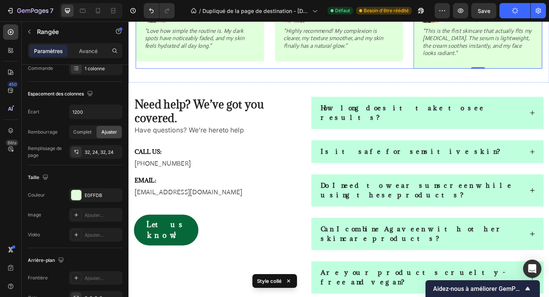
scroll to position [1163, 0]
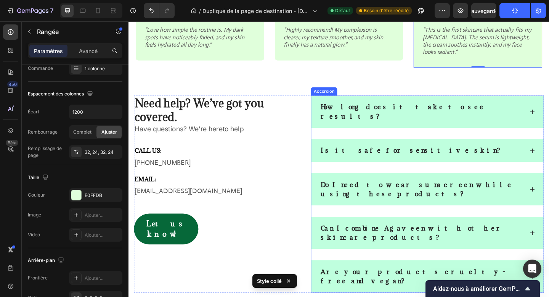
click at [372, 105] on div "How long does it take to see results?" at bounding box center [453, 119] width 253 height 35
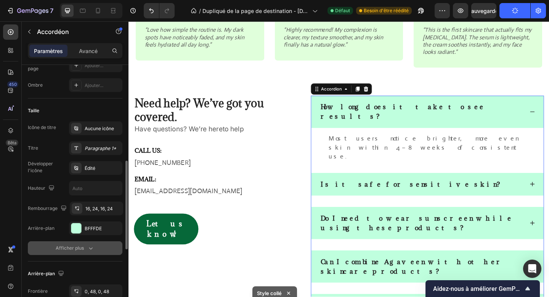
scroll to position [154, 0]
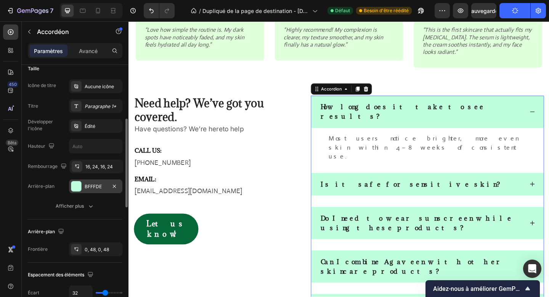
click at [82, 188] on div "BFFFDE" at bounding box center [95, 186] width 53 height 14
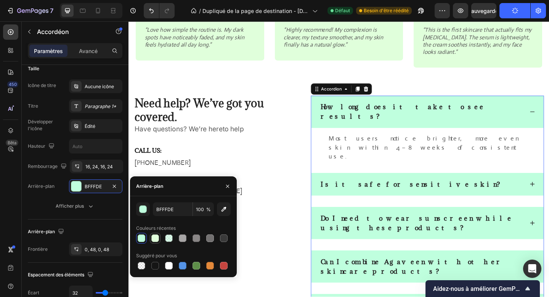
click at [152, 237] on div at bounding box center [155, 238] width 8 height 8
type input "E0FFDB"
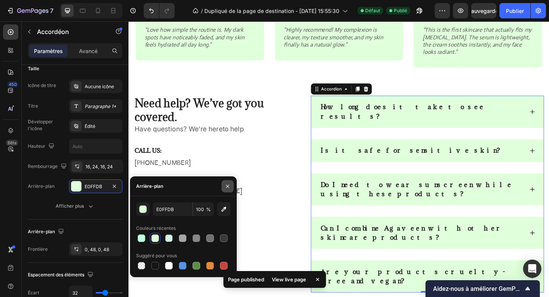
click at [232, 183] on button "button" at bounding box center [228, 186] width 12 height 12
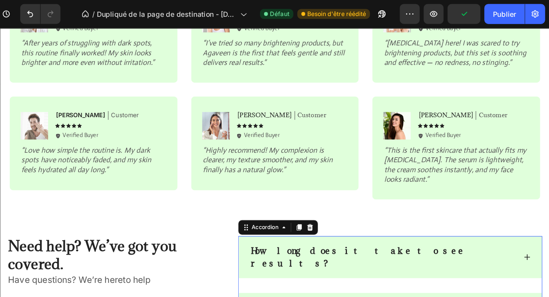
scroll to position [0, 0]
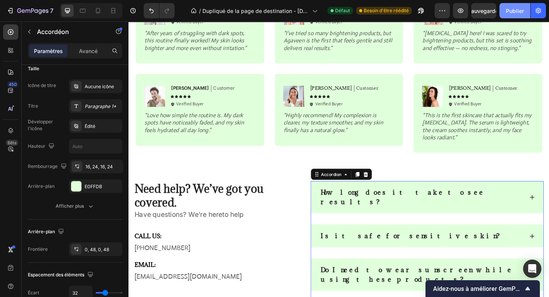
click at [509, 15] on button "Publier" at bounding box center [515, 10] width 31 height 15
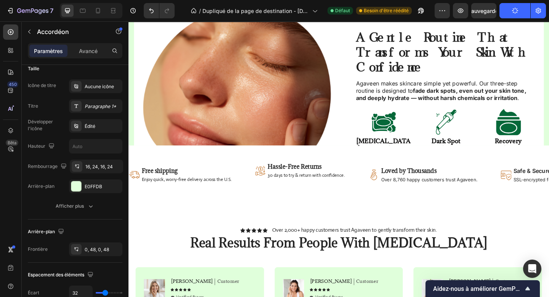
scroll to position [770, 0]
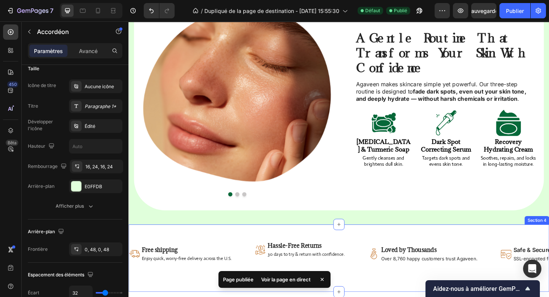
click at [372, 255] on div "Image Free shipping Text Block Enjoy quick, worry-free delivery across the U.S.…" at bounding box center [358, 279] width 458 height 49
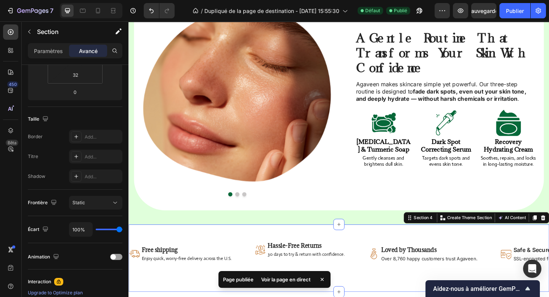
scroll to position [0, 0]
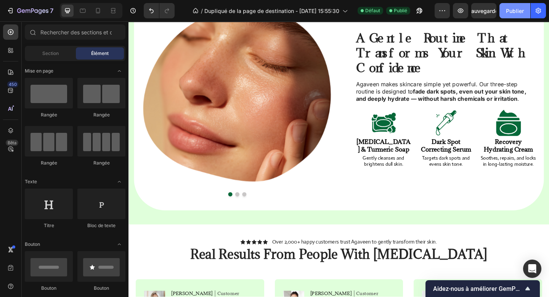
click at [514, 6] on button "Publier" at bounding box center [515, 10] width 31 height 15
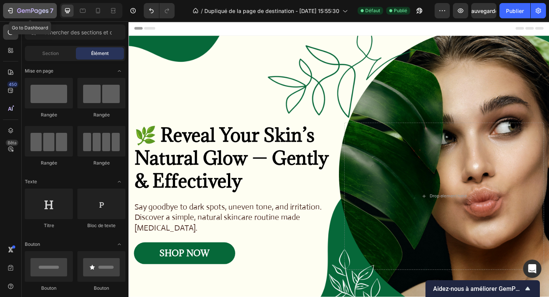
click at [32, 12] on icon "button" at bounding box center [32, 11] width 31 height 6
